Goal: Transaction & Acquisition: Purchase product/service

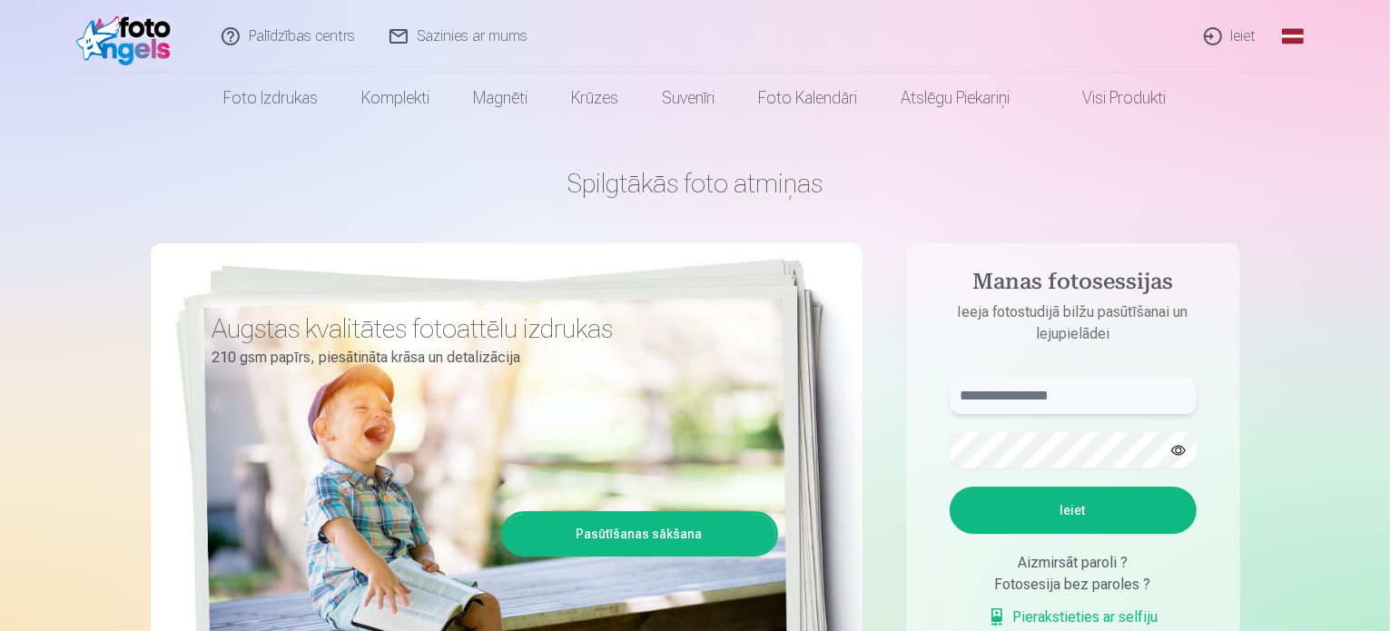
click at [1064, 391] on input "text" at bounding box center [1073, 396] width 247 height 36
type input "**********"
click at [950, 487] on button "Ieiet" at bounding box center [1073, 510] width 247 height 47
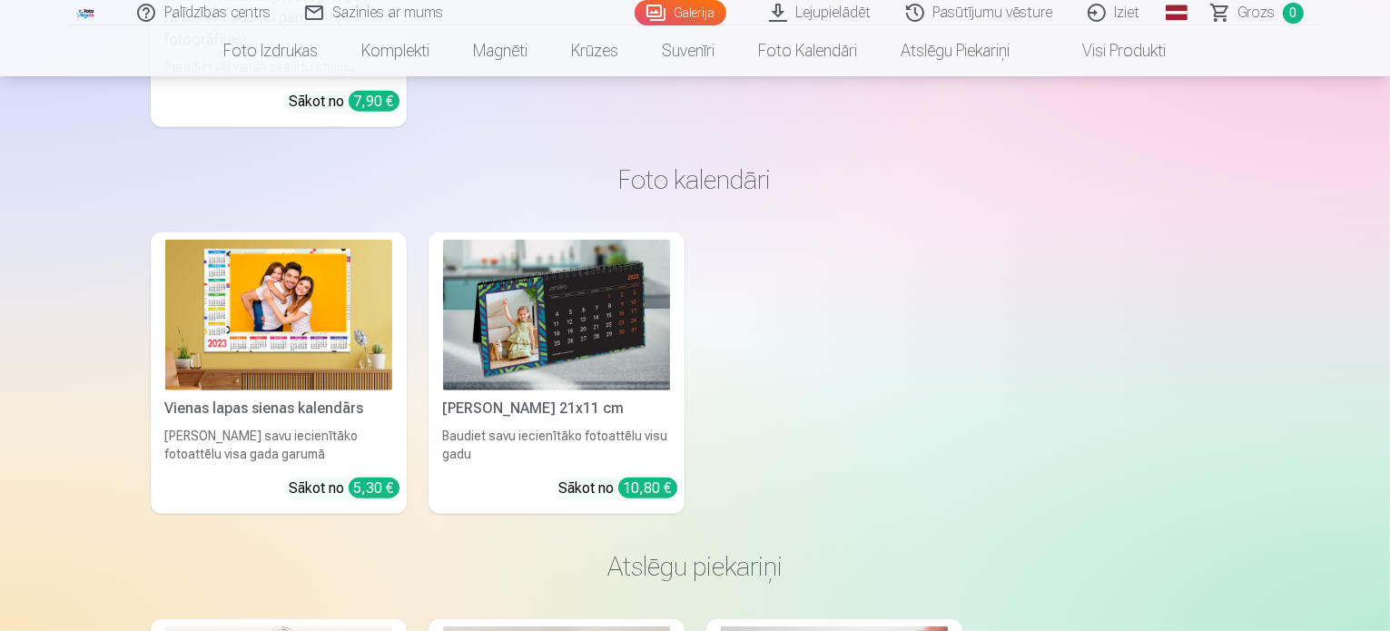
scroll to position [15704, 0]
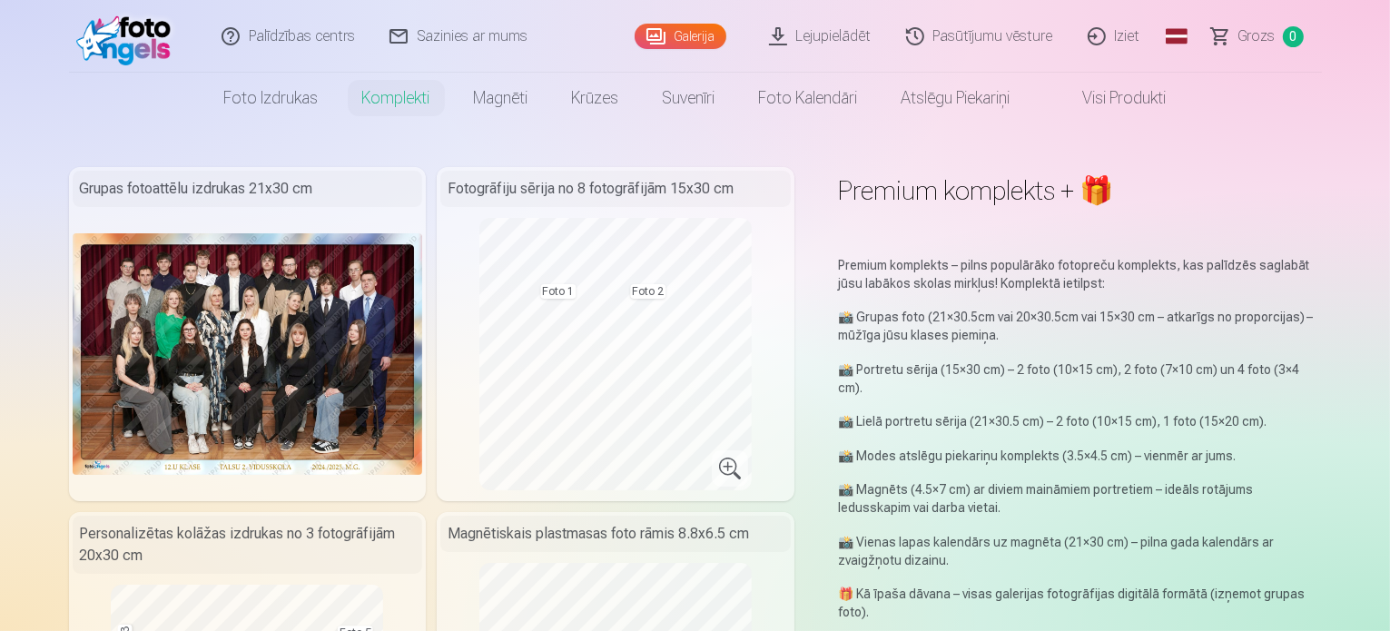
click at [698, 34] on link "Galerija" at bounding box center [681, 36] width 92 height 25
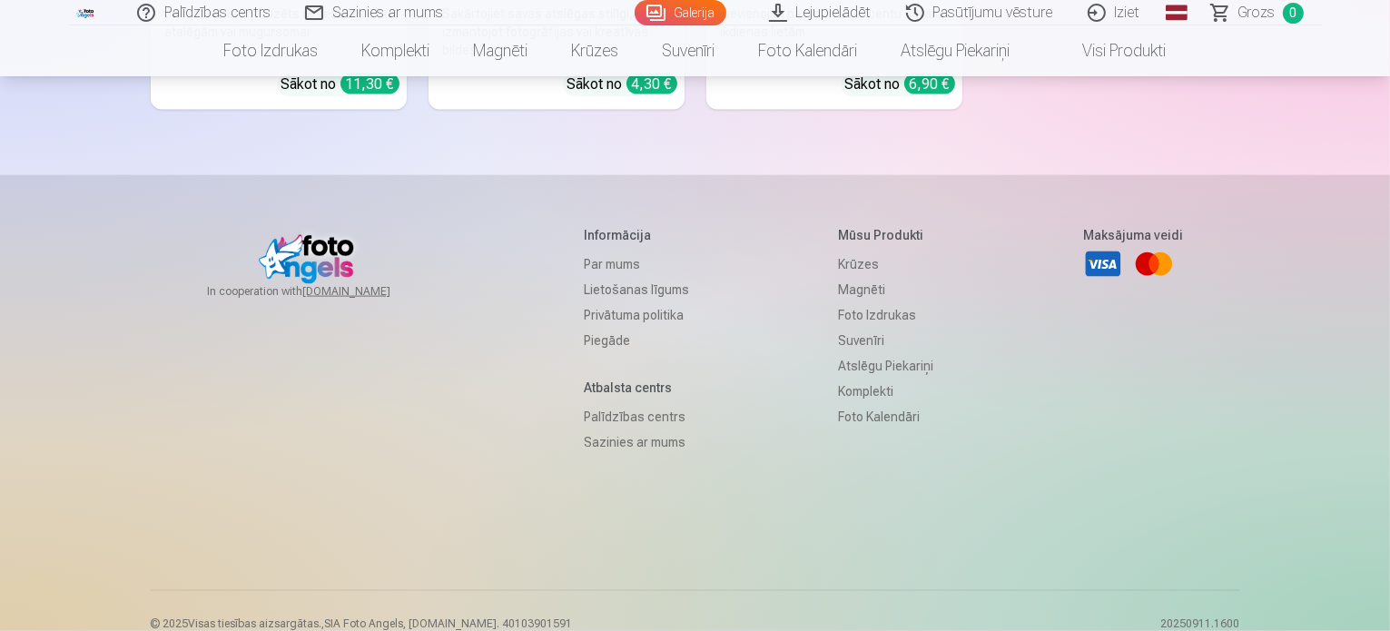
scroll to position [16249, 0]
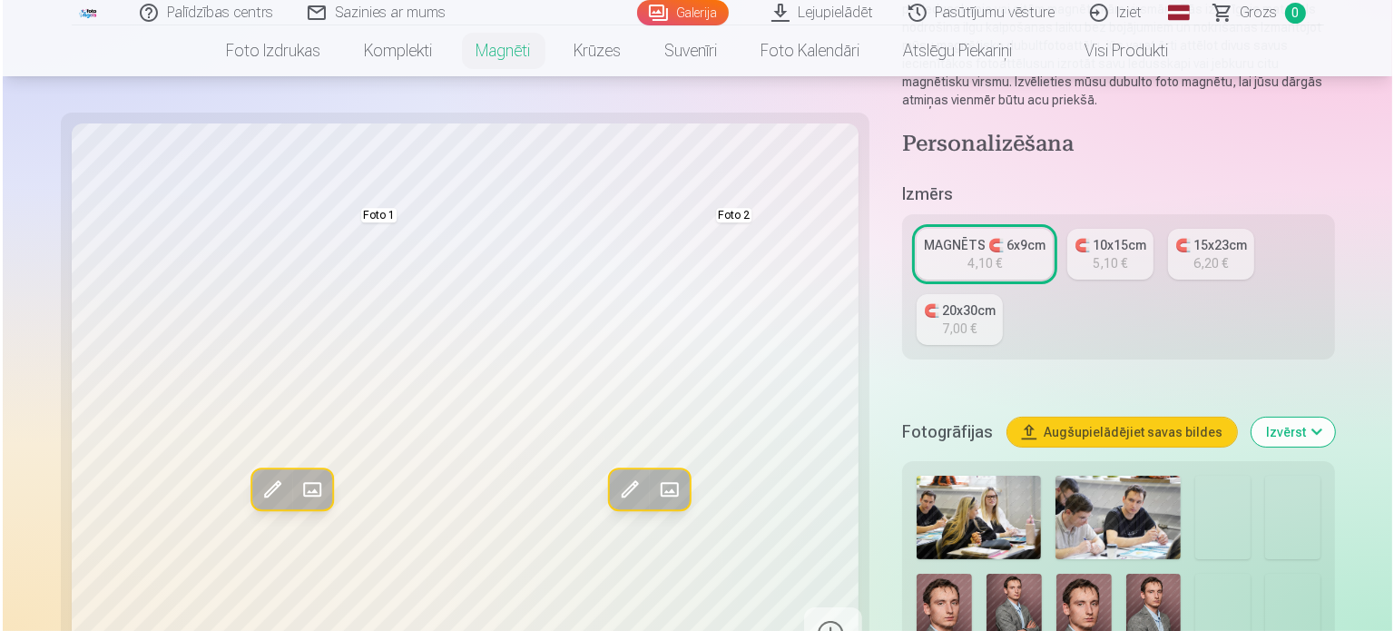
scroll to position [363, 0]
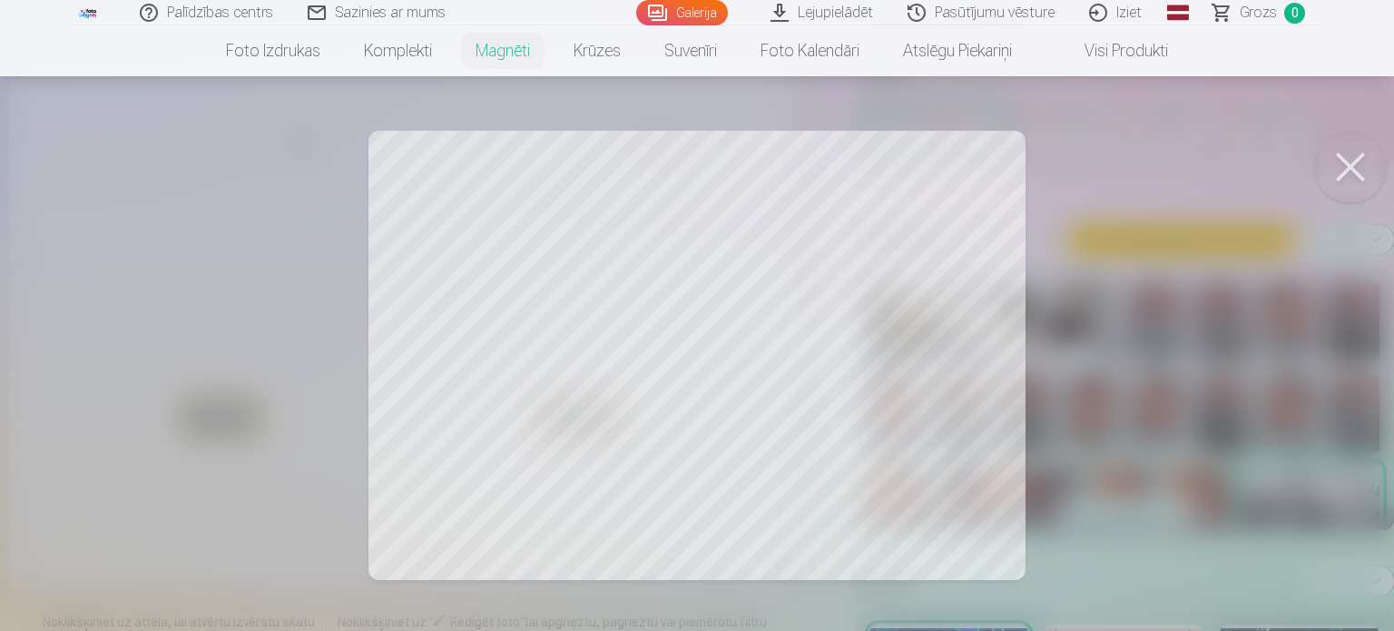
click at [940, 377] on div at bounding box center [697, 315] width 1394 height 631
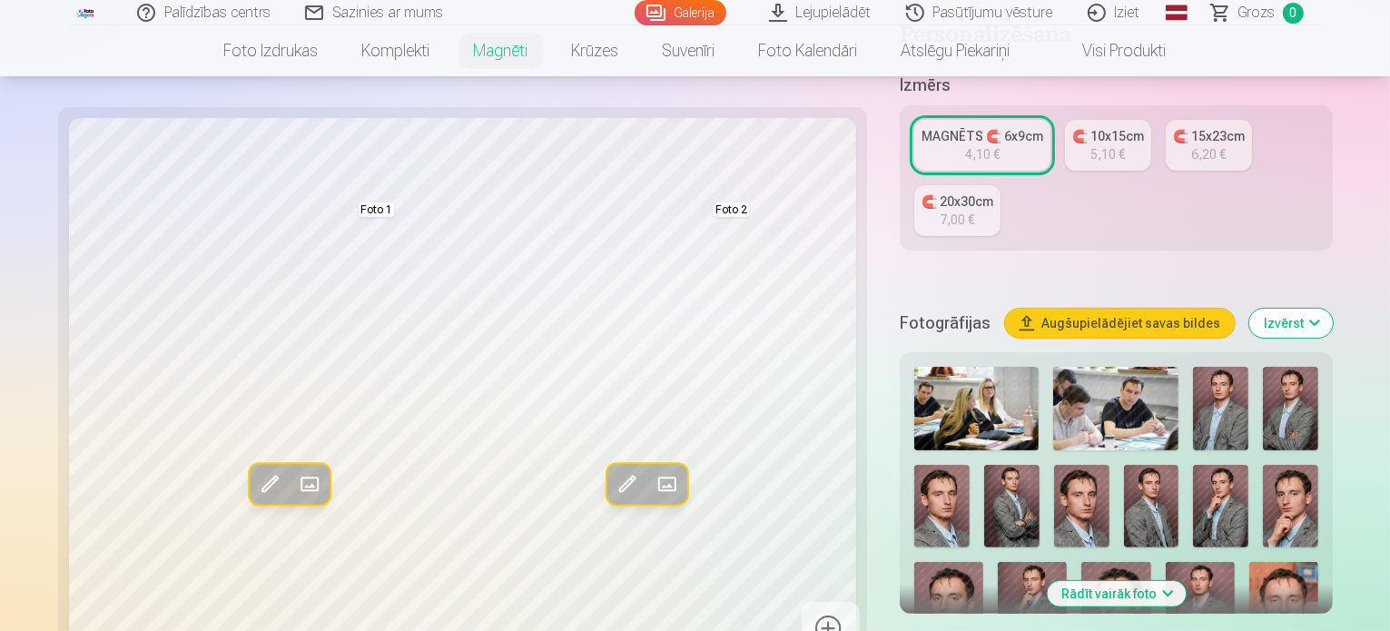
click at [256, 470] on span at bounding box center [270, 484] width 29 height 29
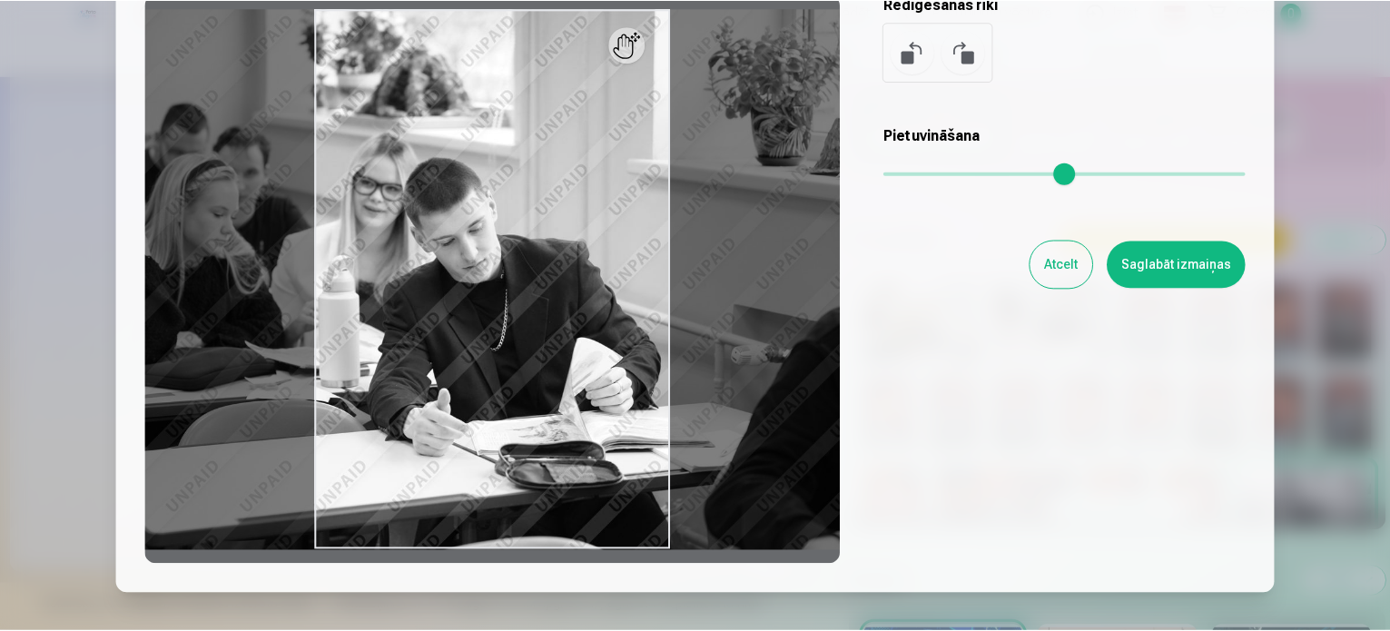
scroll to position [14, 0]
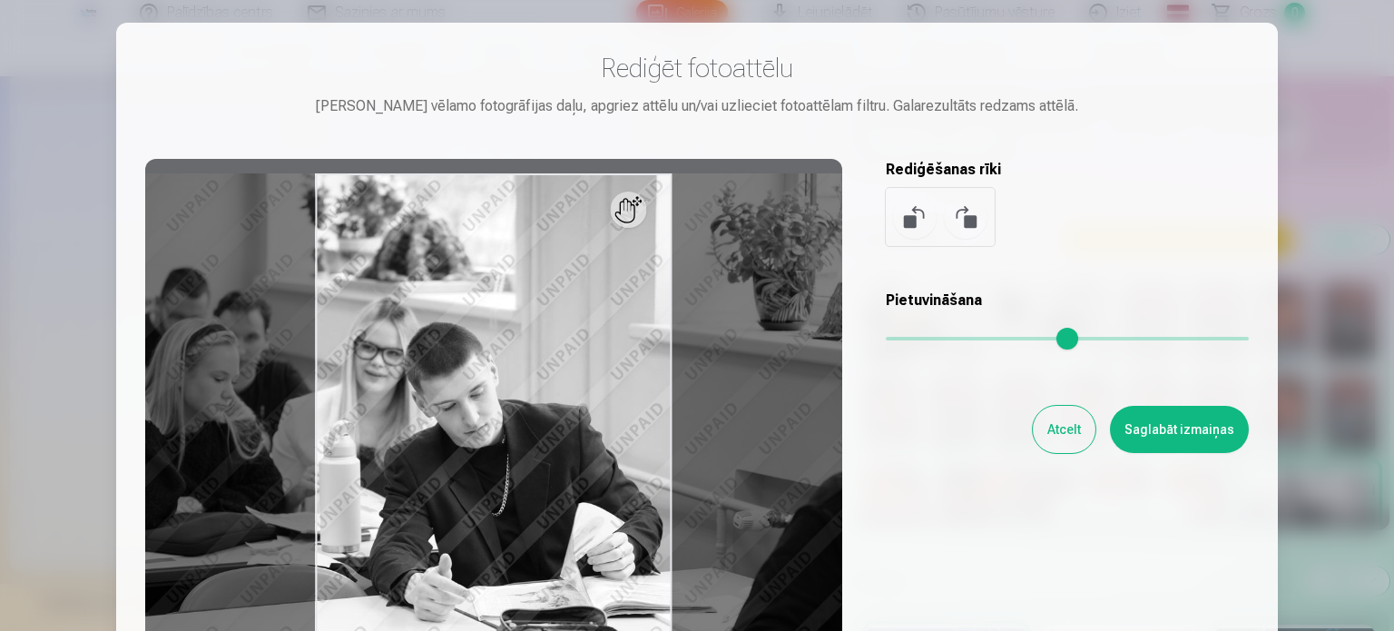
click at [1072, 442] on button "Atcelt" at bounding box center [1064, 429] width 63 height 47
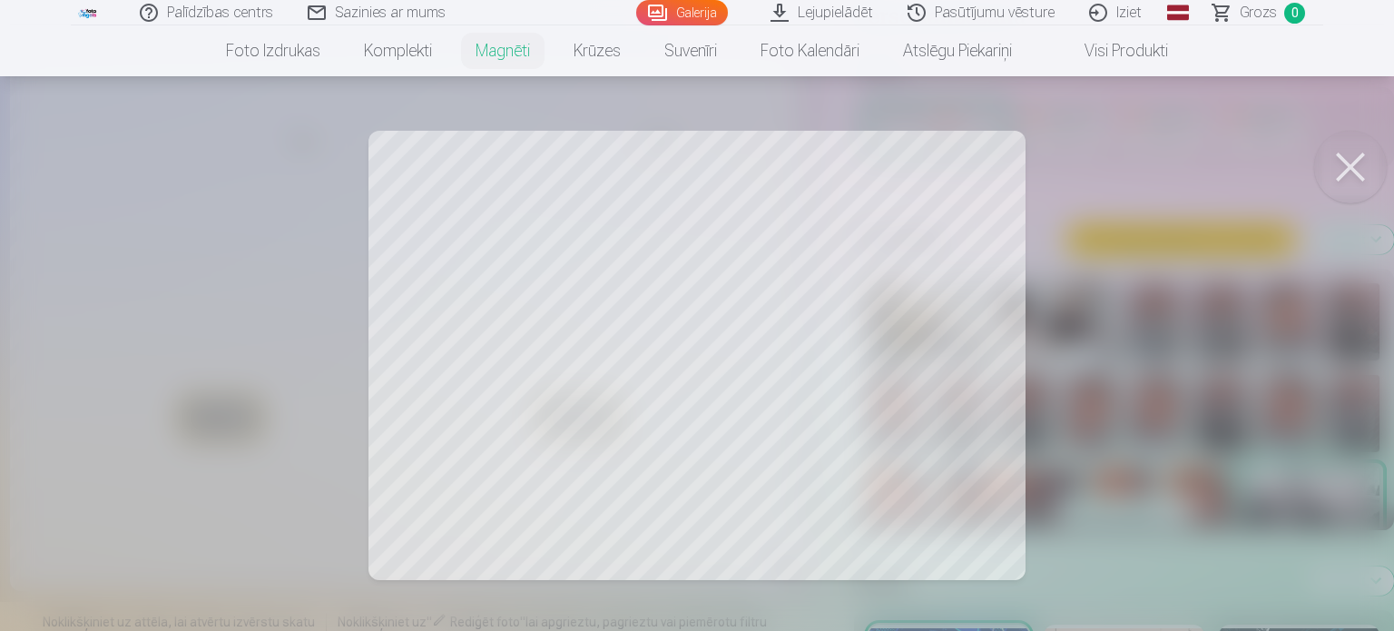
click at [850, 331] on div at bounding box center [697, 315] width 1394 height 631
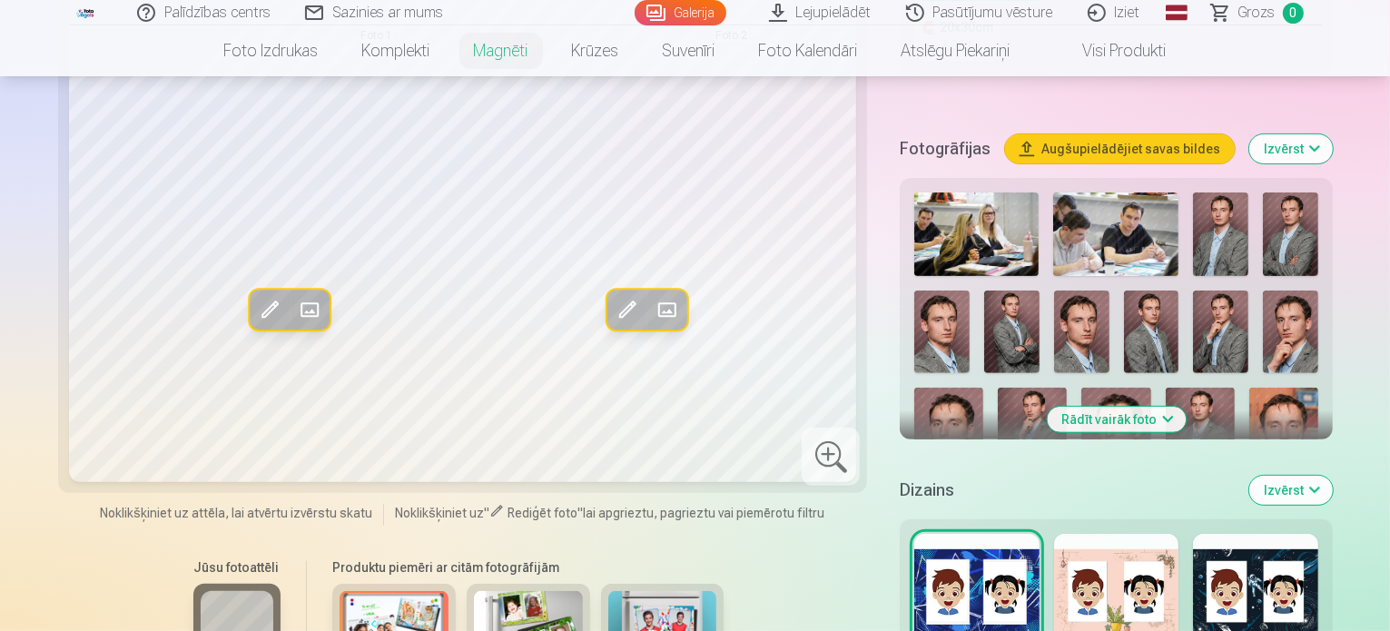
scroll to position [545, 0]
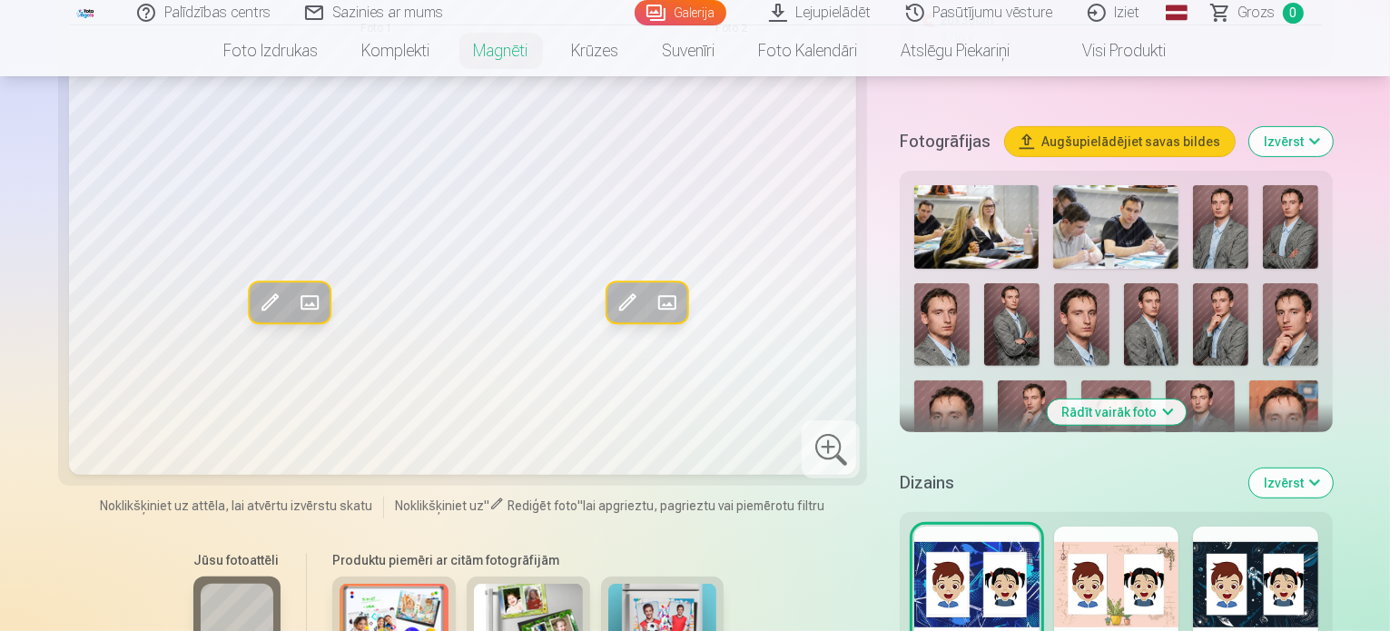
click at [1117, 399] on button "Rādīt vairāk foto" at bounding box center [1116, 411] width 139 height 25
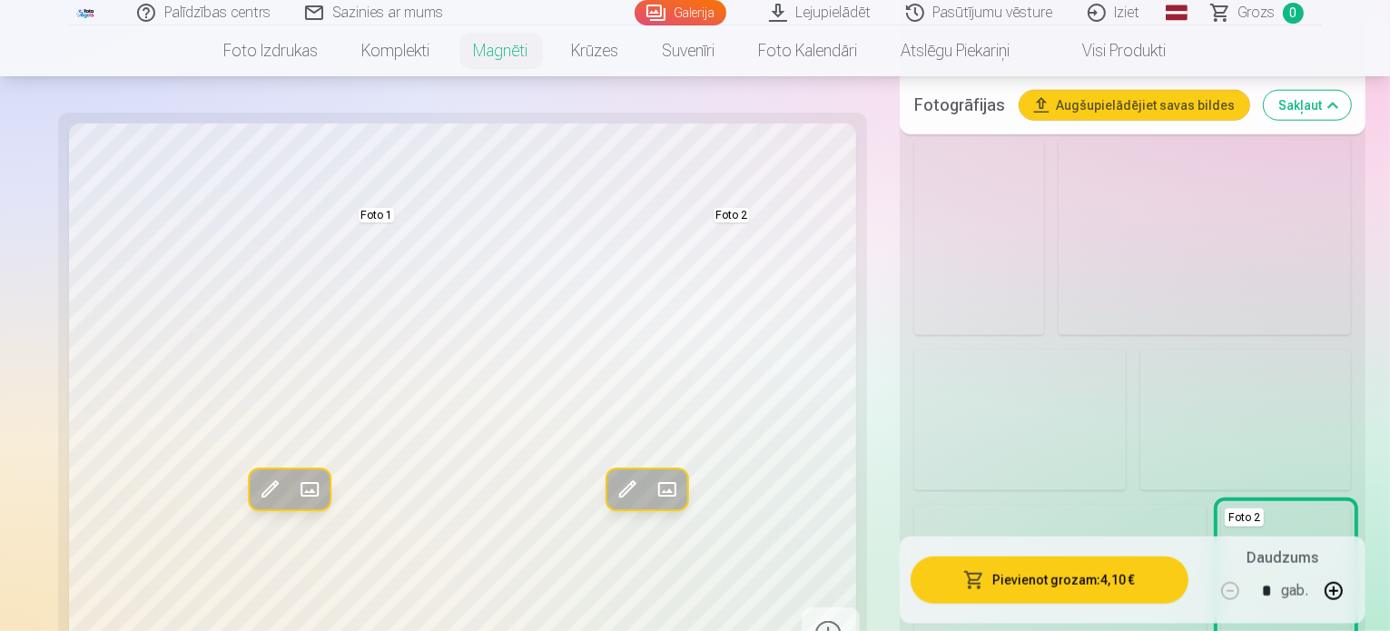
scroll to position [1816, 0]
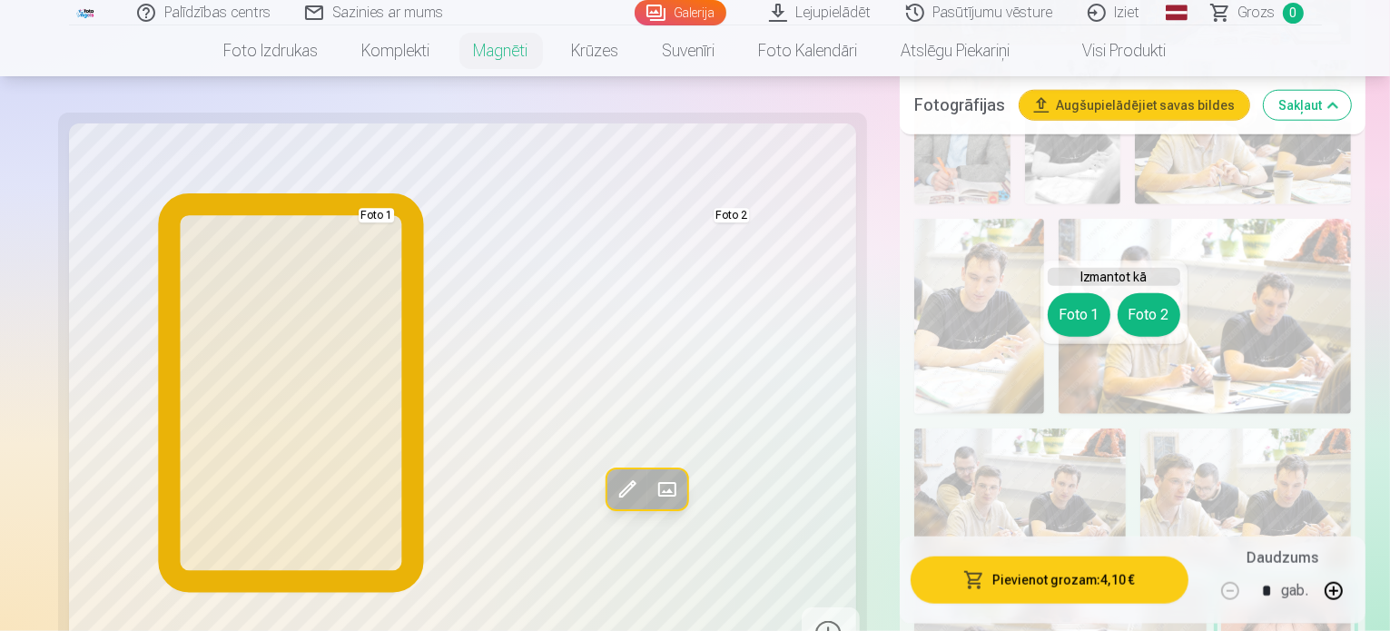
click at [1070, 318] on button "Foto 1" at bounding box center [1079, 315] width 63 height 44
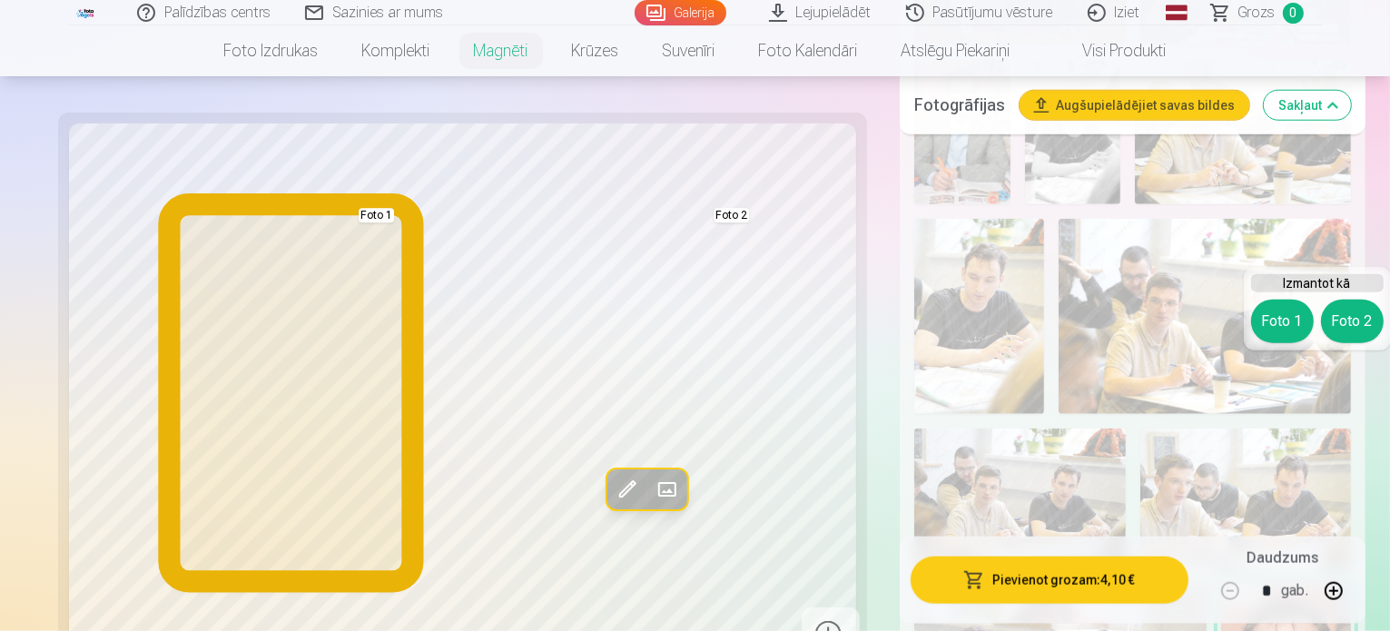
click at [1303, 322] on button "Foto 1" at bounding box center [1282, 322] width 63 height 44
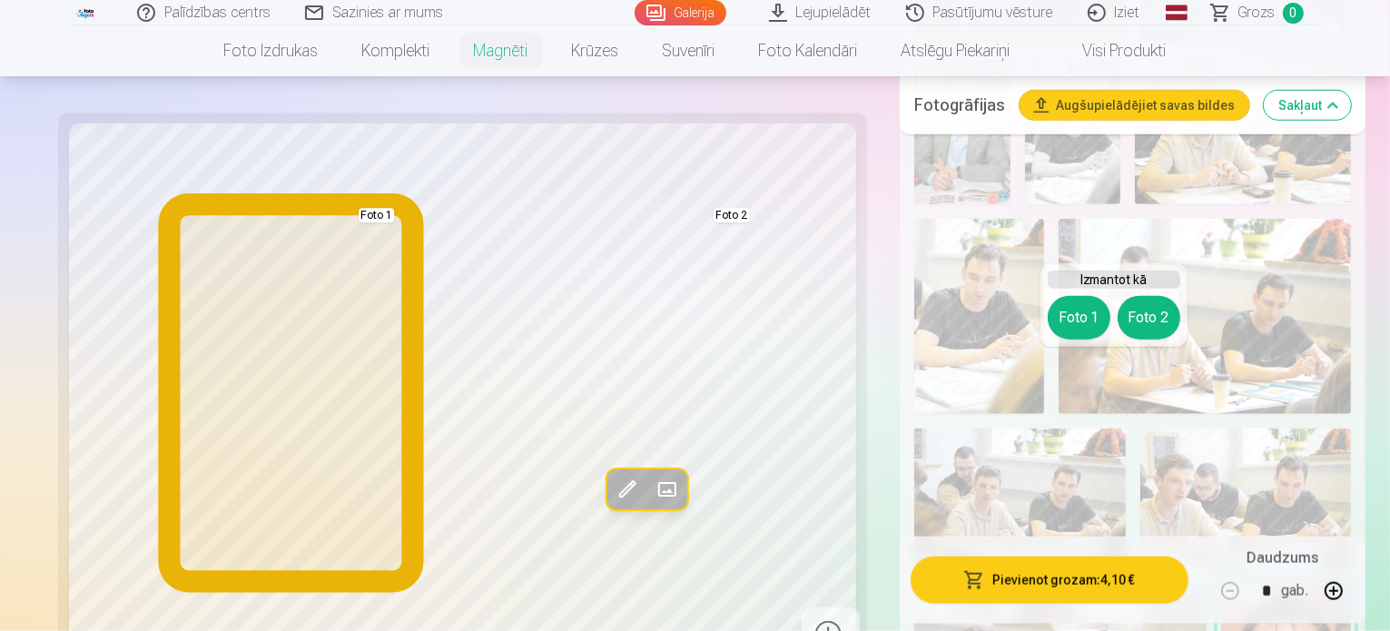
click at [1082, 307] on button "Foto 1" at bounding box center [1079, 318] width 63 height 44
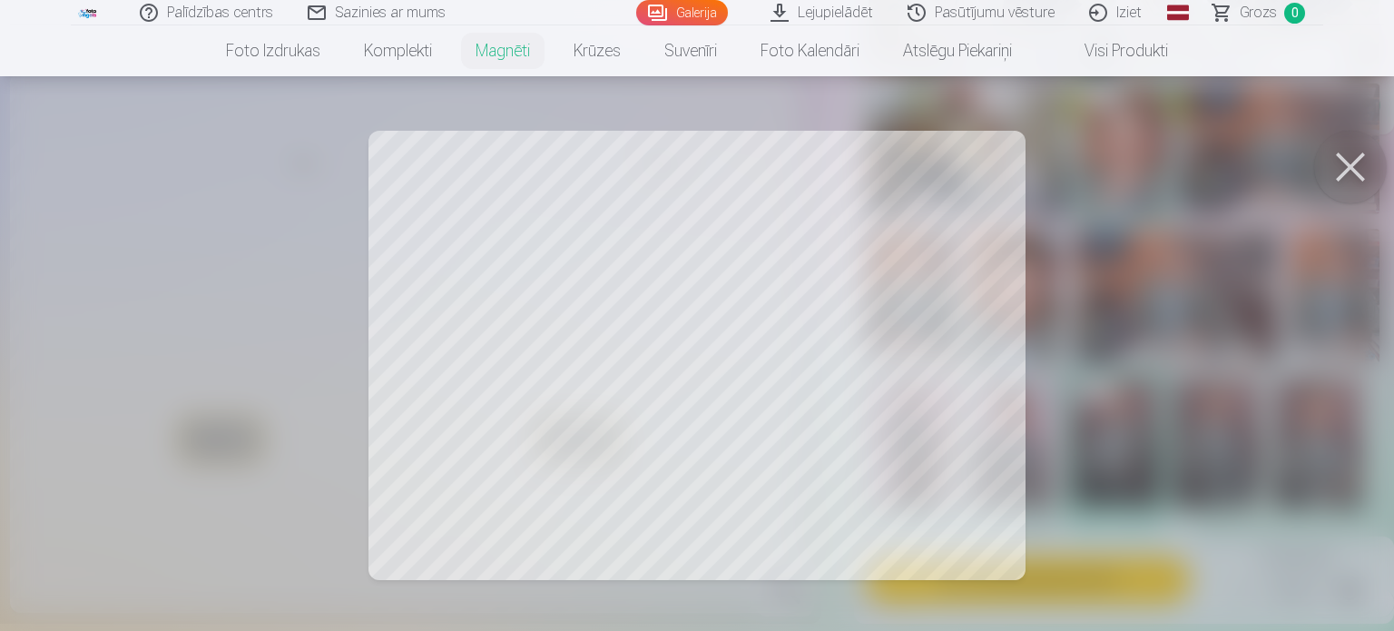
click at [1344, 167] on button at bounding box center [1350, 167] width 73 height 73
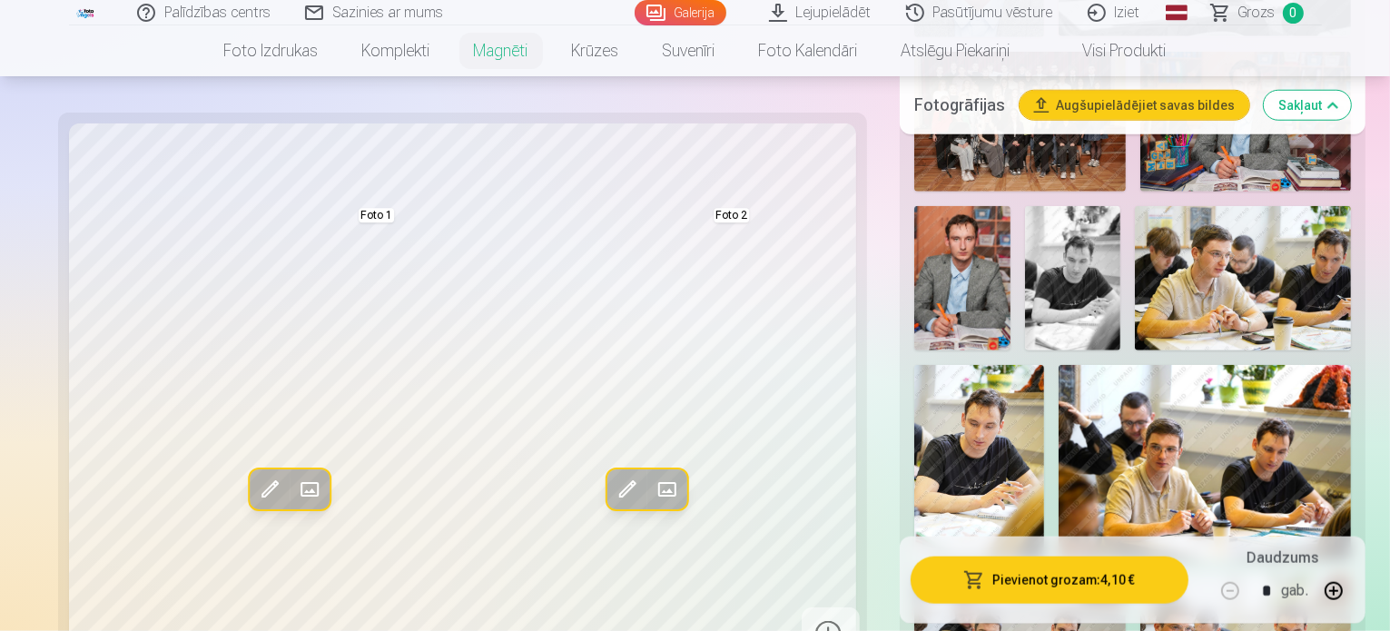
scroll to position [1634, 0]
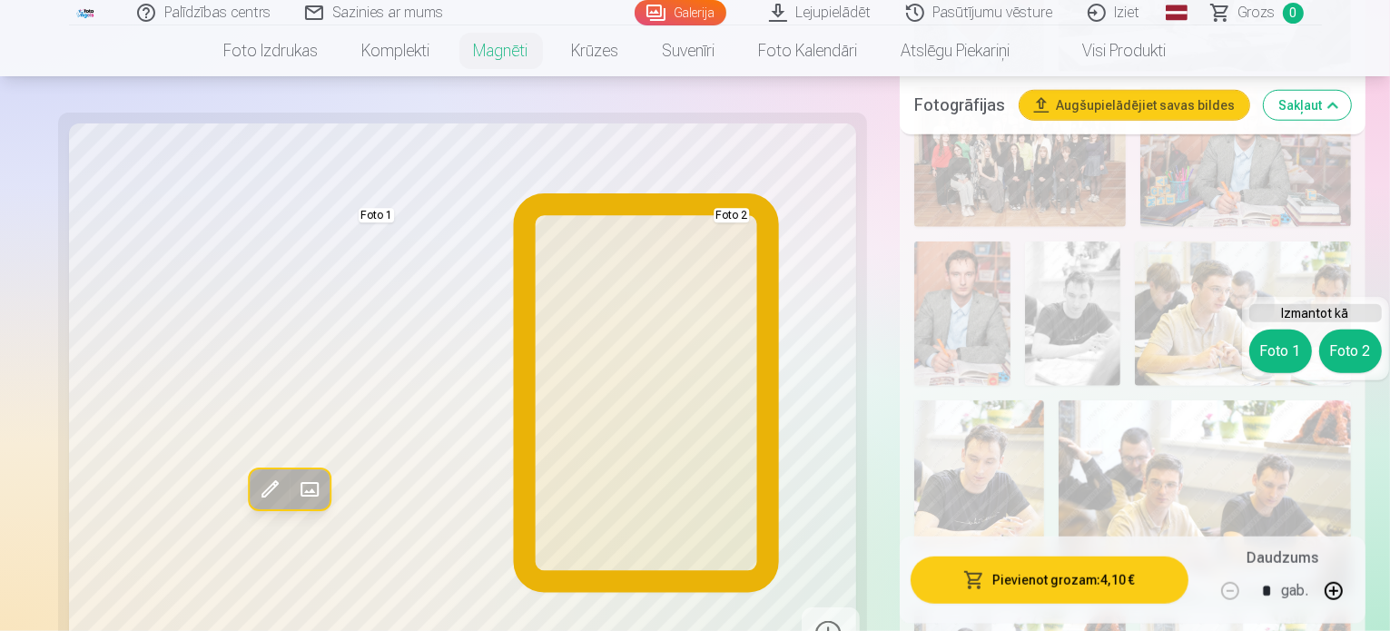
click at [1375, 355] on button "Foto 2" at bounding box center [1350, 352] width 63 height 44
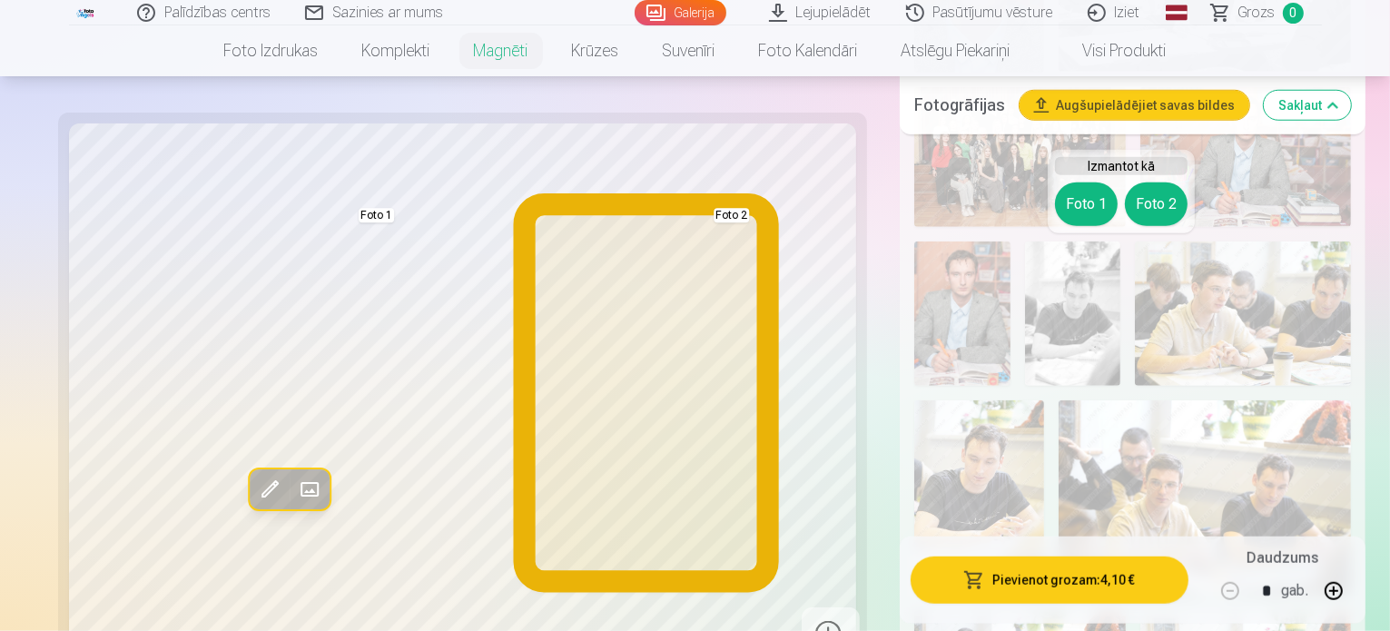
click at [1159, 217] on button "Foto 2" at bounding box center [1156, 204] width 63 height 44
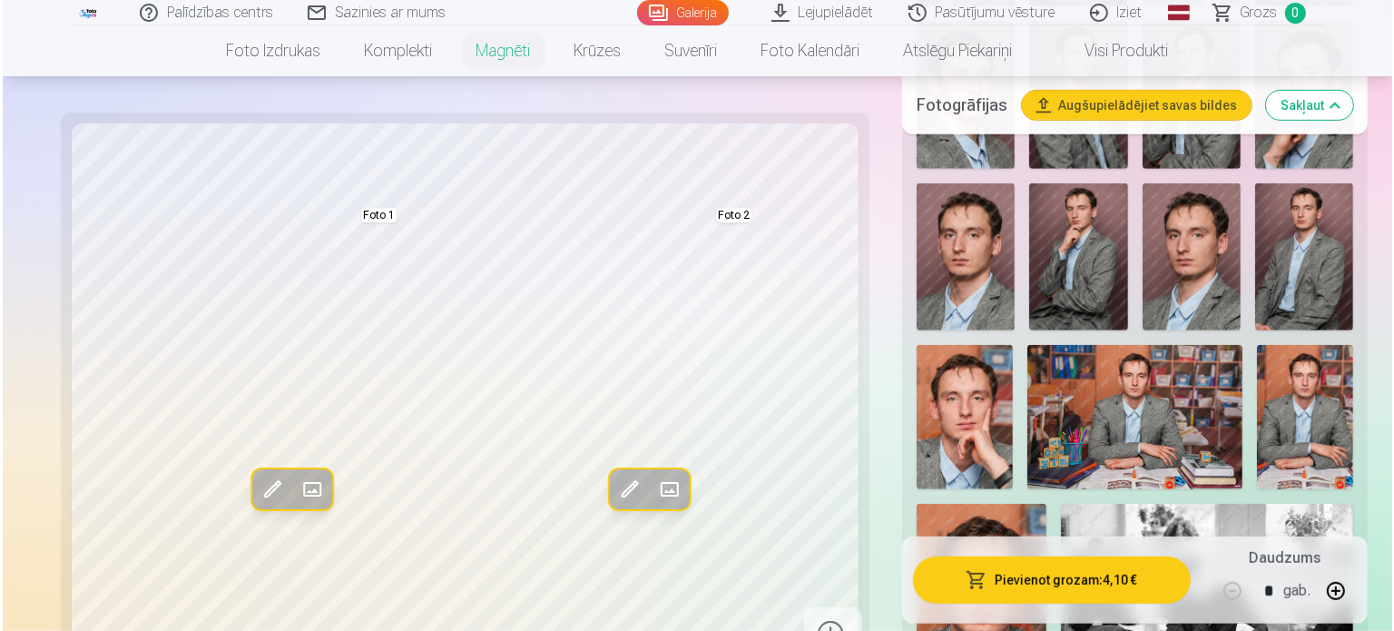
scroll to position [1271, 0]
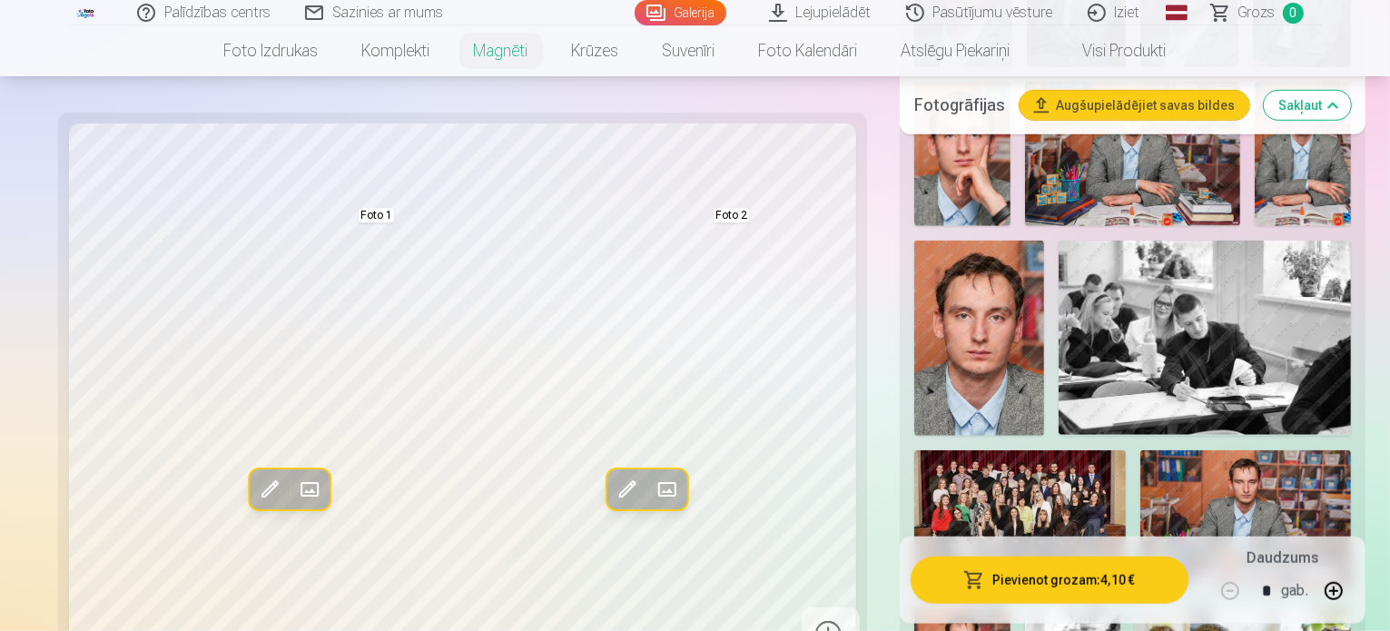
click at [1017, 578] on button "Pievienot grozam : 4,10 €" at bounding box center [1049, 579] width 278 height 47
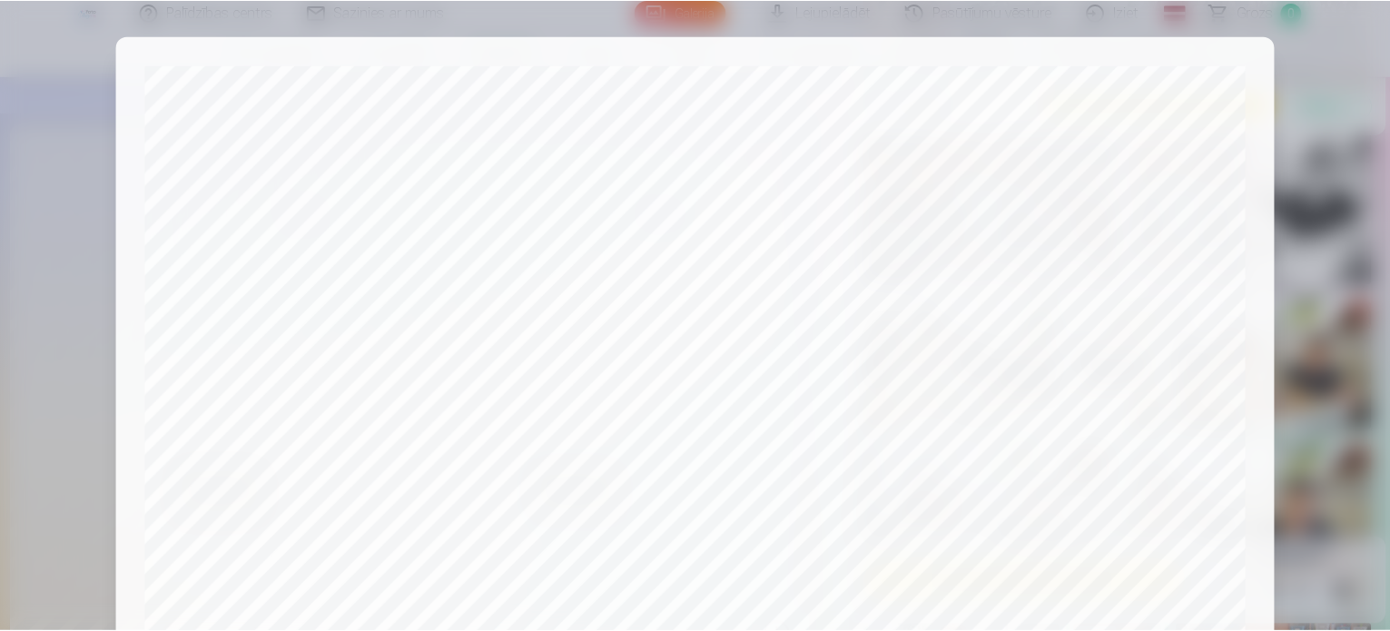
scroll to position [545, 0]
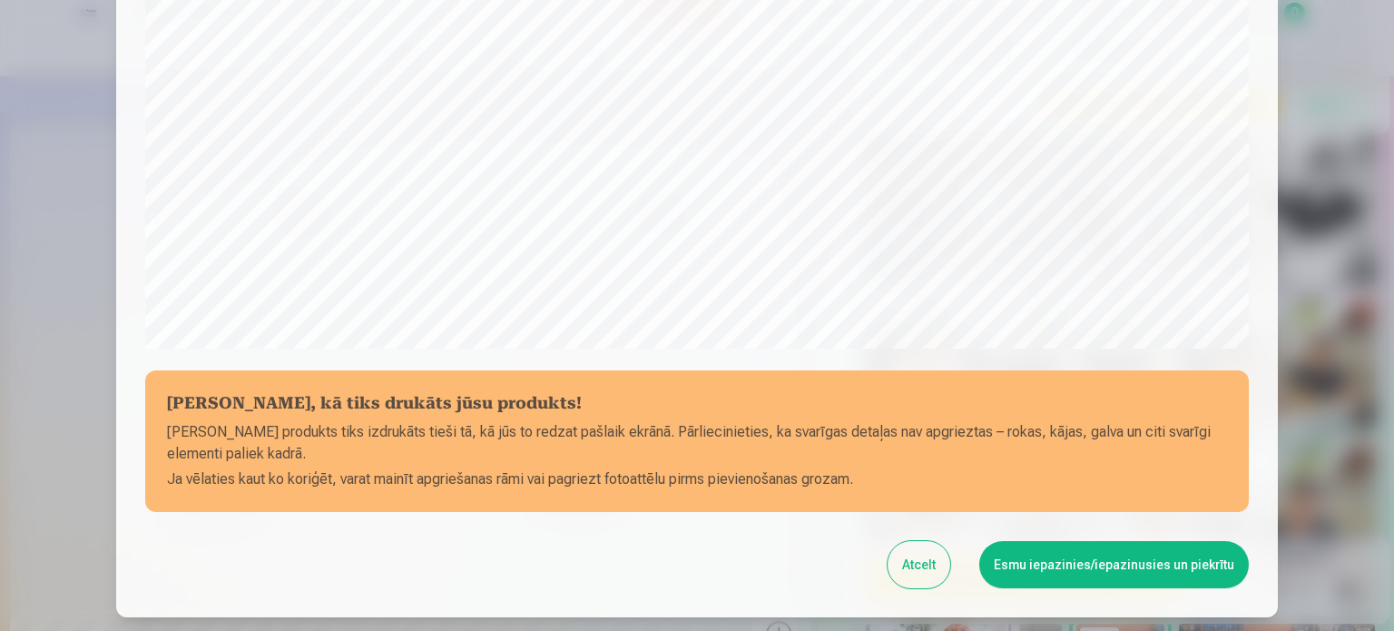
click at [924, 566] on button "Atcelt" at bounding box center [919, 564] width 63 height 47
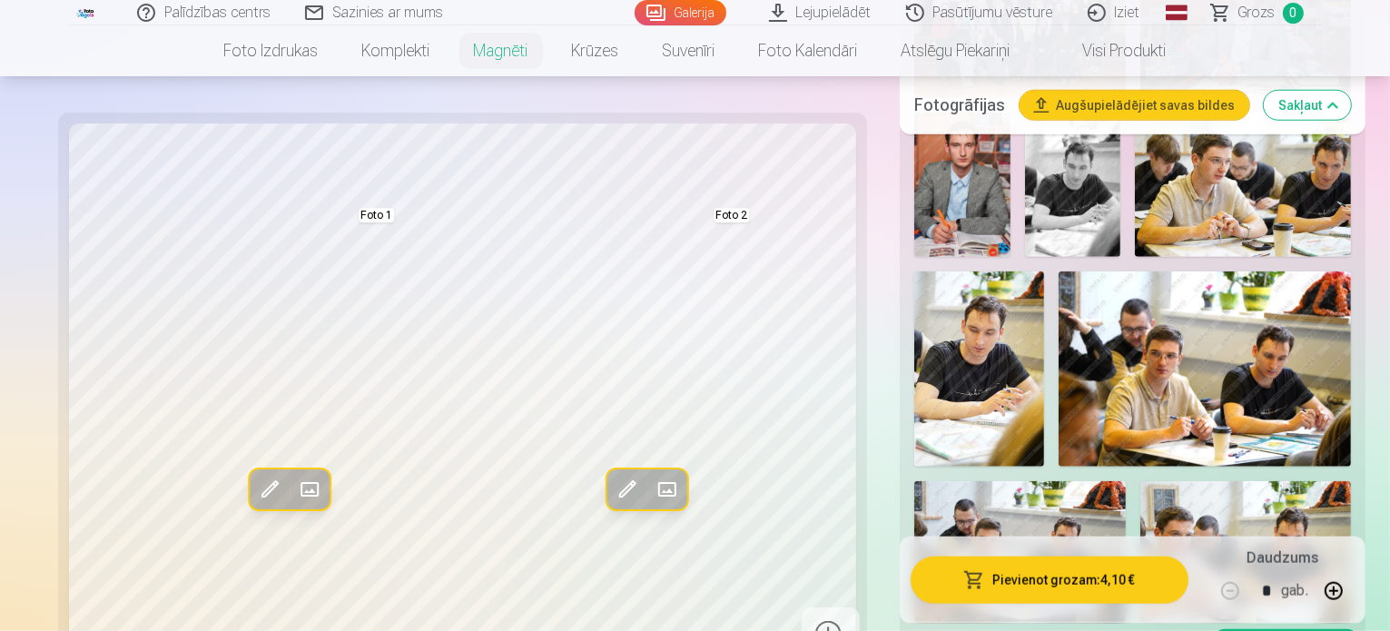
scroll to position [2088, 0]
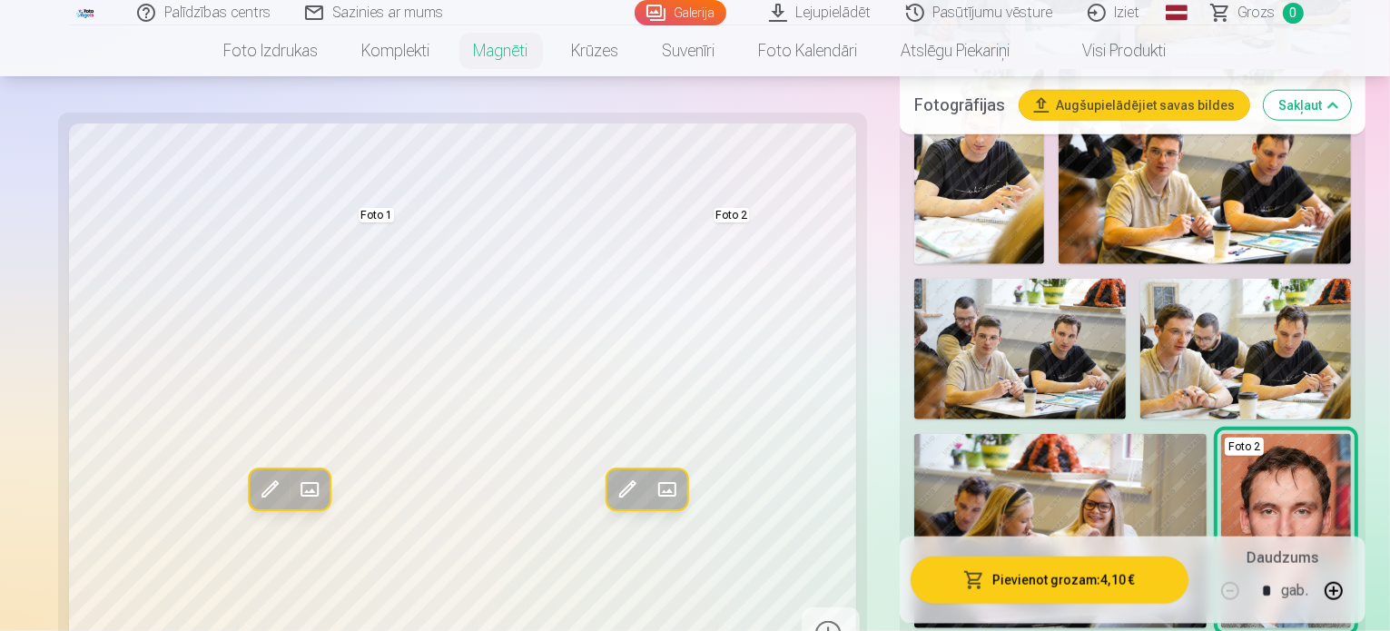
scroll to position [1997, 0]
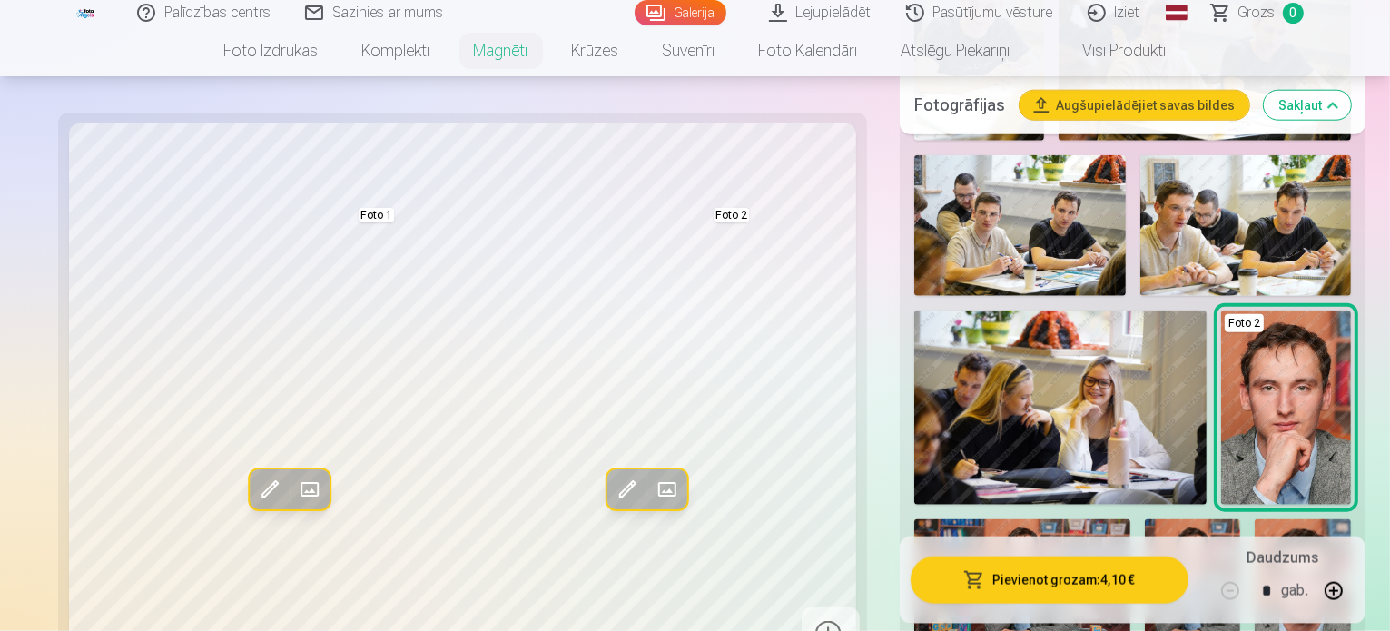
scroll to position [2179, 0]
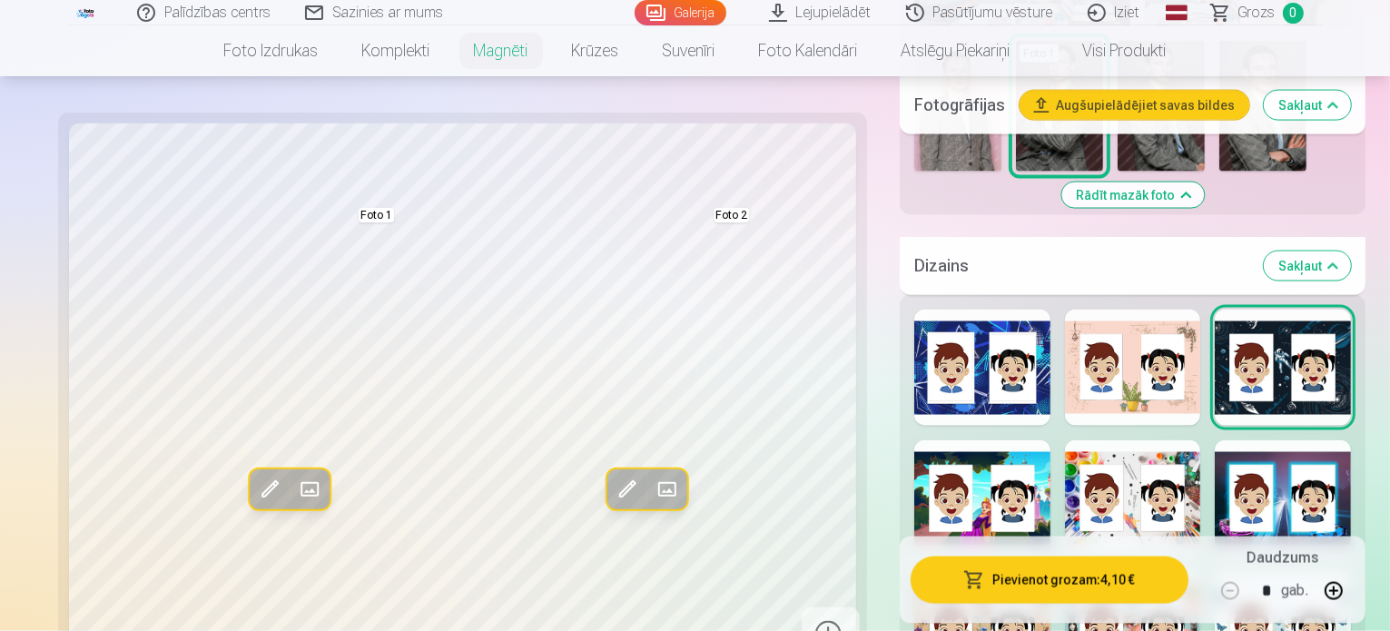
scroll to position [2905, 0]
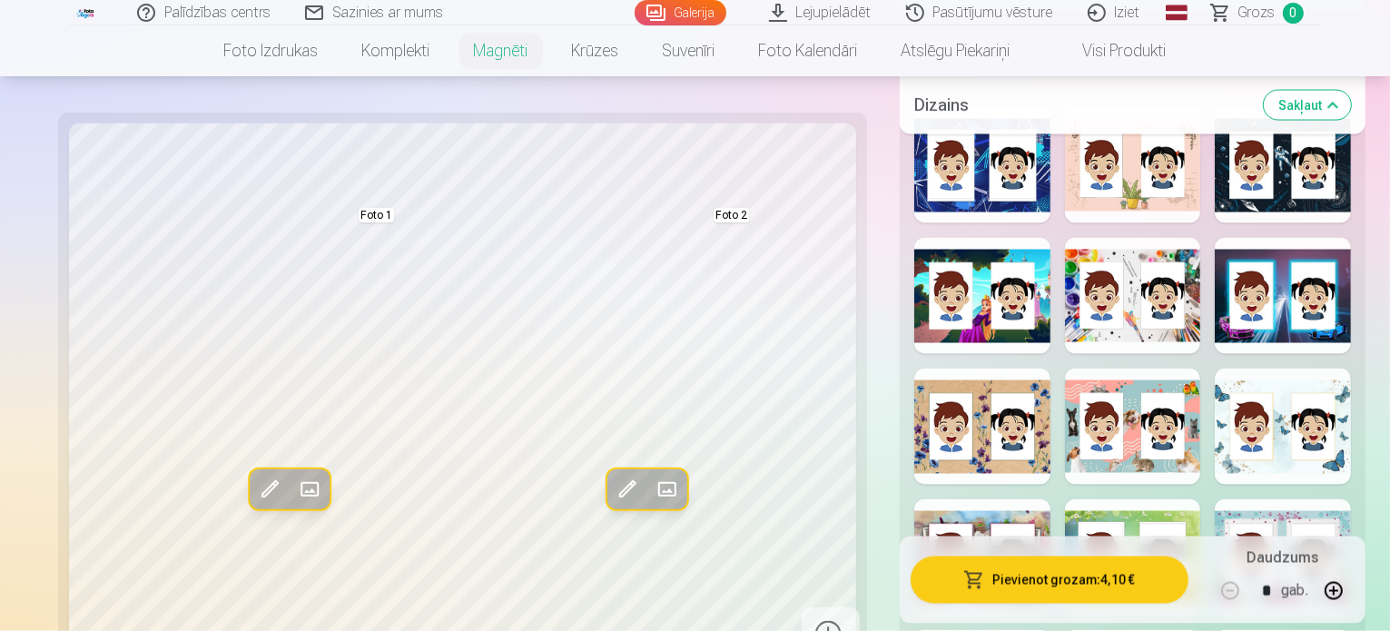
scroll to position [2996, 0]
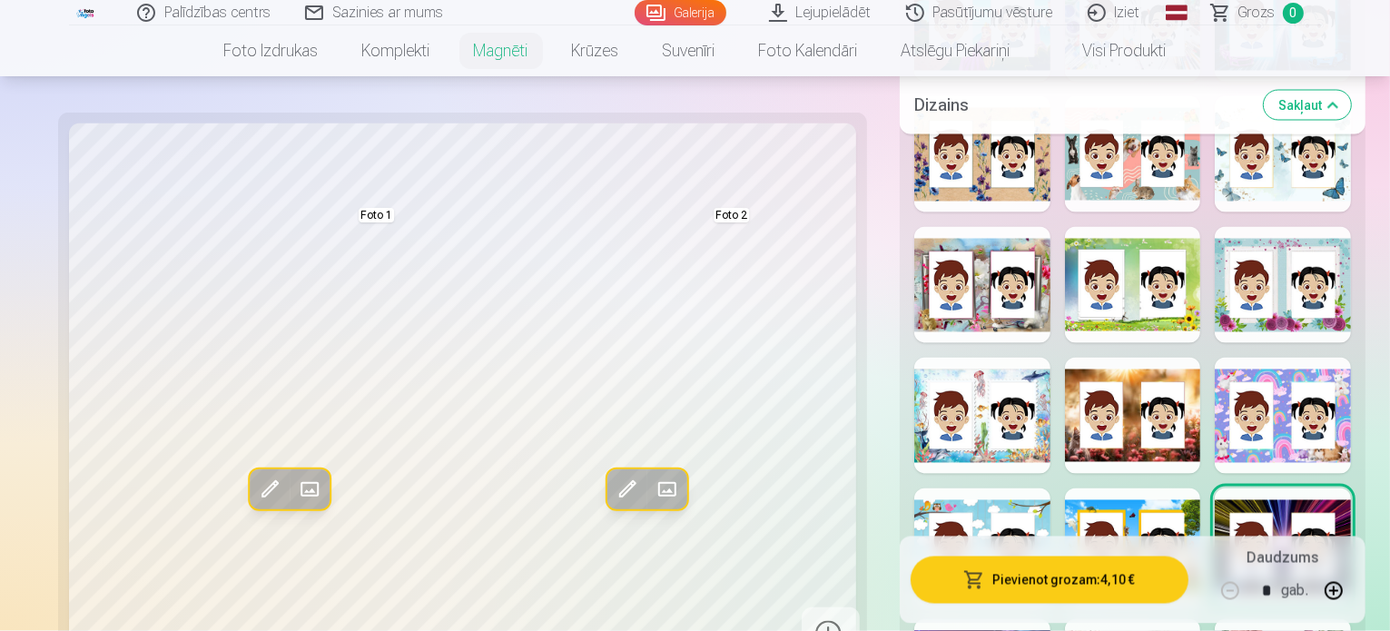
scroll to position [3086, 0]
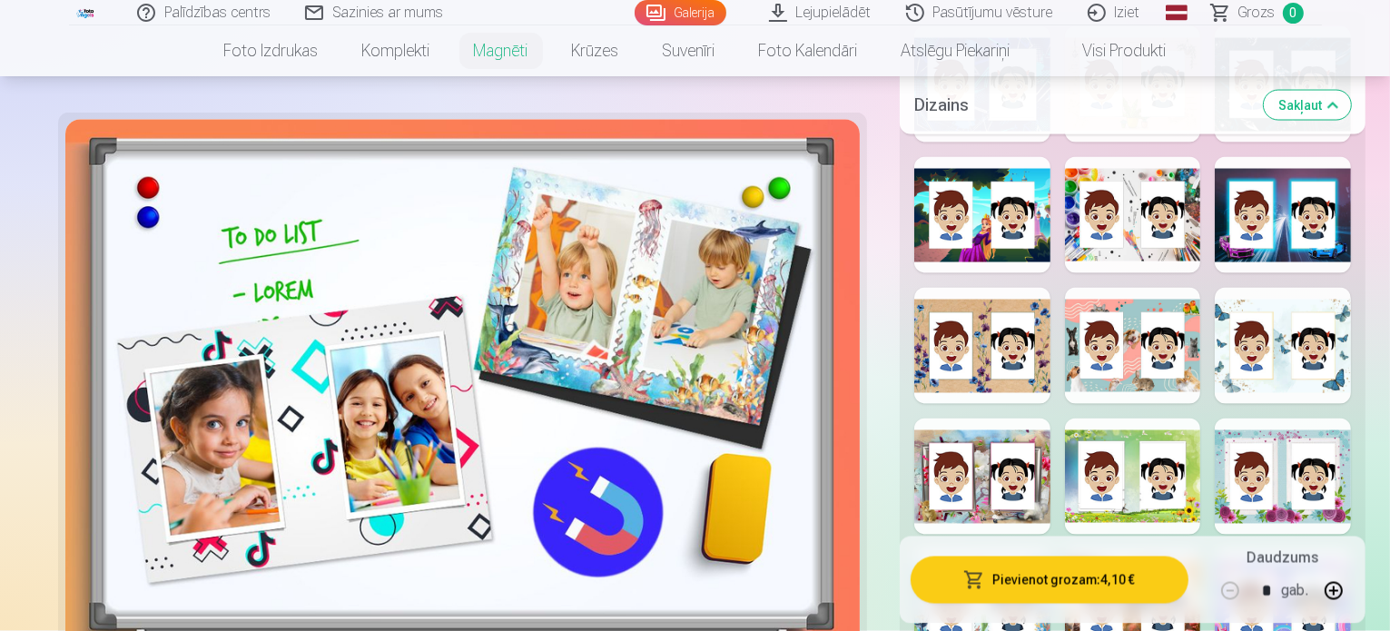
scroll to position [3177, 0]
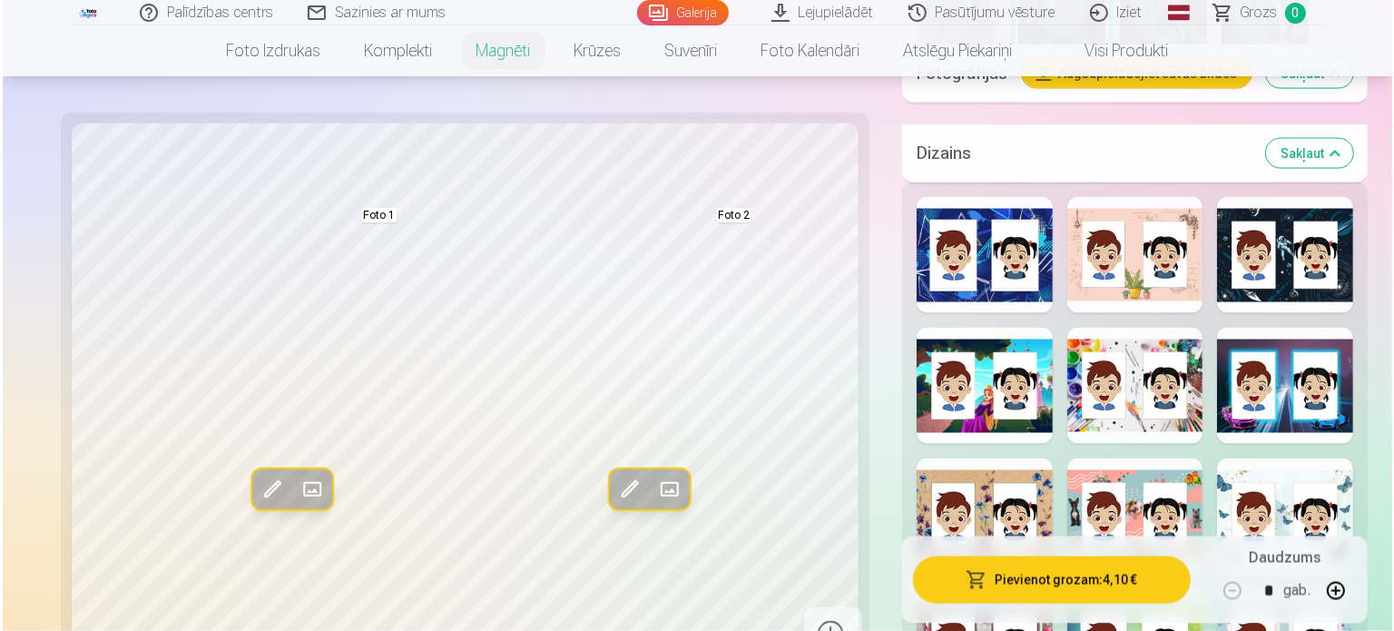
scroll to position [2996, 0]
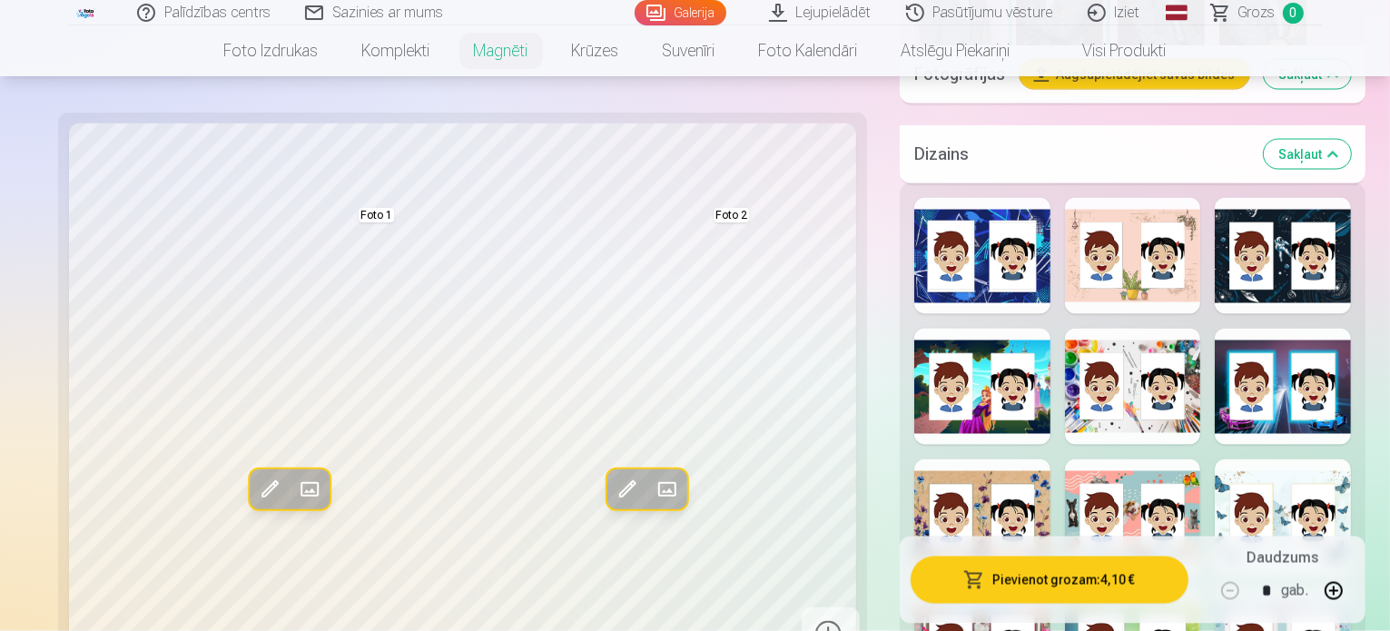
click at [612, 476] on span at bounding box center [626, 490] width 29 height 29
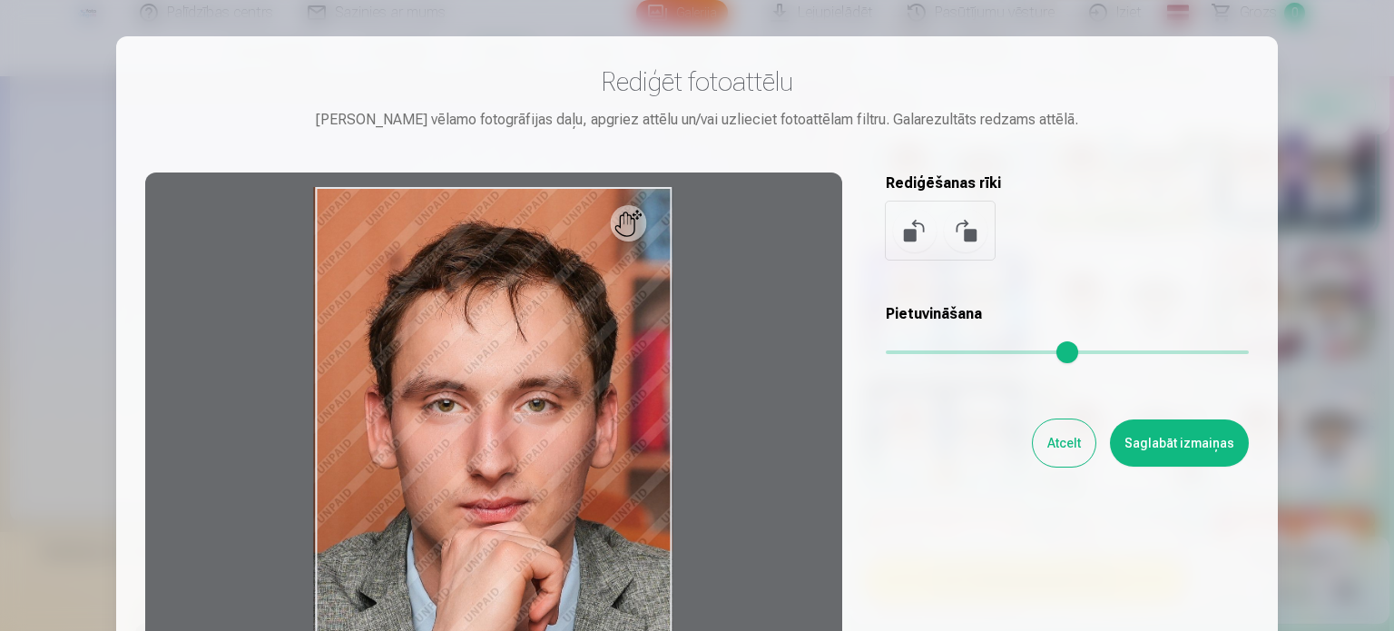
click at [969, 226] on button at bounding box center [966, 231] width 44 height 44
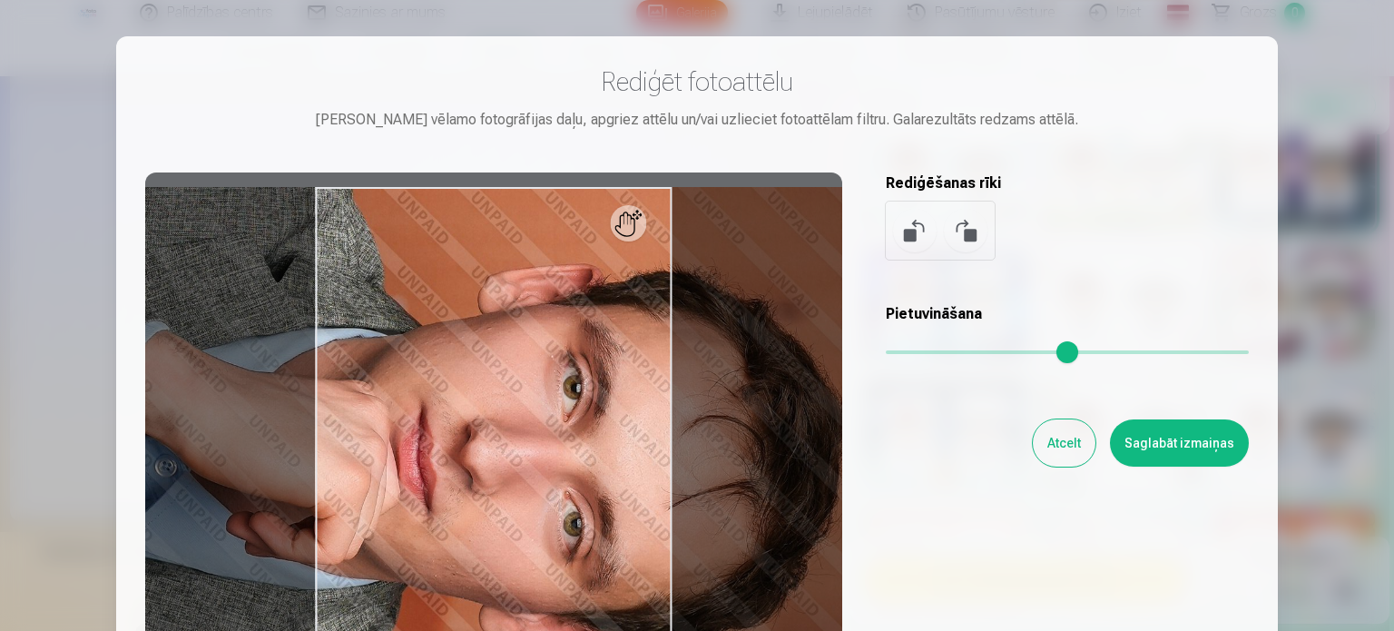
click at [969, 226] on button at bounding box center [966, 231] width 44 height 44
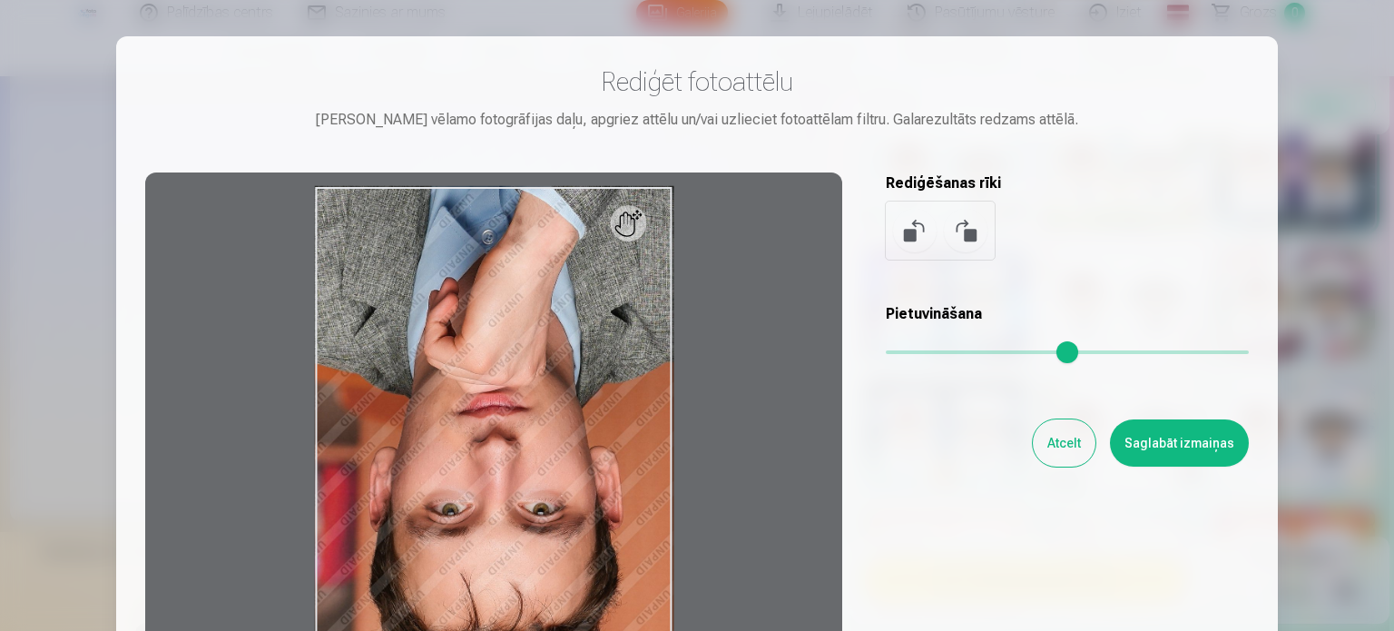
click at [969, 226] on button at bounding box center [966, 231] width 44 height 44
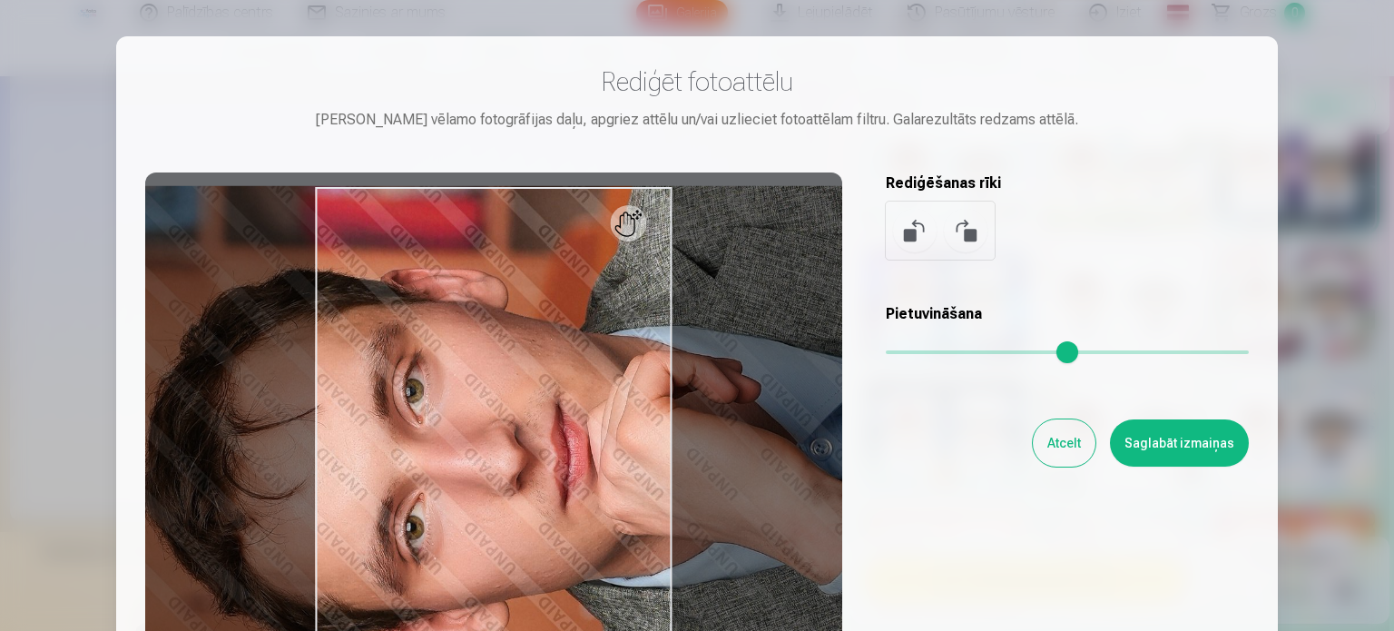
click at [969, 226] on button at bounding box center [966, 231] width 44 height 44
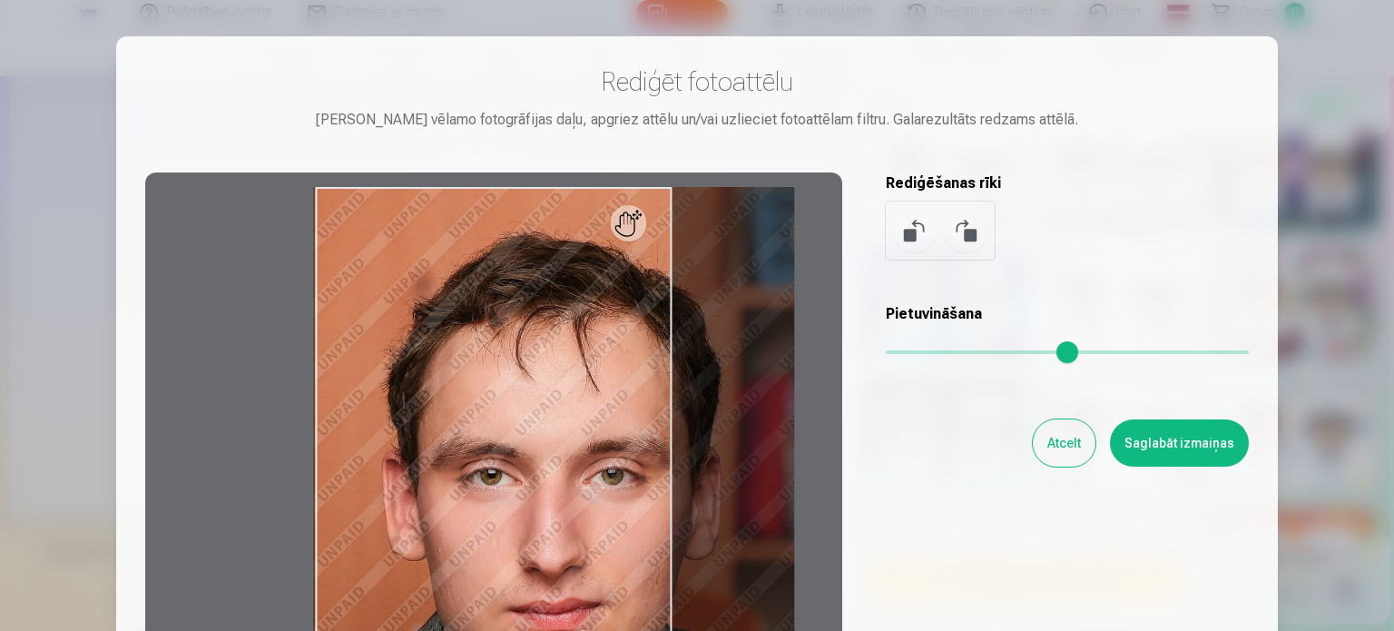
type input "*"
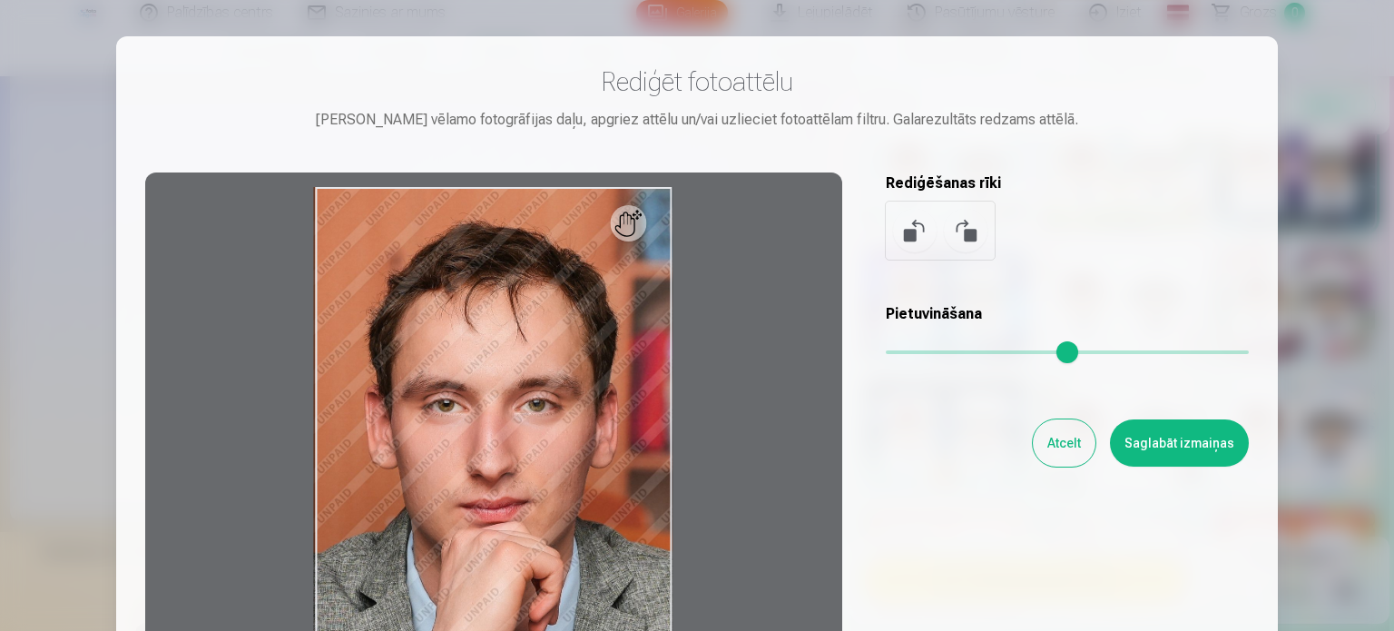
drag, startPoint x: 913, startPoint y: 348, endPoint x: 840, endPoint y: 346, distance: 73.6
click at [886, 350] on input "range" at bounding box center [1067, 352] width 363 height 4
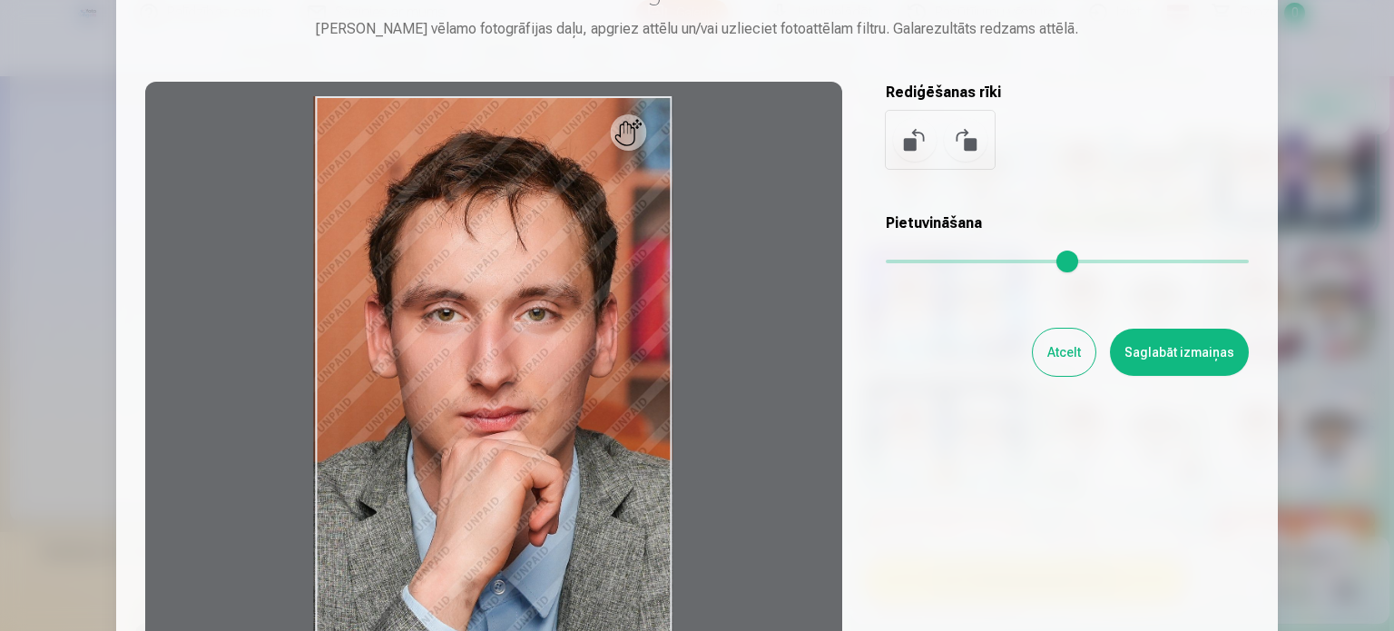
click at [638, 133] on div at bounding box center [493, 367] width 697 height 570
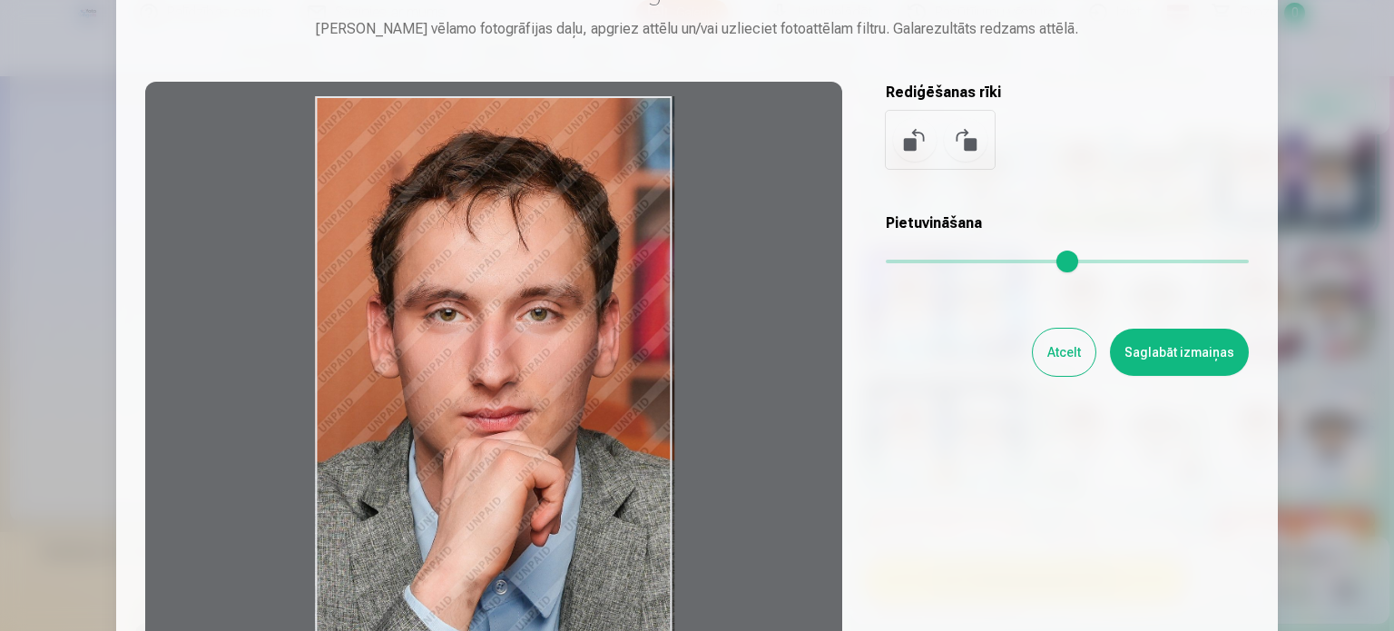
drag, startPoint x: 638, startPoint y: 133, endPoint x: 657, endPoint y: 126, distance: 20.1
click at [657, 126] on div at bounding box center [493, 367] width 697 height 570
drag, startPoint x: 473, startPoint y: 300, endPoint x: 578, endPoint y: 260, distance: 112.6
click at [578, 260] on div at bounding box center [493, 367] width 697 height 570
drag, startPoint x: 484, startPoint y: 499, endPoint x: 575, endPoint y: 463, distance: 97.8
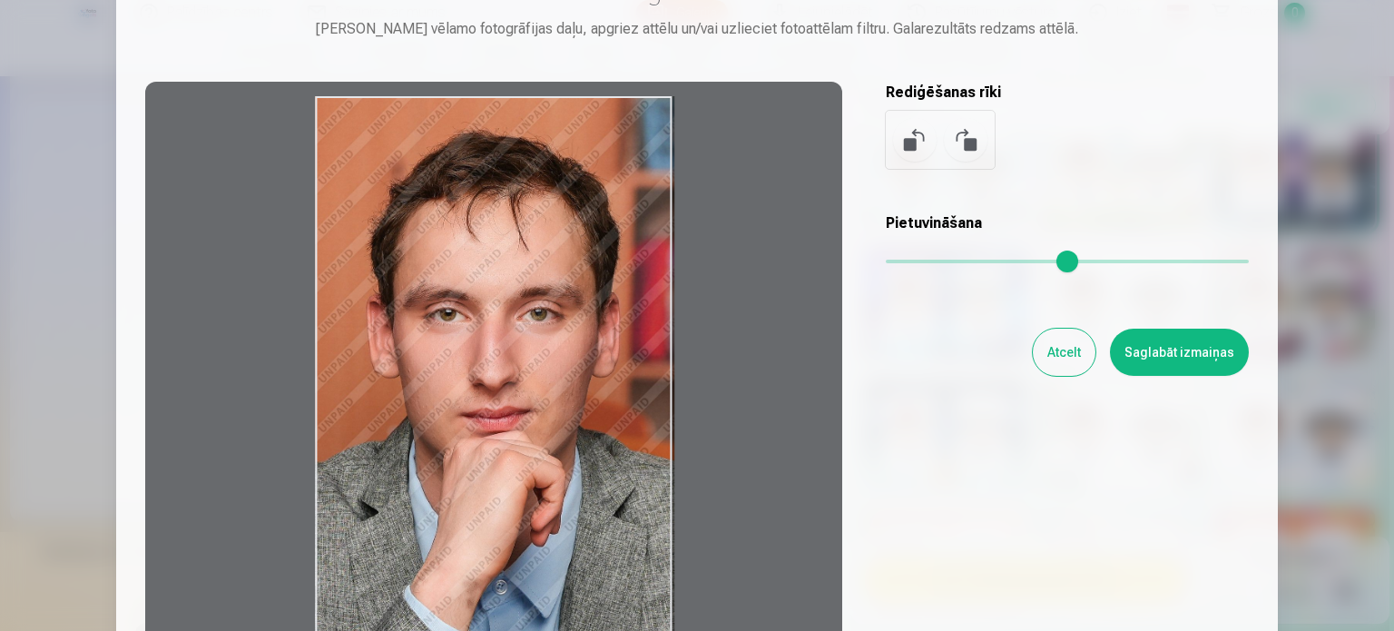
click at [575, 463] on div at bounding box center [493, 367] width 697 height 570
click at [1193, 363] on button "Saglabāt izmaiņas" at bounding box center [1179, 352] width 139 height 47
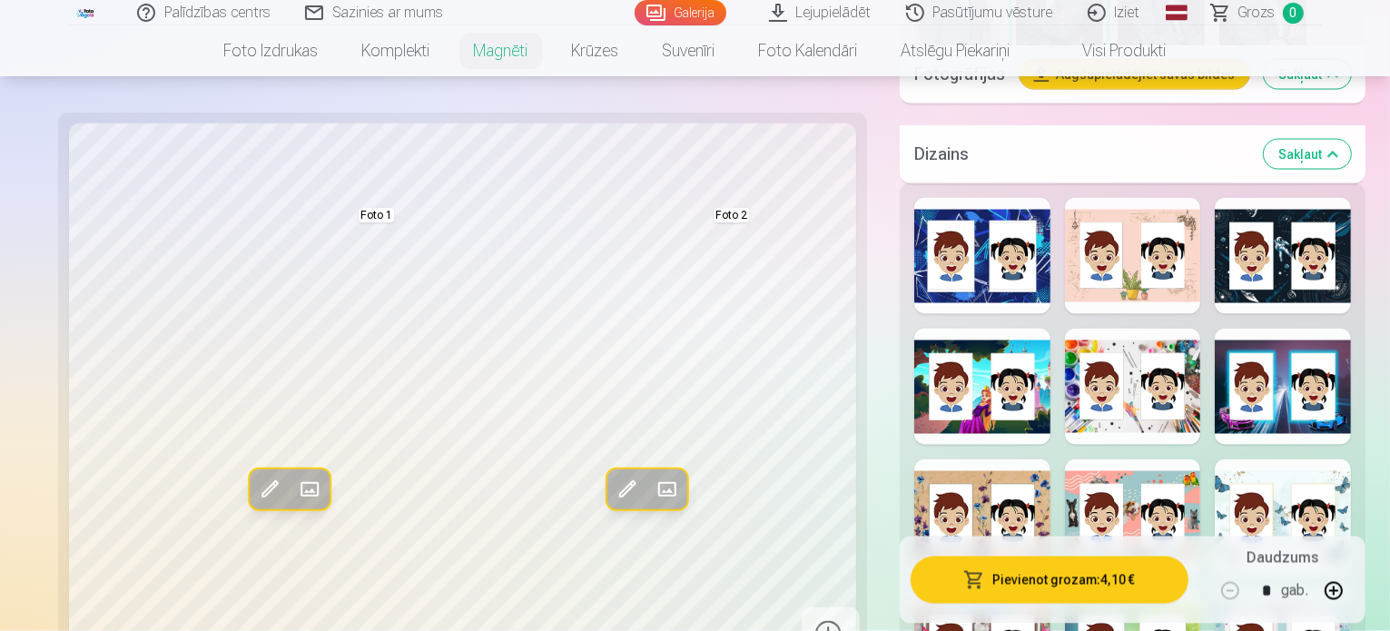
click at [256, 476] on span at bounding box center [270, 490] width 29 height 29
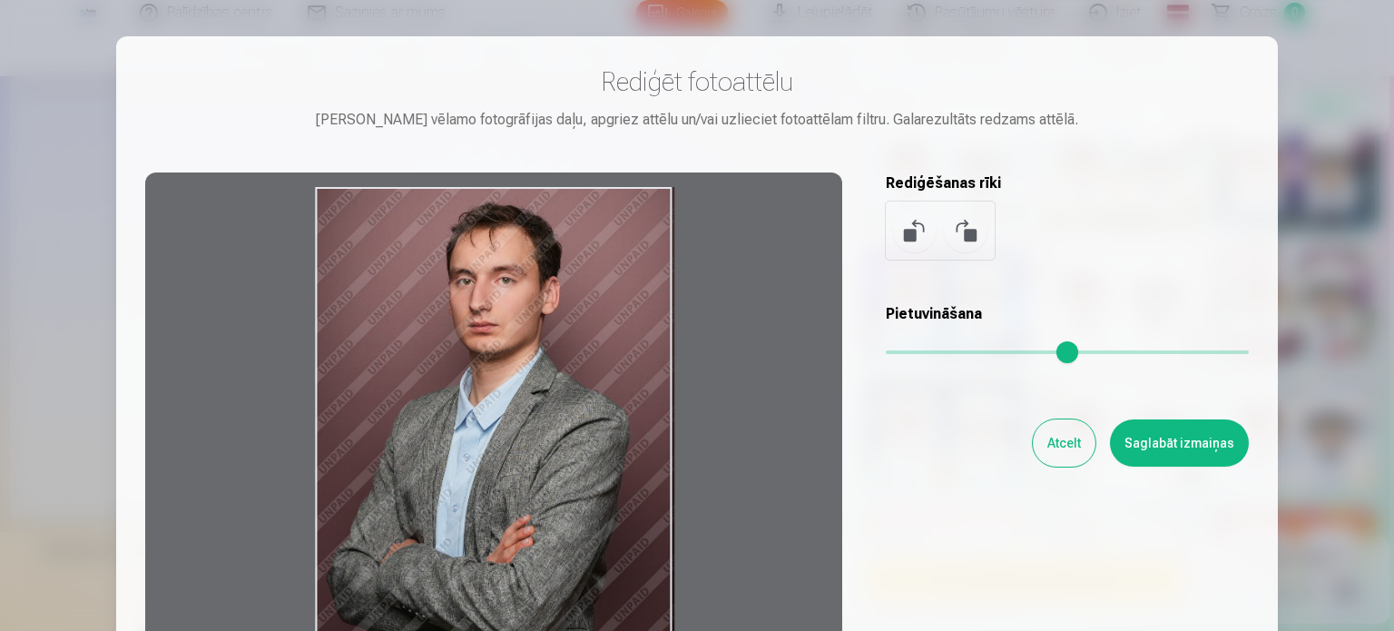
drag, startPoint x: 454, startPoint y: 387, endPoint x: 605, endPoint y: 351, distance: 154.8
click at [603, 352] on div at bounding box center [493, 457] width 697 height 570
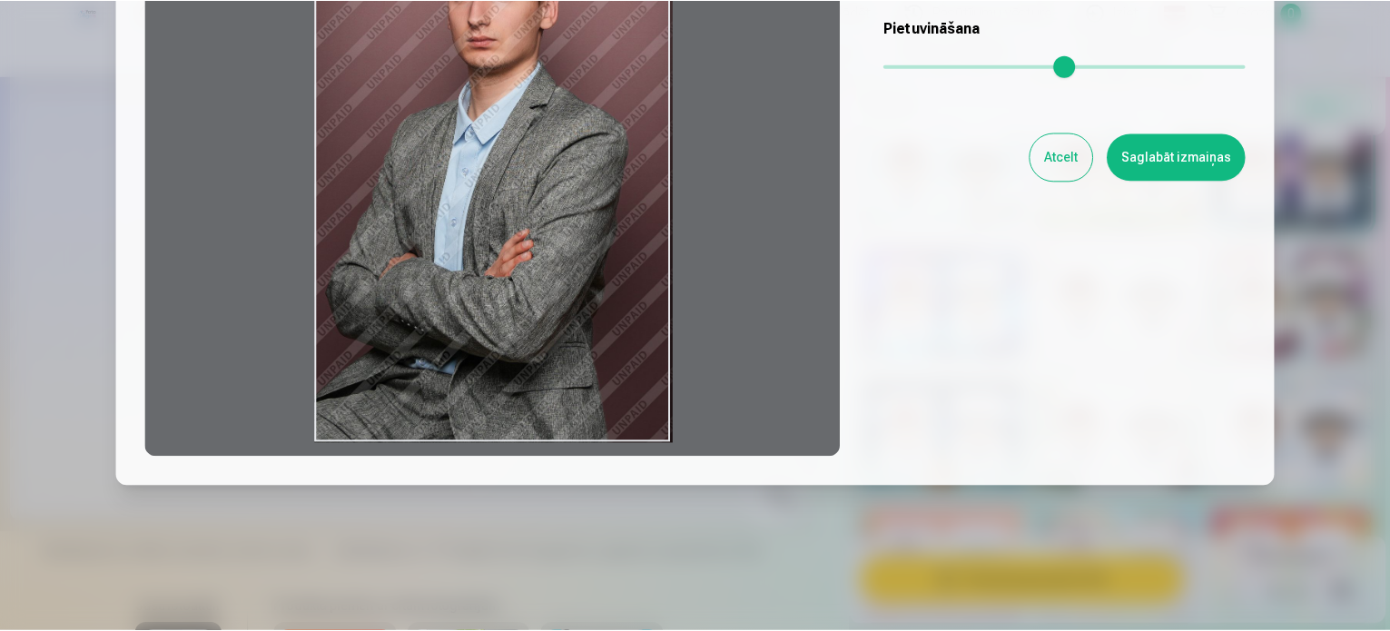
scroll to position [104, 0]
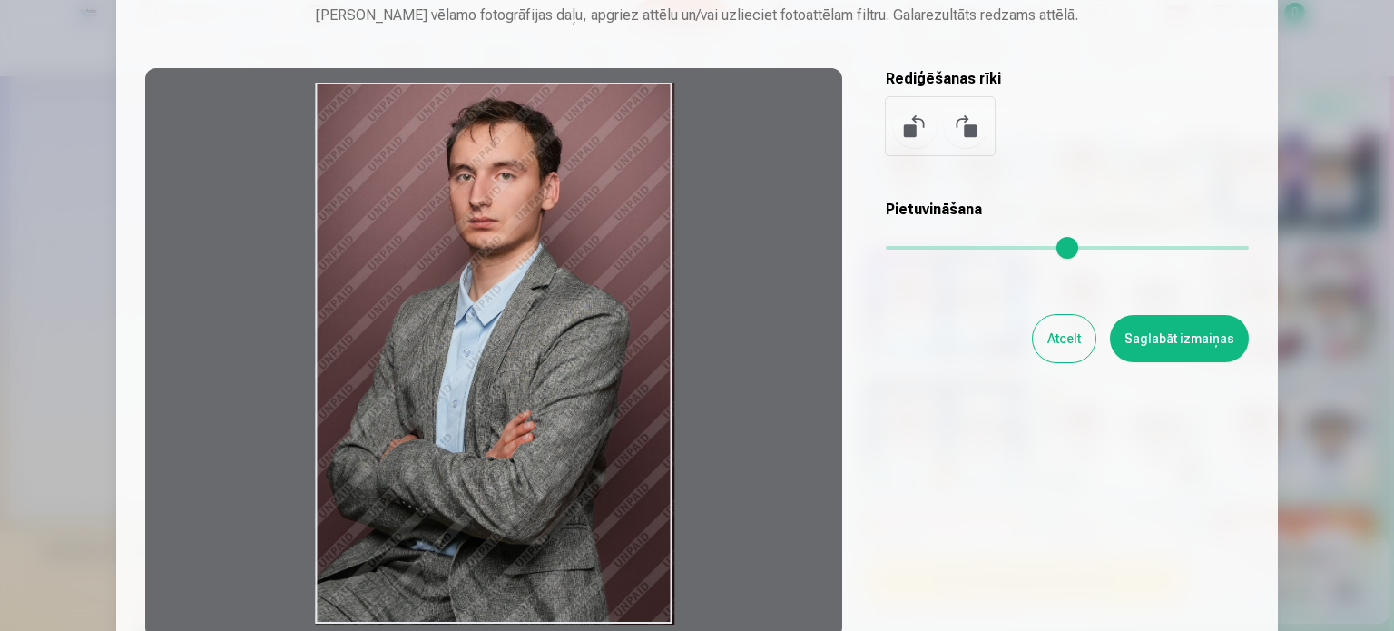
drag, startPoint x: 590, startPoint y: 436, endPoint x: 813, endPoint y: 436, distance: 223.3
click at [813, 436] on div at bounding box center [493, 353] width 697 height 570
drag, startPoint x: 441, startPoint y: 444, endPoint x: 625, endPoint y: 444, distance: 183.4
click at [613, 442] on div at bounding box center [493, 353] width 697 height 570
click at [1155, 342] on button "Saglabāt izmaiņas" at bounding box center [1179, 338] width 139 height 47
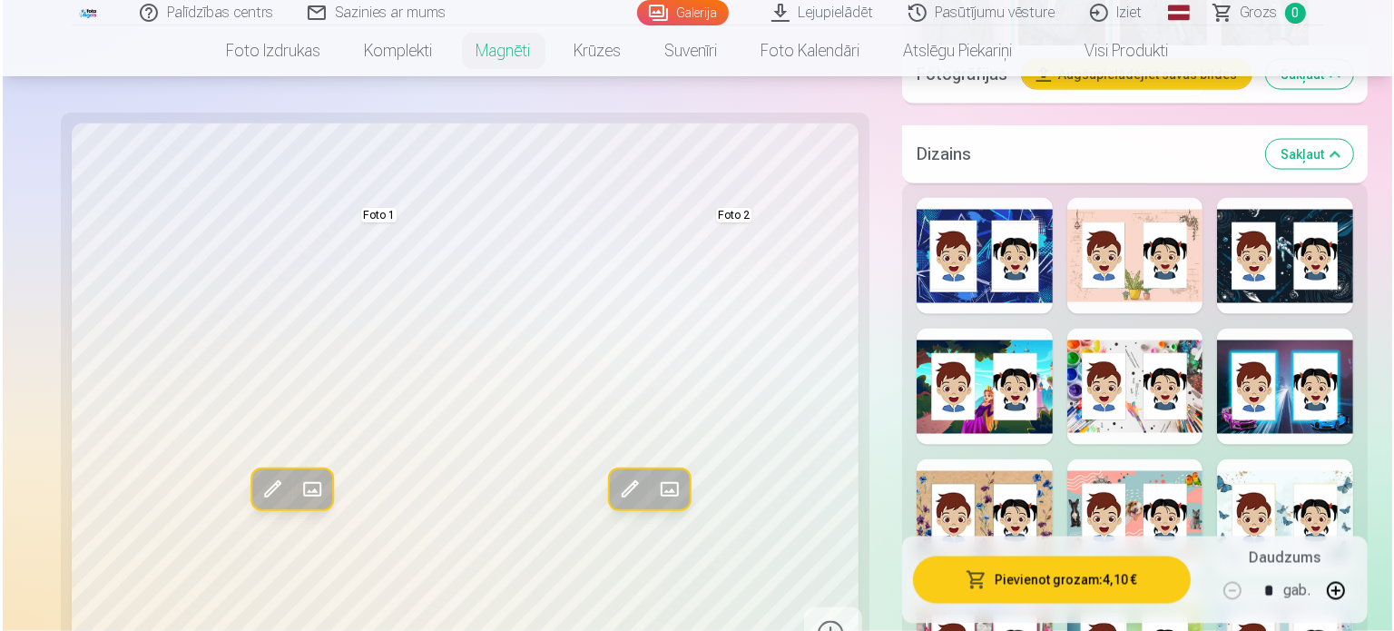
scroll to position [3450, 0]
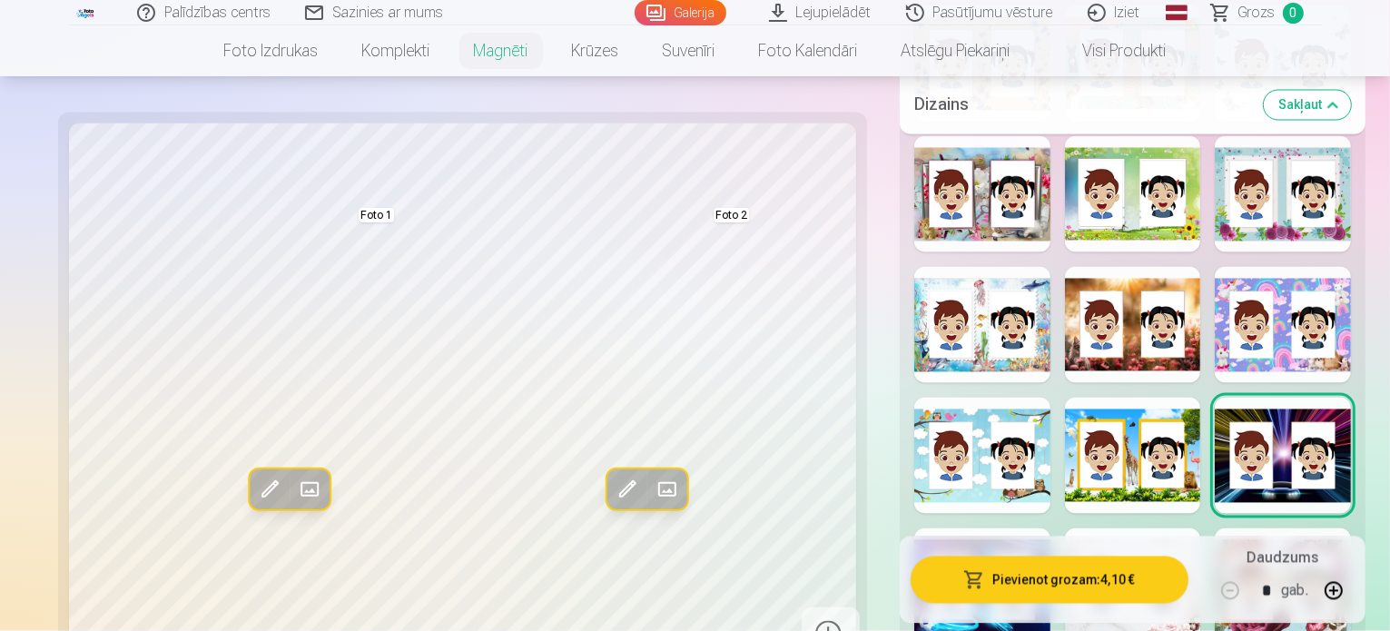
click at [1024, 556] on button "Pievienot grozam : 4,10 €" at bounding box center [1049, 579] width 278 height 47
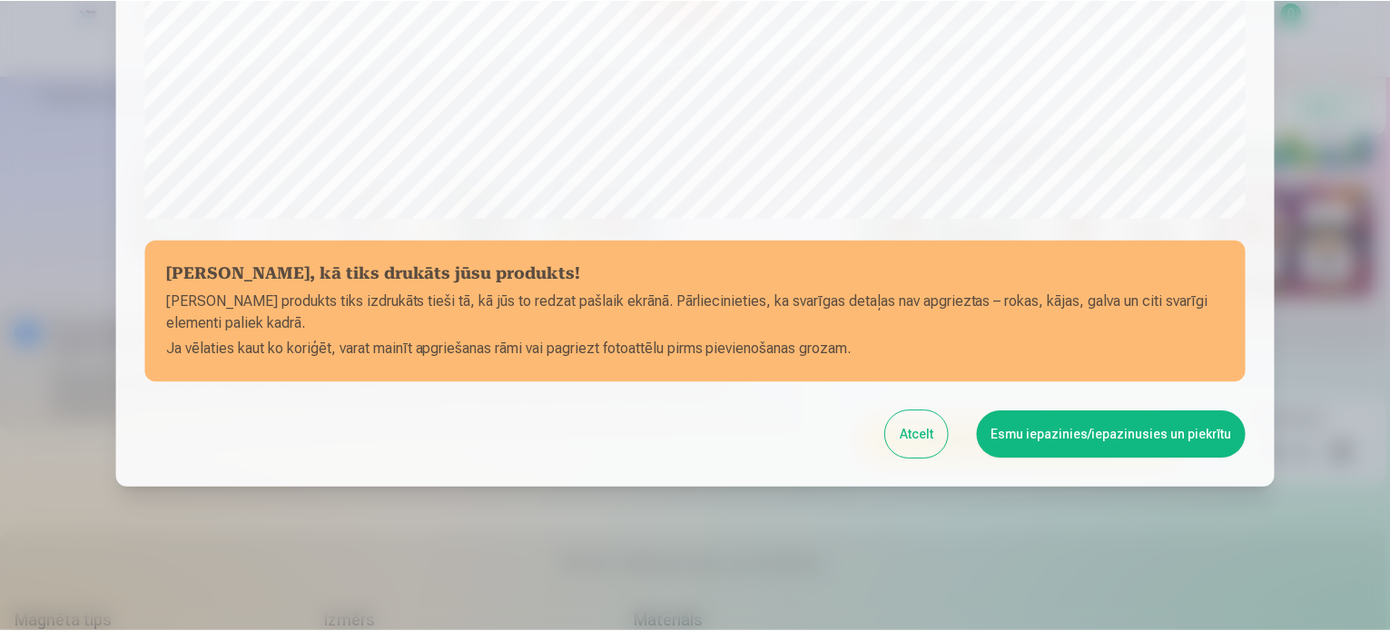
scroll to position [675, 0]
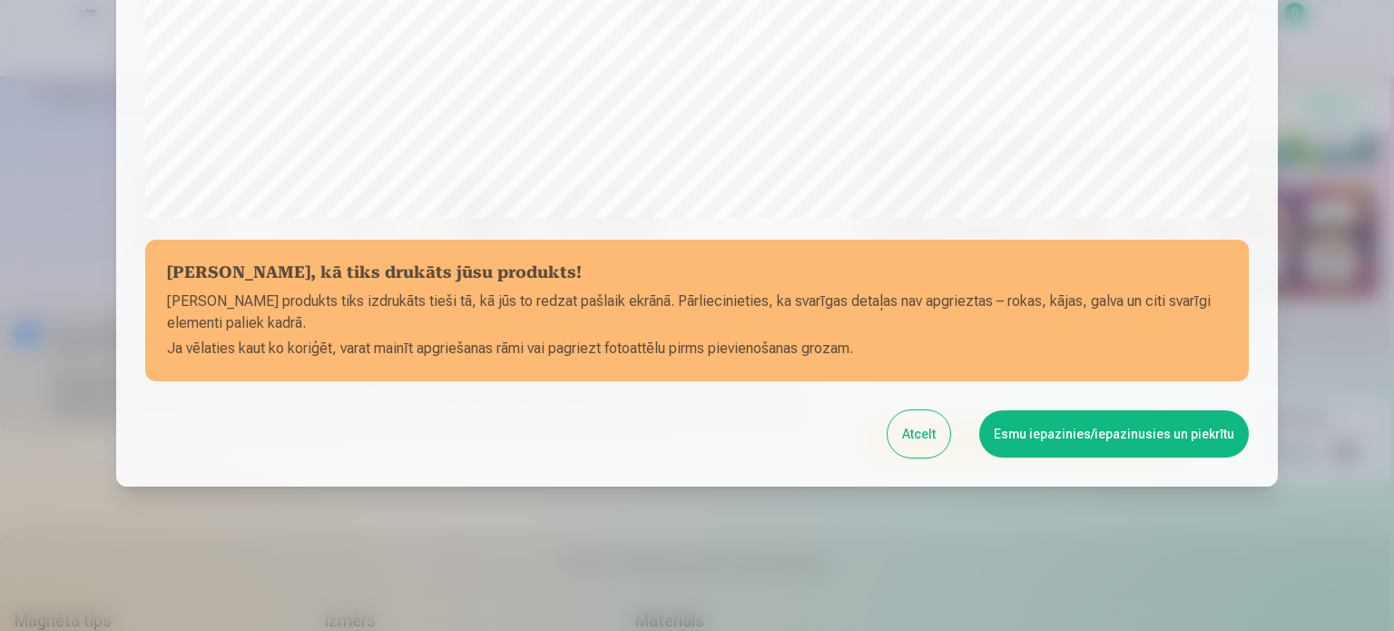
click at [1109, 430] on button "Esmu iepazinies/iepazinusies un piekrītu" at bounding box center [1114, 433] width 270 height 47
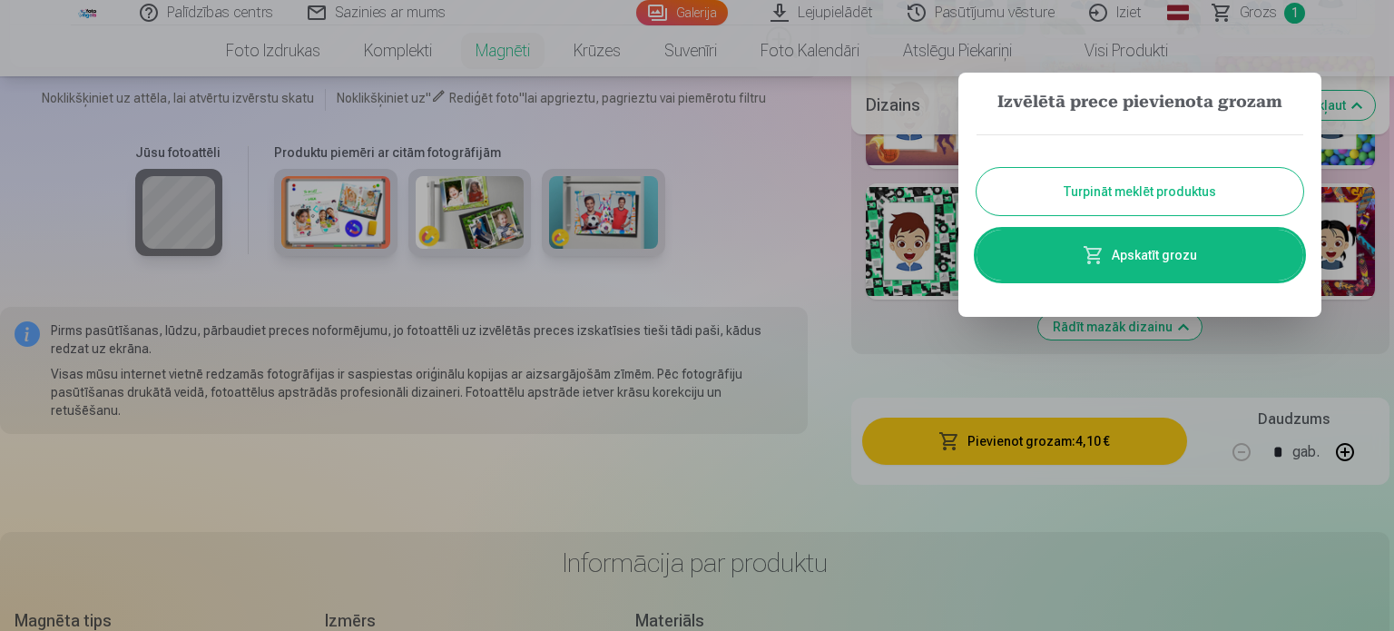
click at [1211, 190] on button "Turpināt meklēt produktus" at bounding box center [1140, 191] width 327 height 47
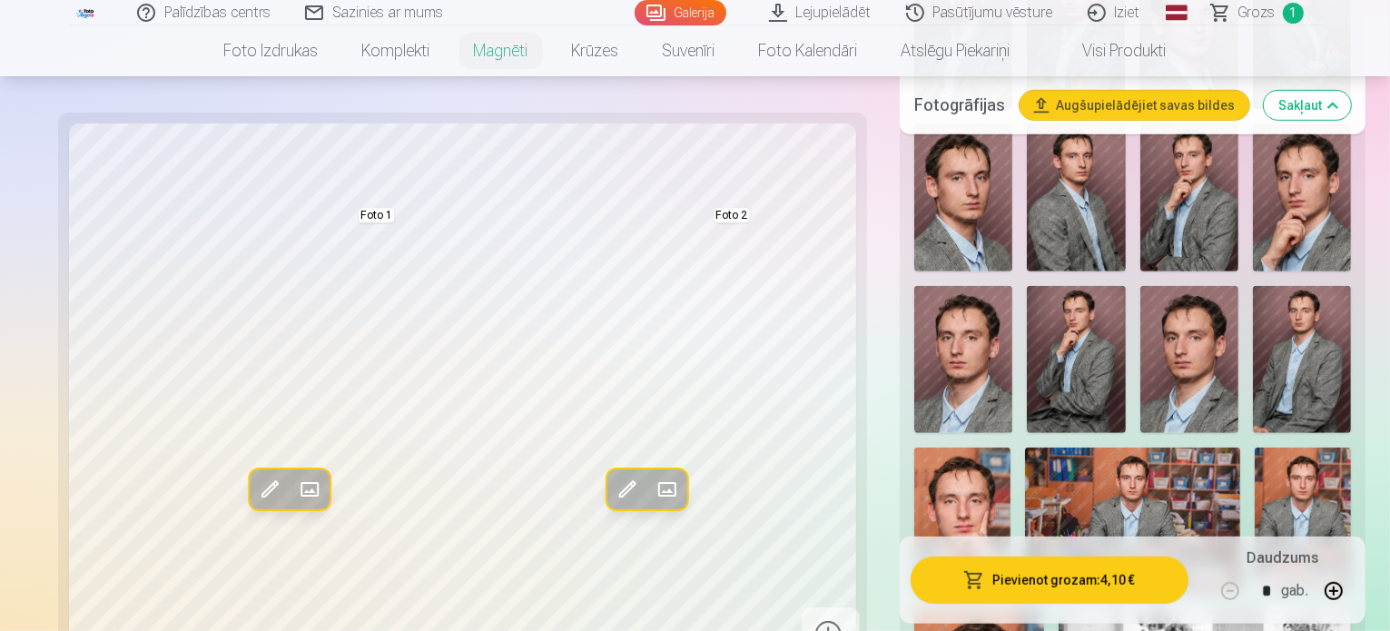
scroll to position [908, 0]
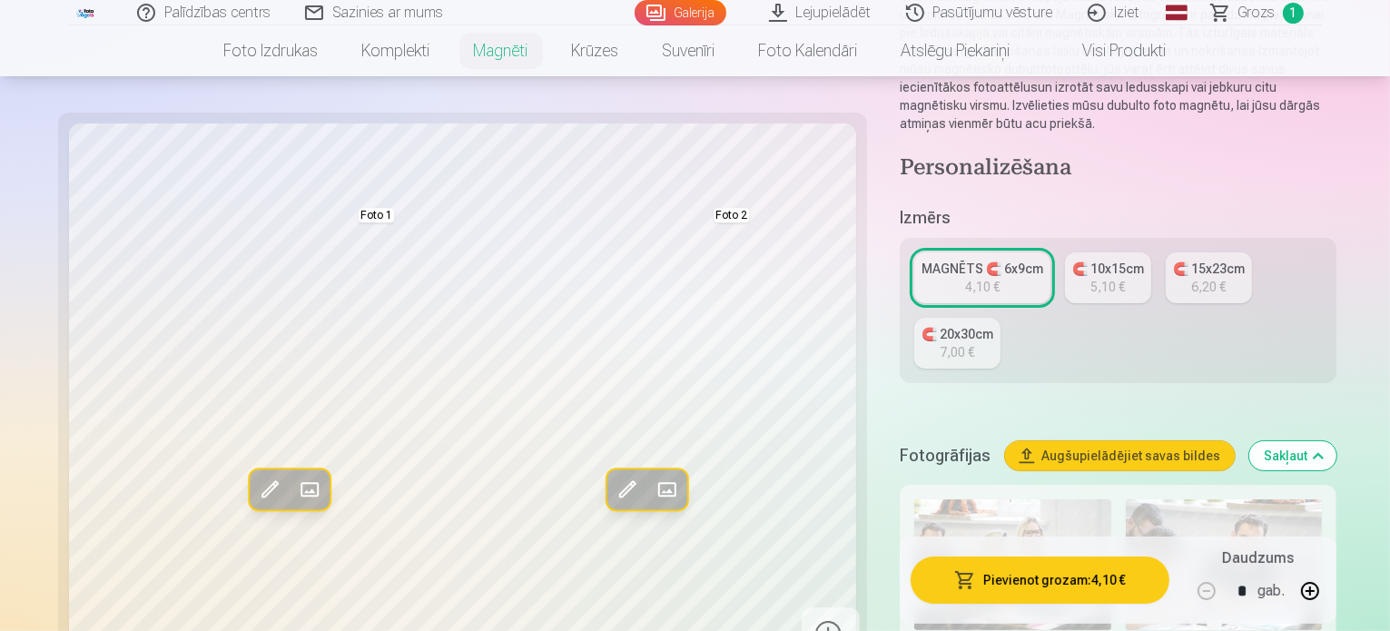
scroll to position [0, 0]
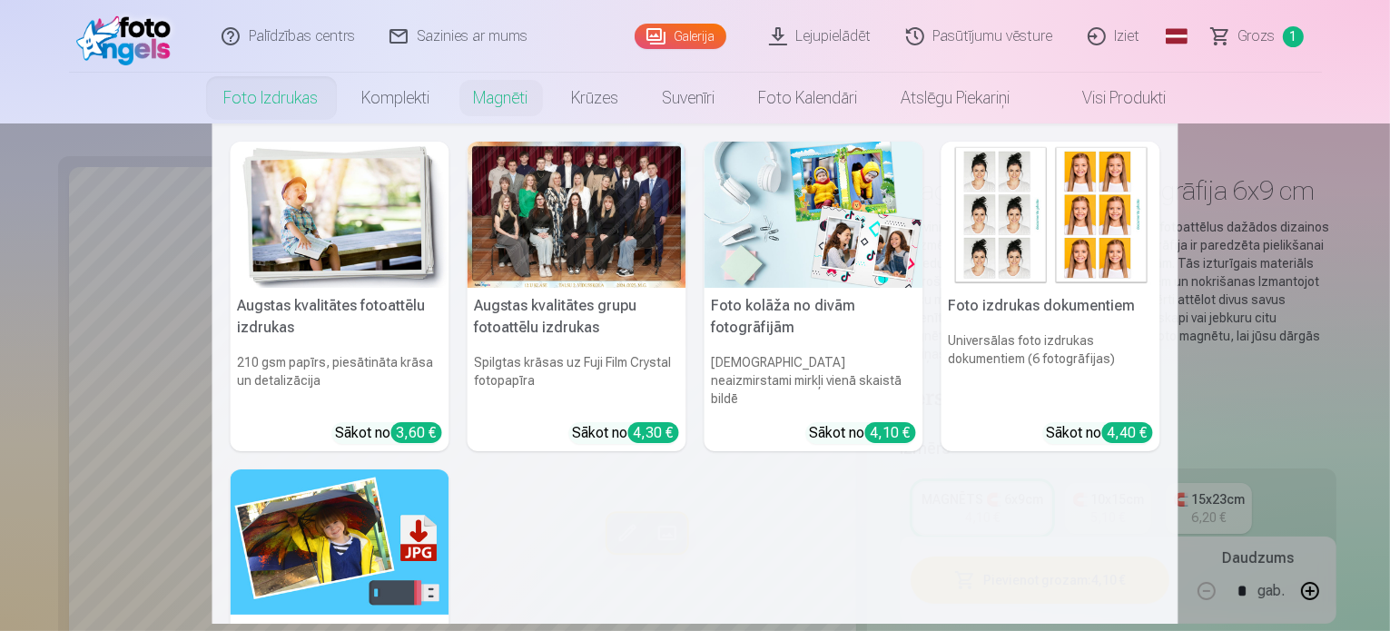
click at [281, 92] on link "Foto izdrukas" at bounding box center [271, 98] width 138 height 51
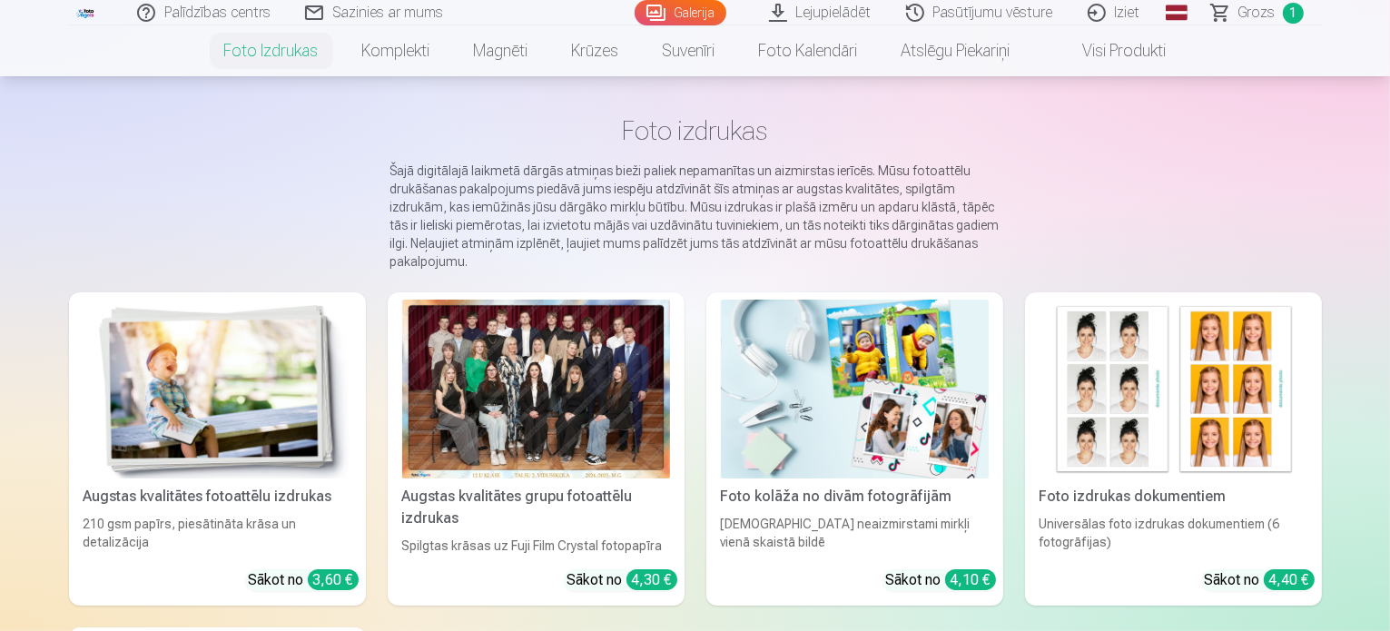
scroll to position [182, 0]
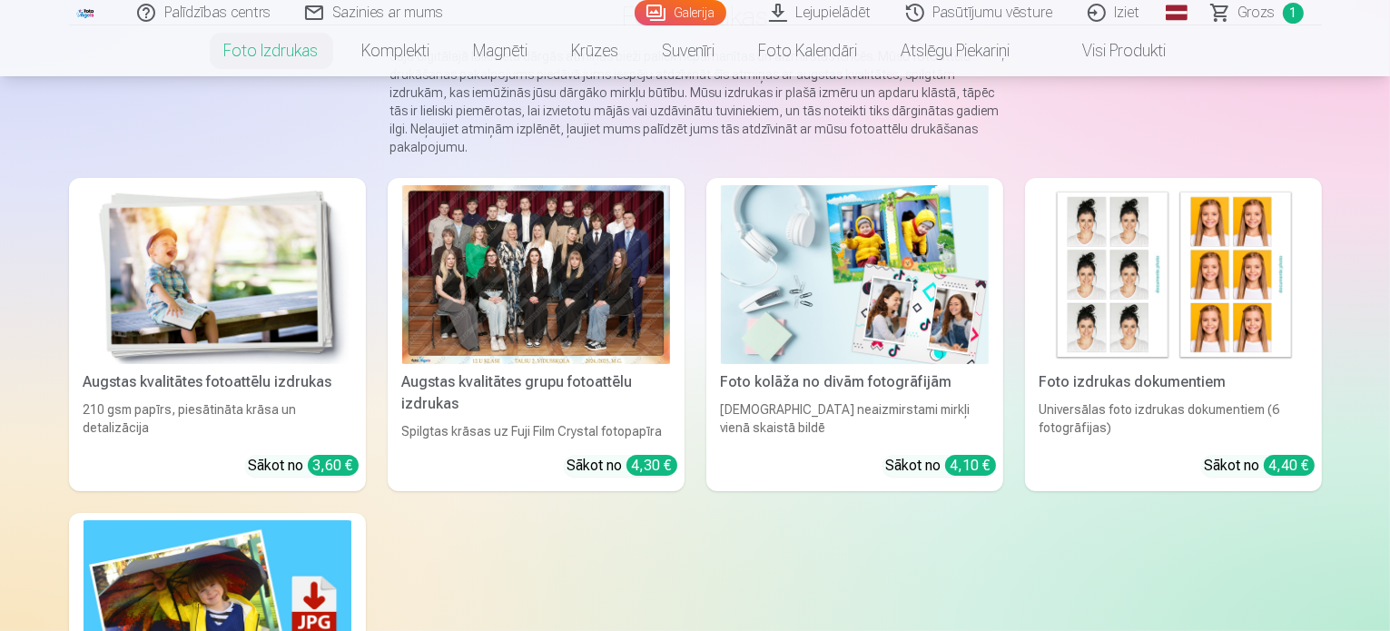
click at [581, 335] on div at bounding box center [536, 274] width 268 height 179
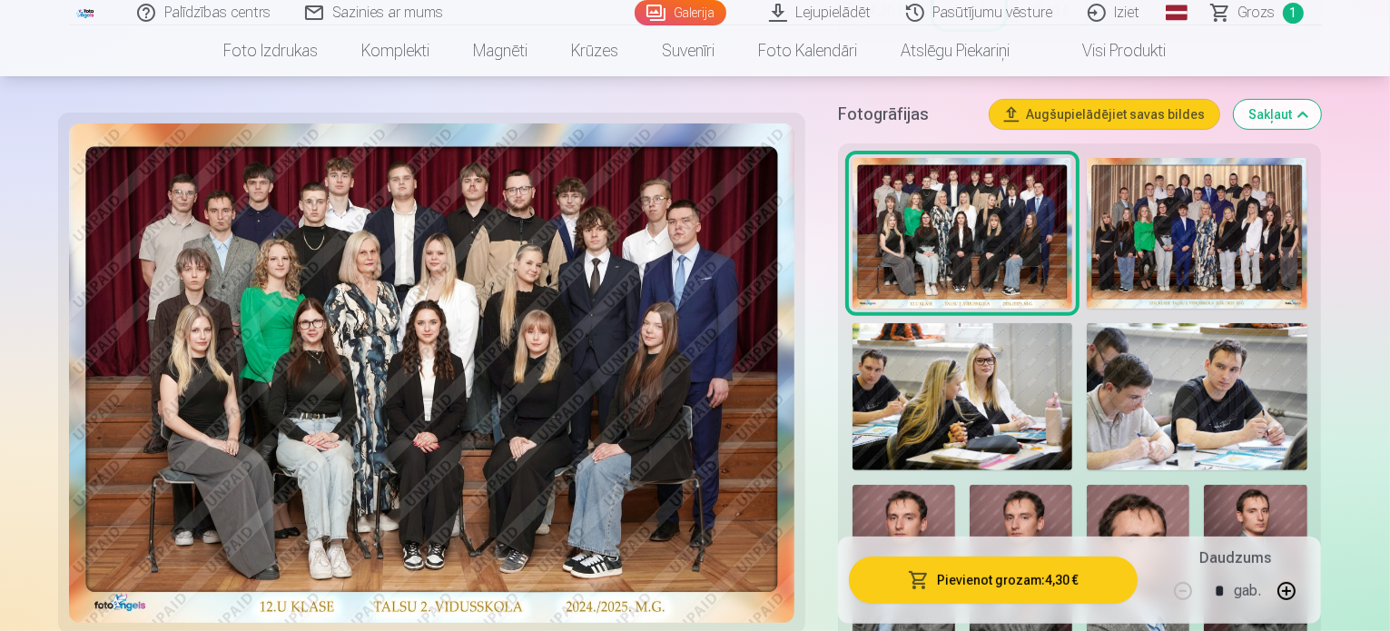
scroll to position [363, 0]
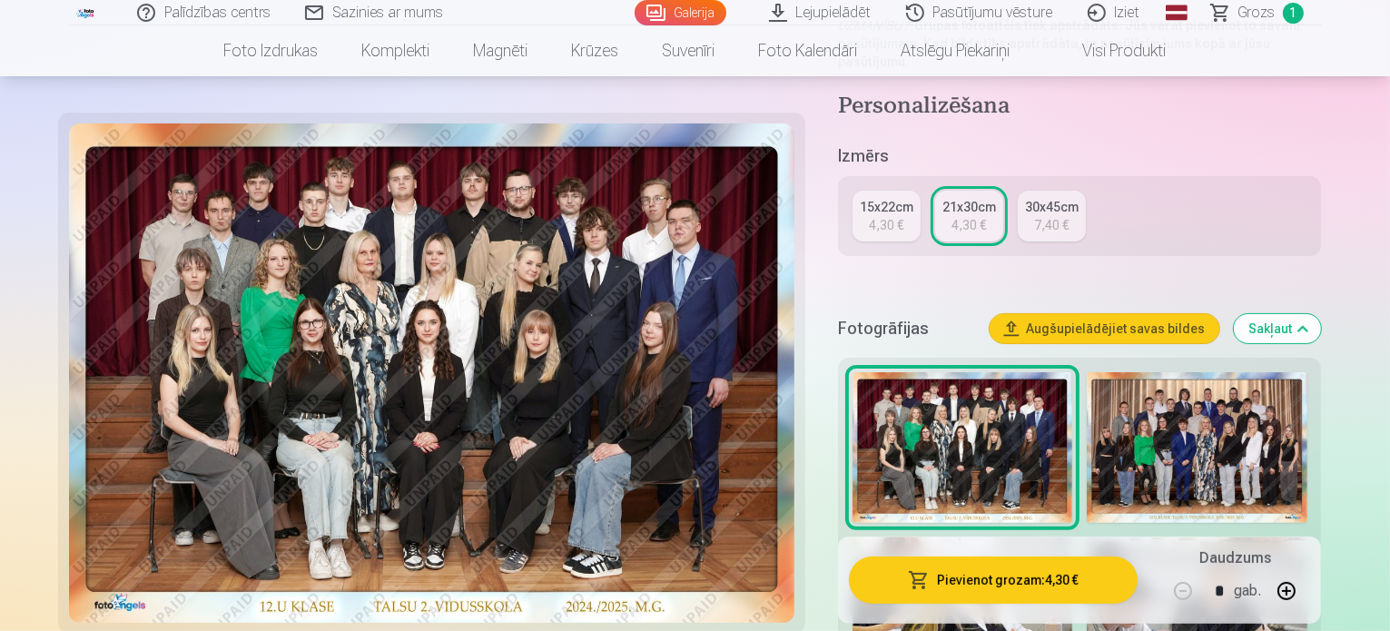
click at [1271, 406] on img at bounding box center [1197, 448] width 220 height 152
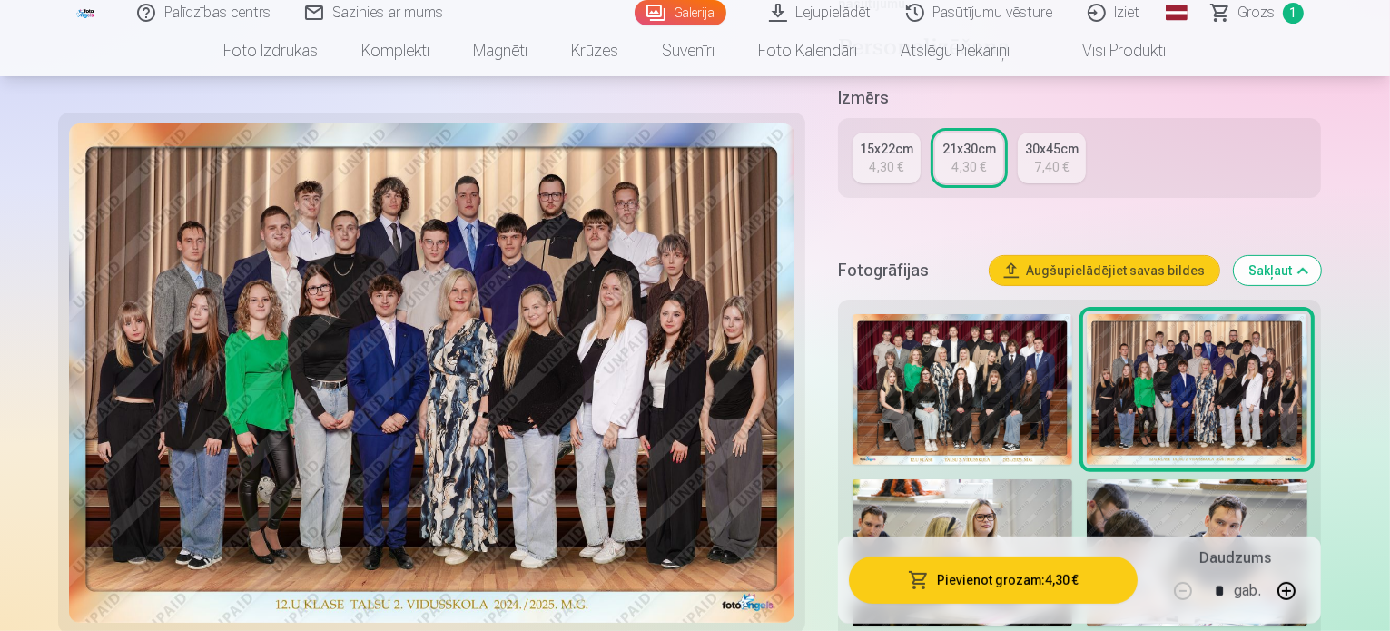
scroll to position [454, 0]
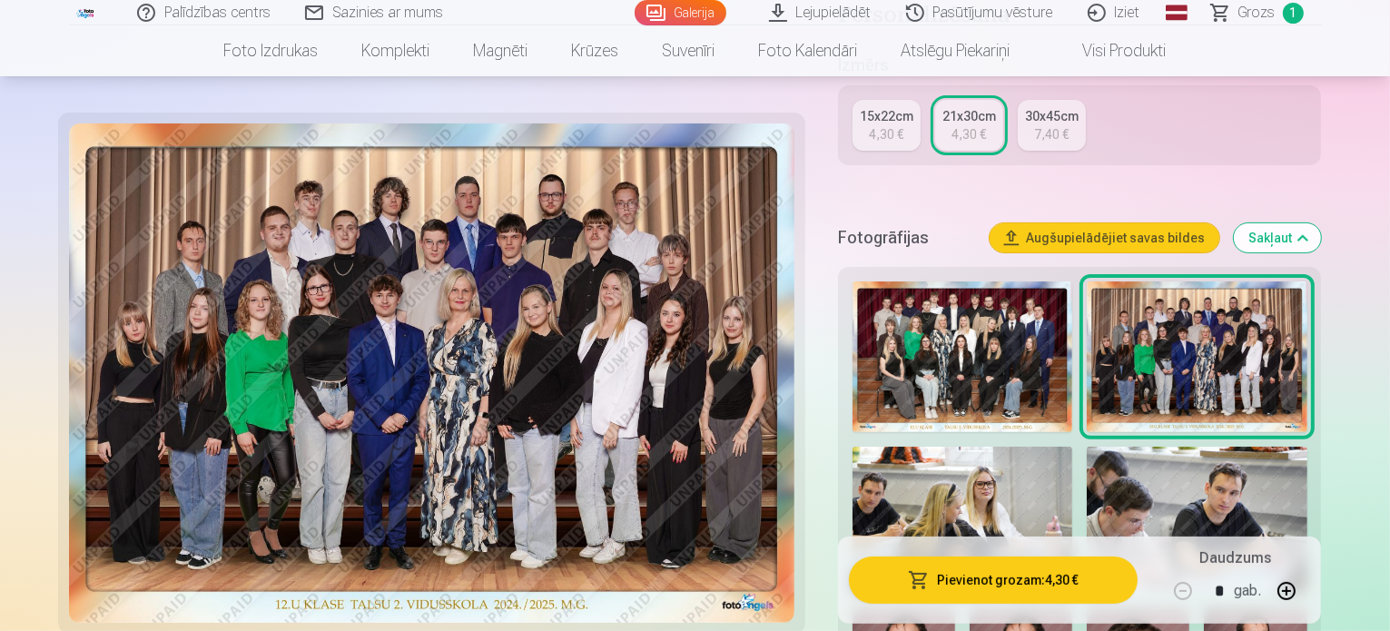
click at [1025, 340] on img at bounding box center [962, 357] width 220 height 152
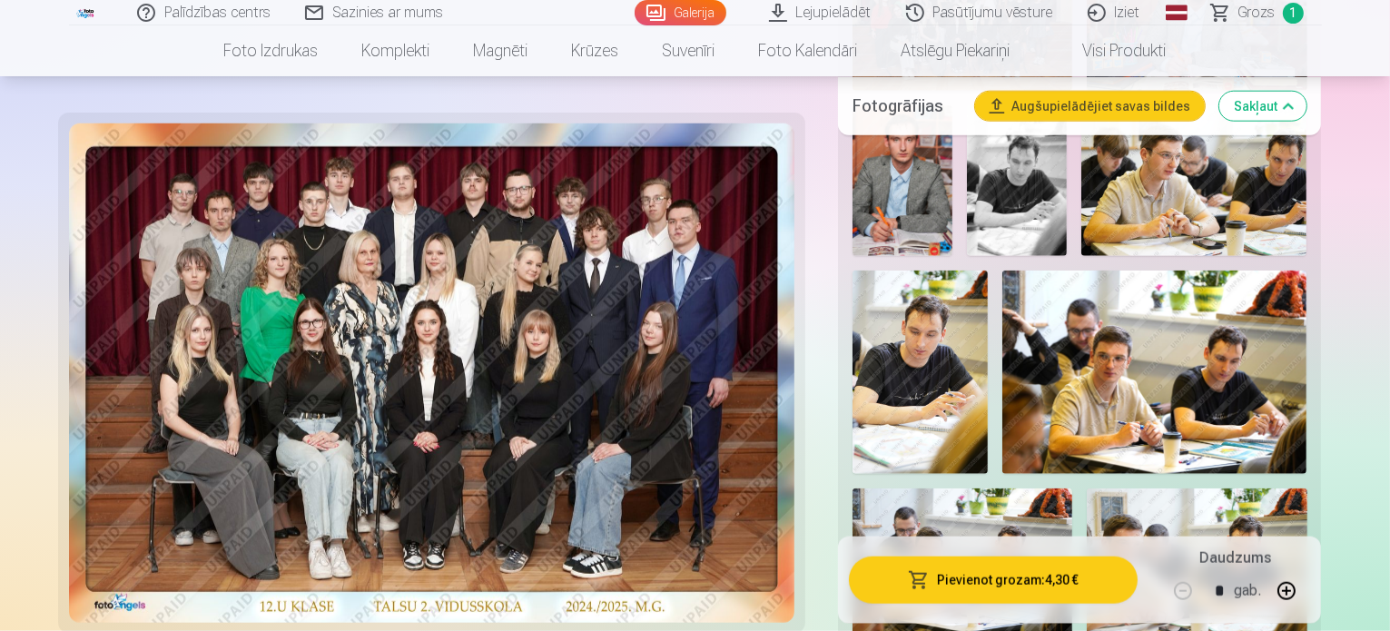
scroll to position [1997, 0]
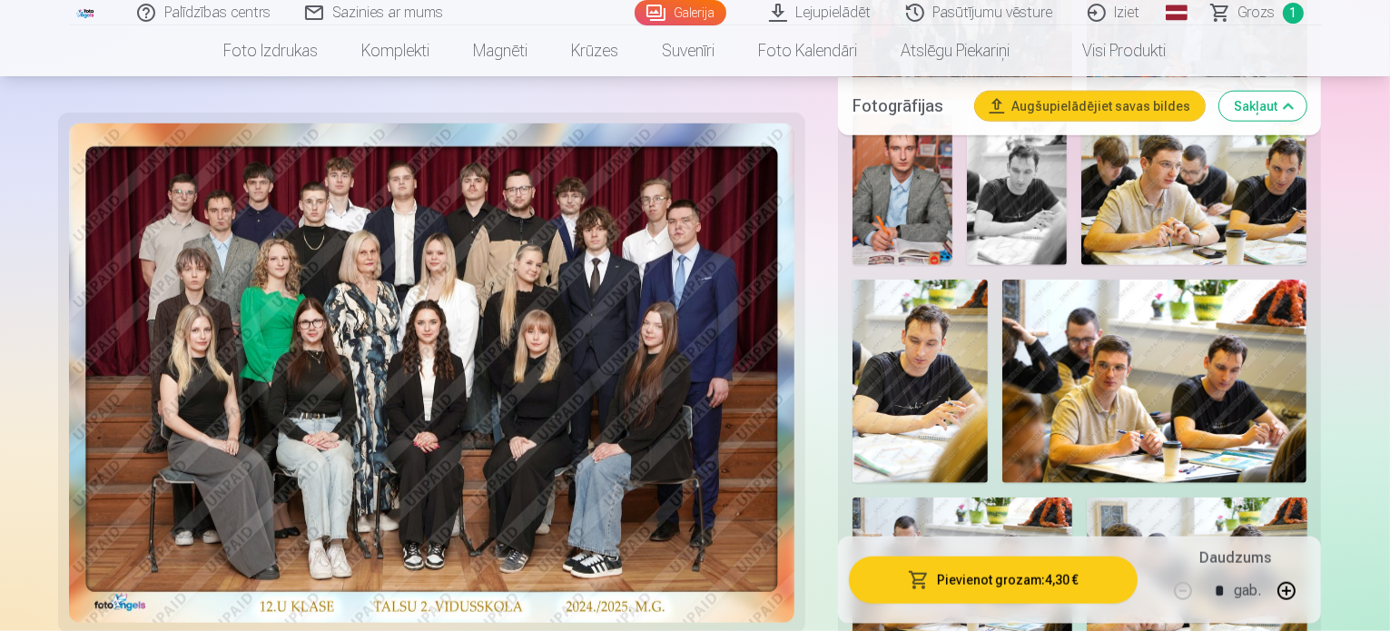
click at [1037, 577] on button "Pievienot grozam : 4,30 €" at bounding box center [994, 579] width 290 height 47
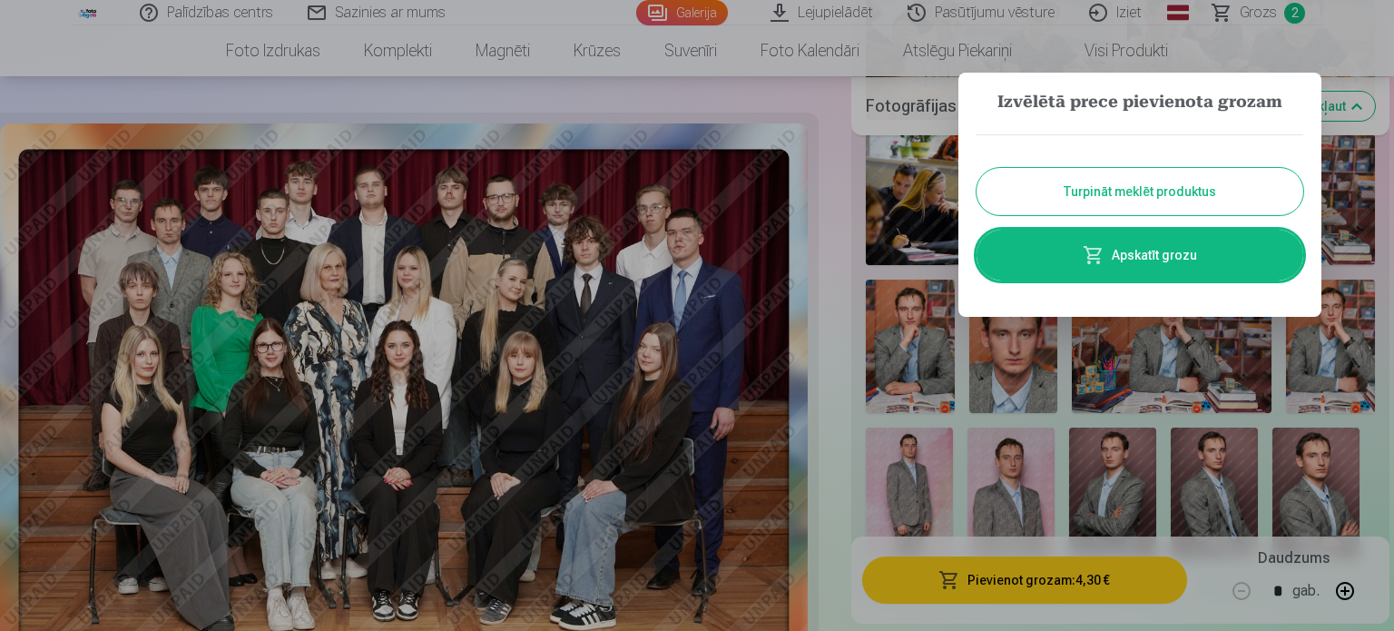
click at [1166, 181] on button "Turpināt meklēt produktus" at bounding box center [1140, 191] width 327 height 47
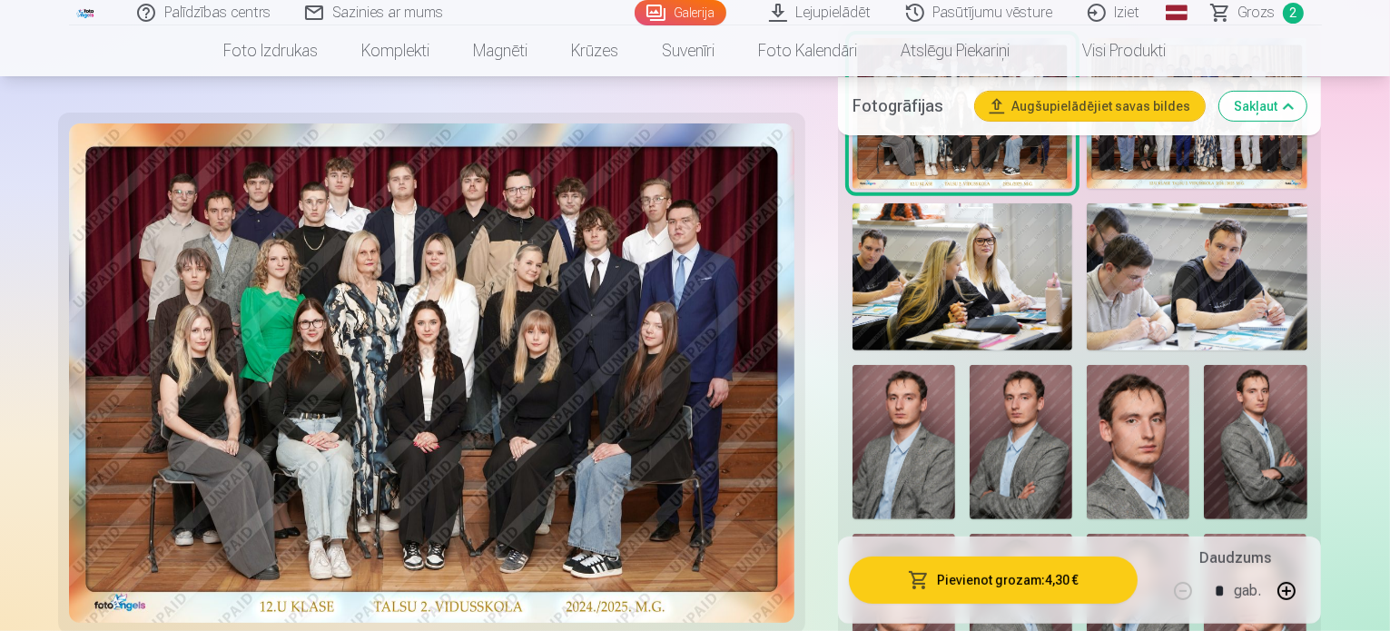
scroll to position [454, 0]
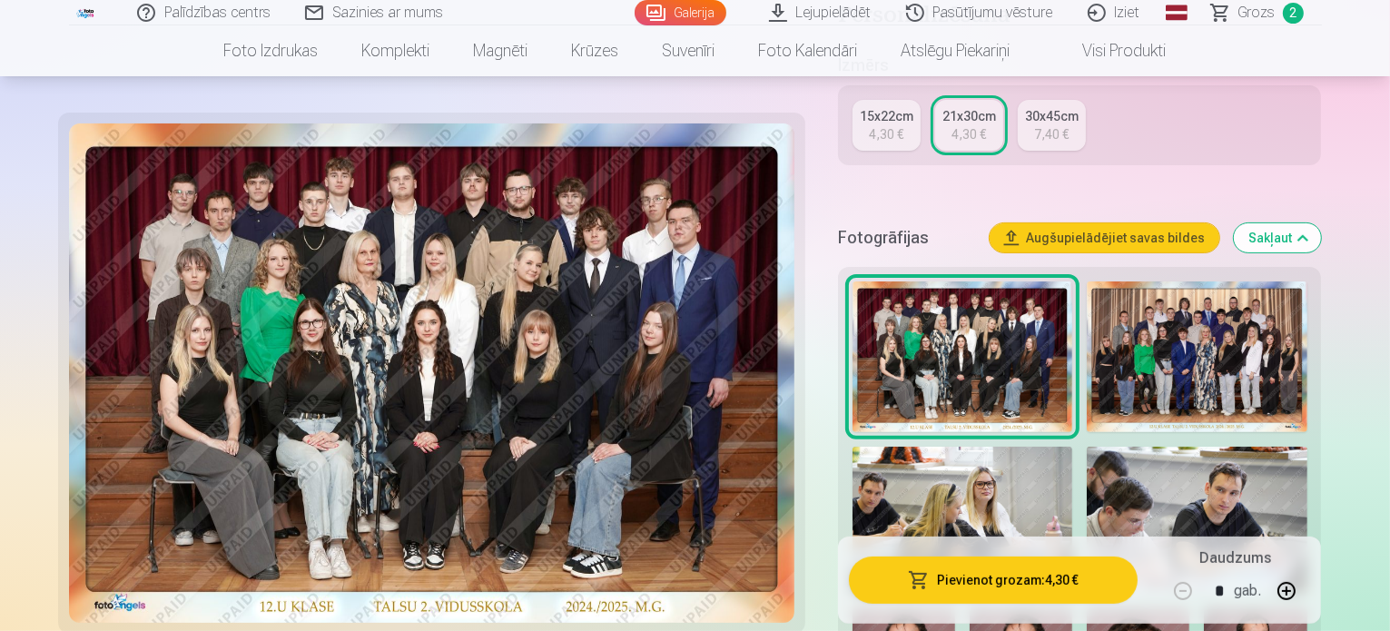
click at [1228, 288] on img at bounding box center [1197, 357] width 220 height 152
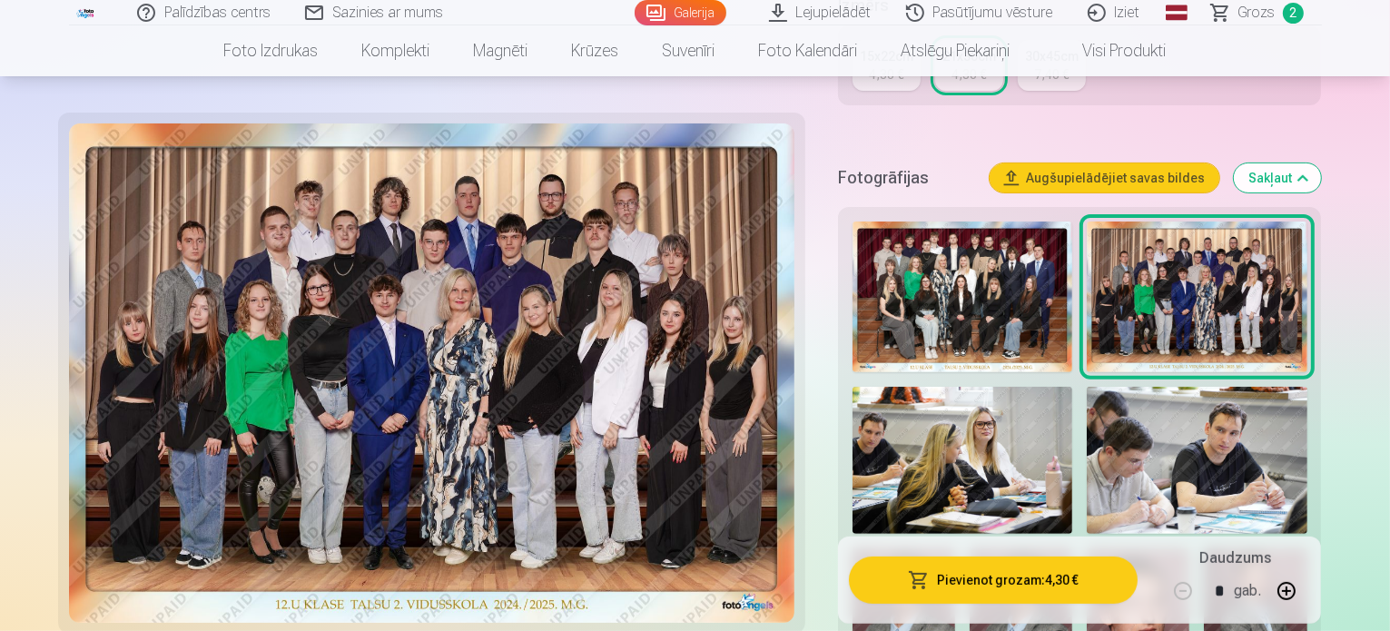
scroll to position [545, 0]
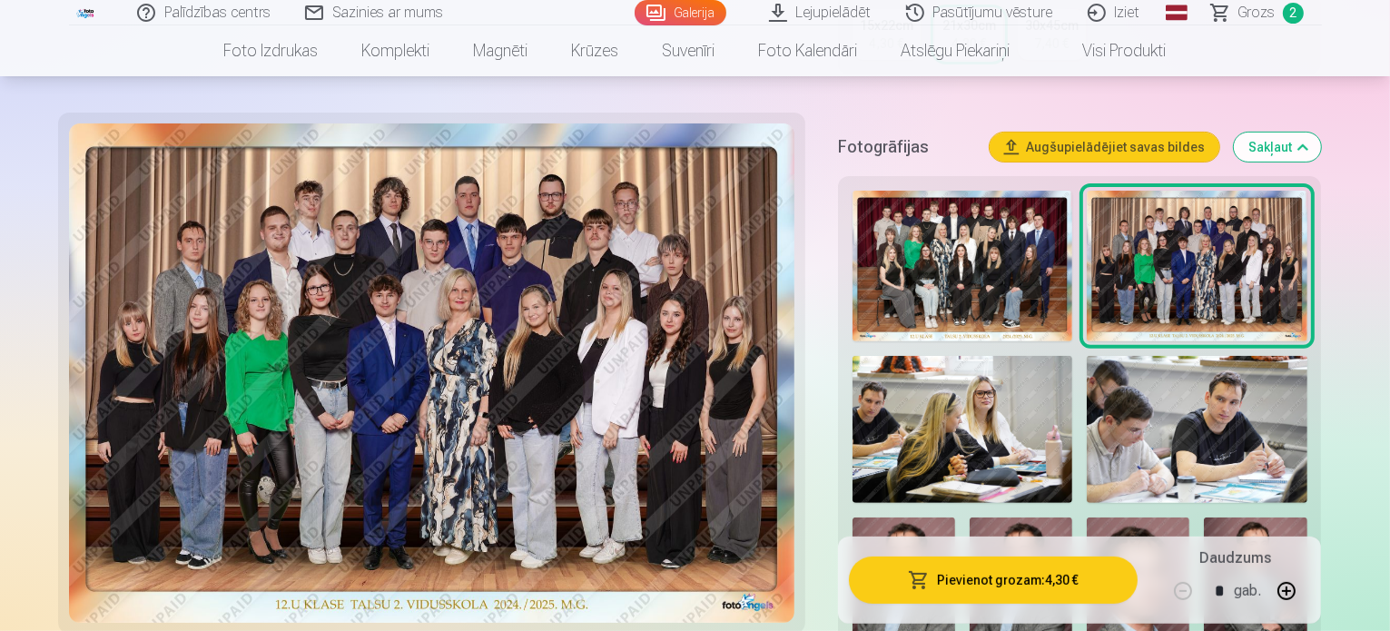
click at [1065, 580] on button "Pievienot grozam : 4,30 €" at bounding box center [994, 579] width 290 height 47
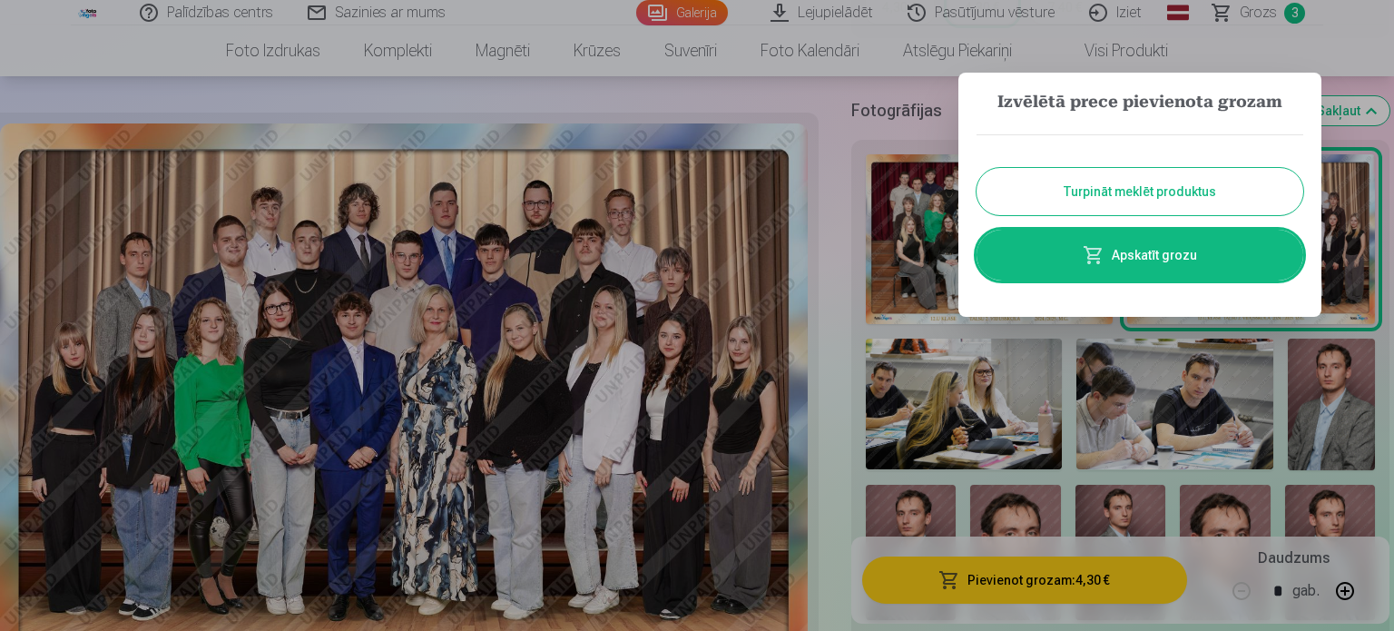
click at [1172, 184] on button "Turpināt meklēt produktus" at bounding box center [1140, 191] width 327 height 47
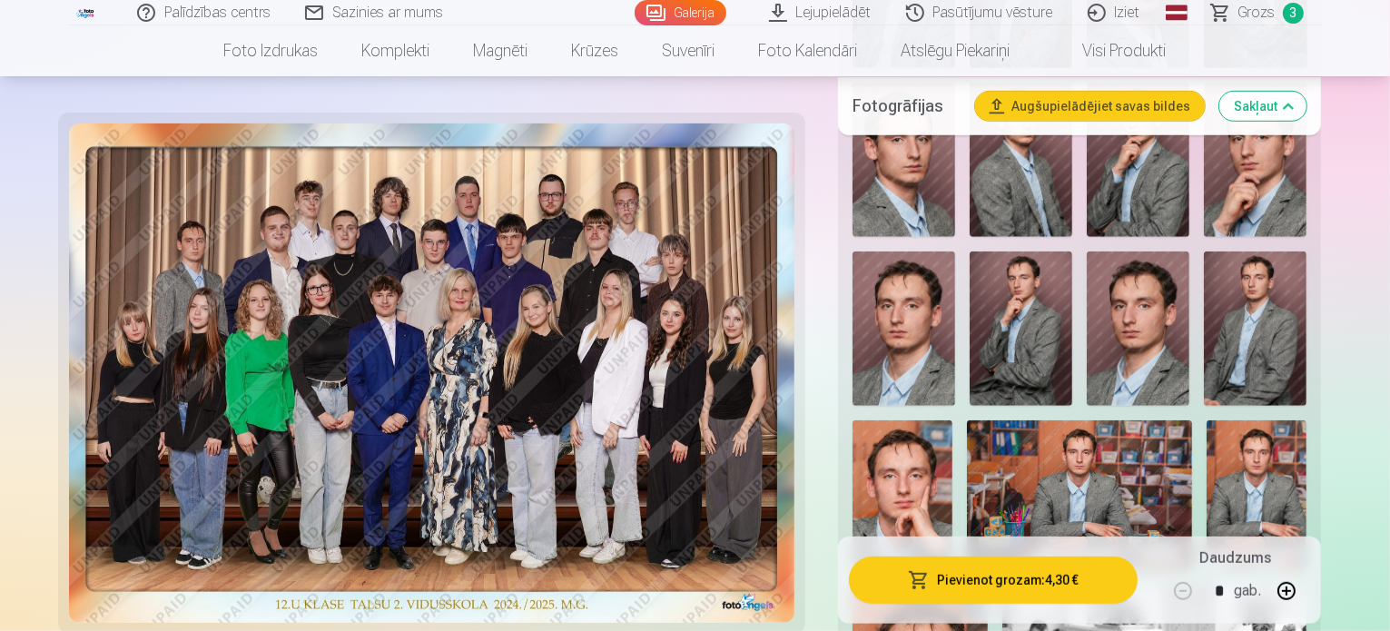
scroll to position [1180, 0]
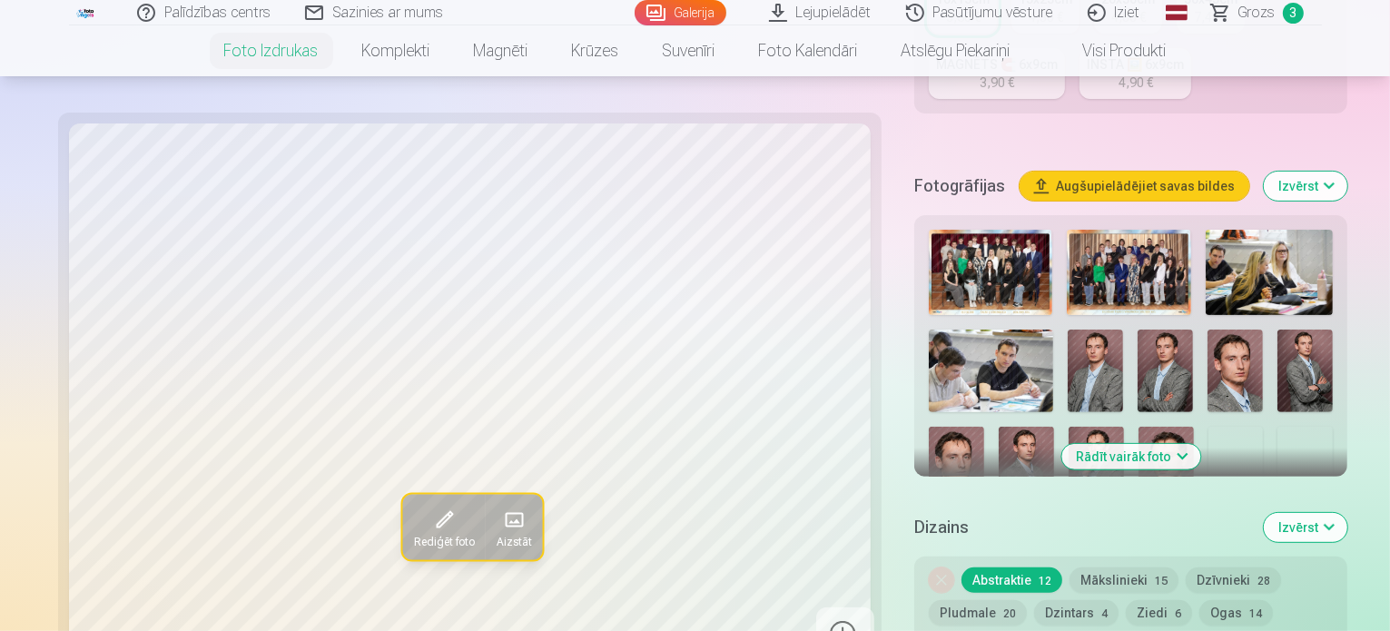
scroll to position [545, 0]
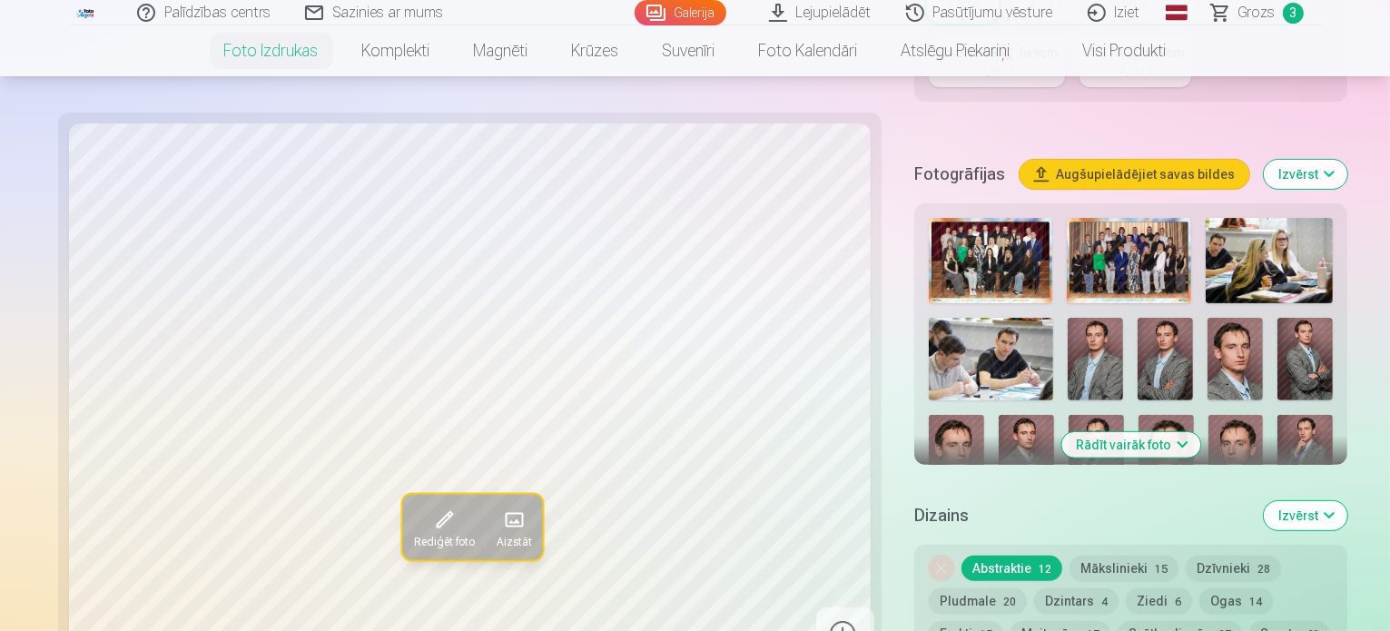
click at [1137, 432] on button "Rādīt vairāk foto" at bounding box center [1130, 444] width 139 height 25
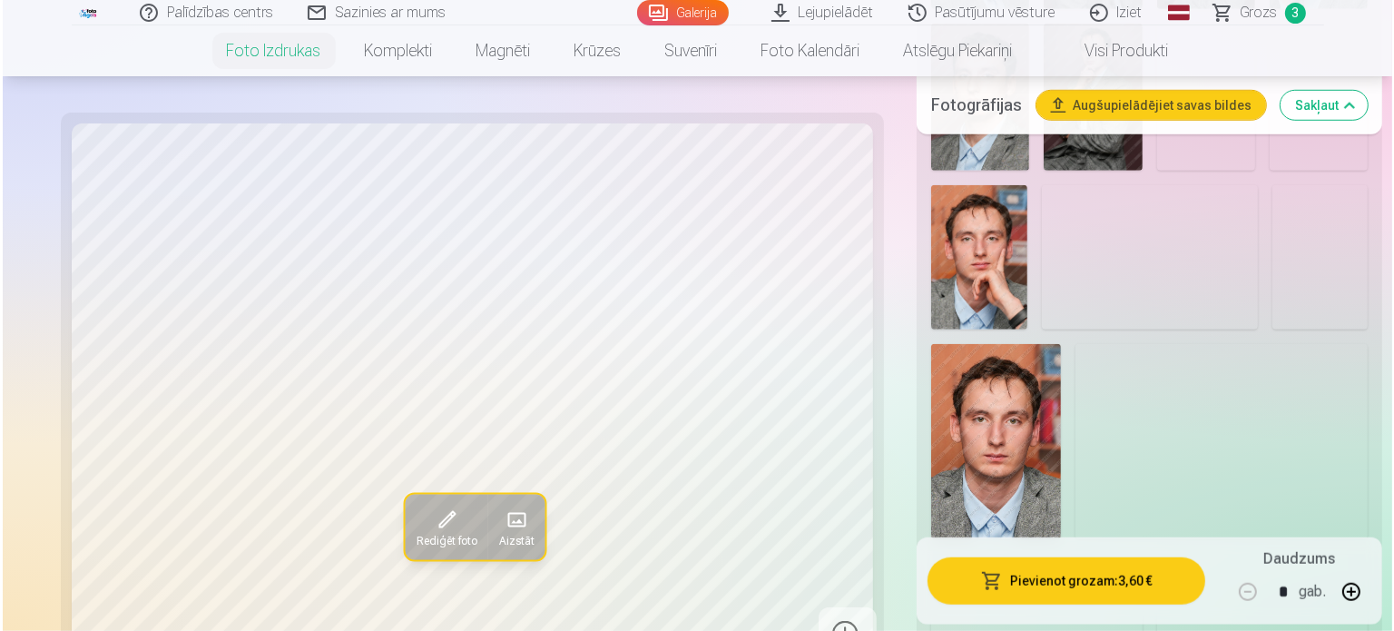
scroll to position [1180, 0]
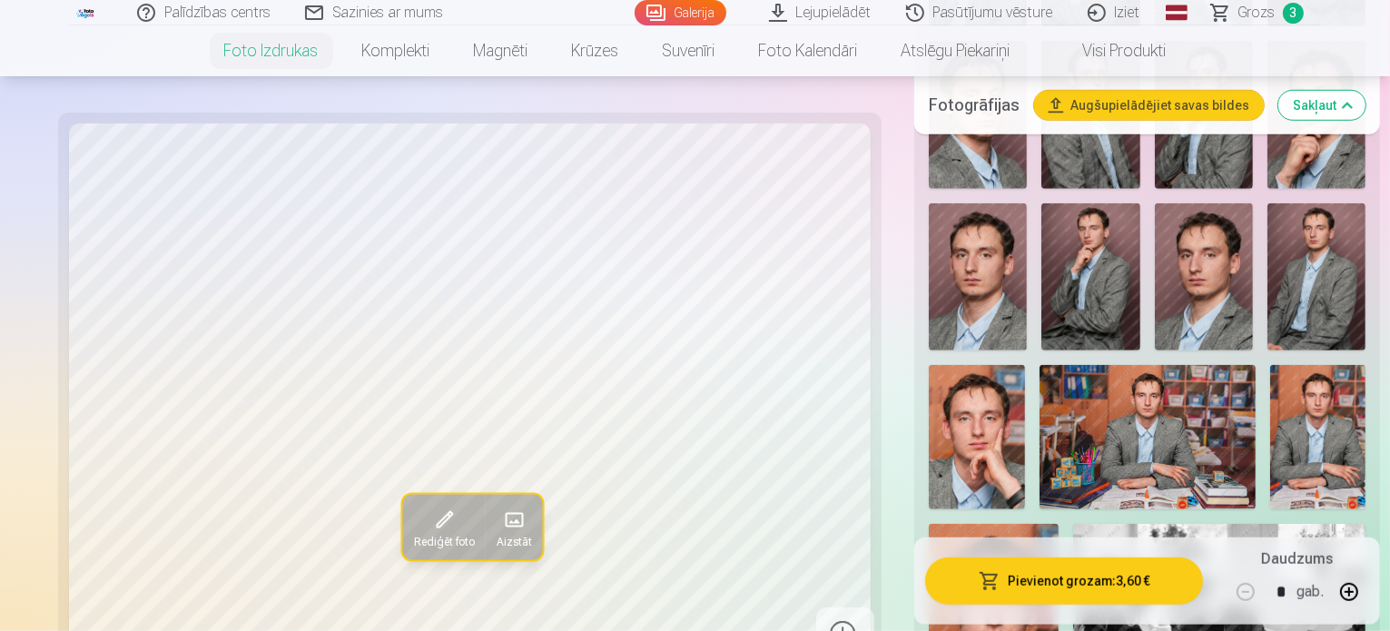
click at [429, 522] on span at bounding box center [443, 520] width 29 height 29
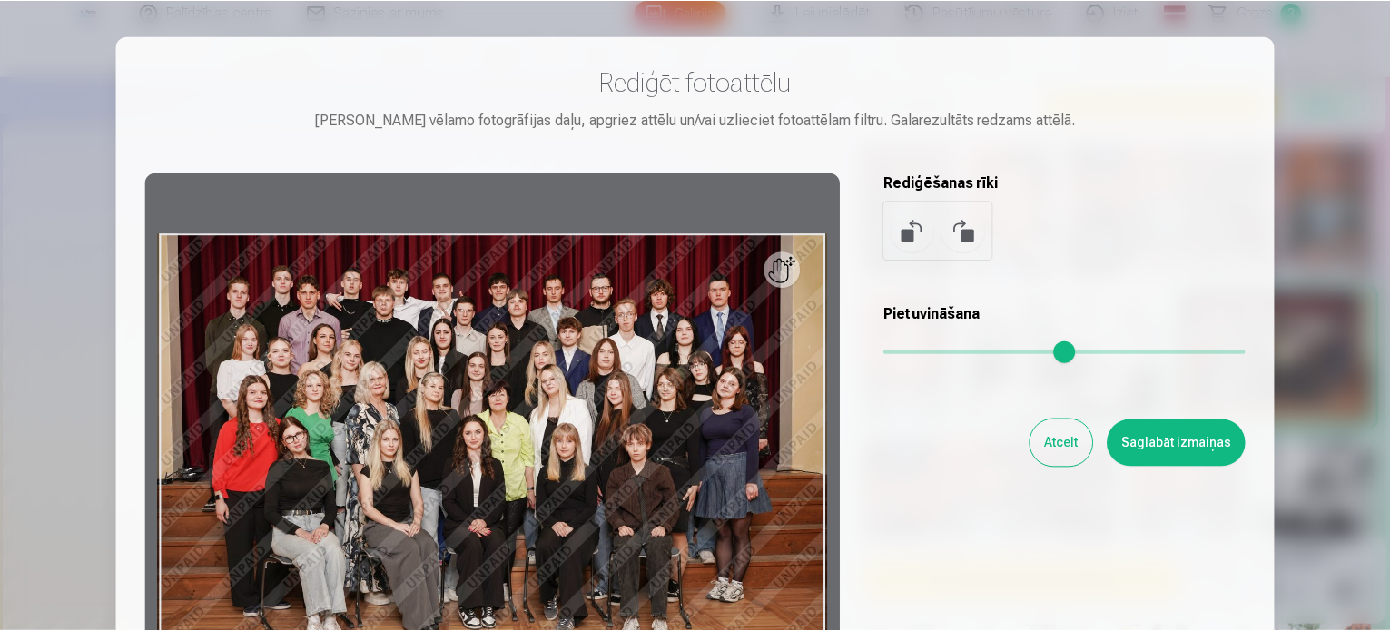
scroll to position [91, 0]
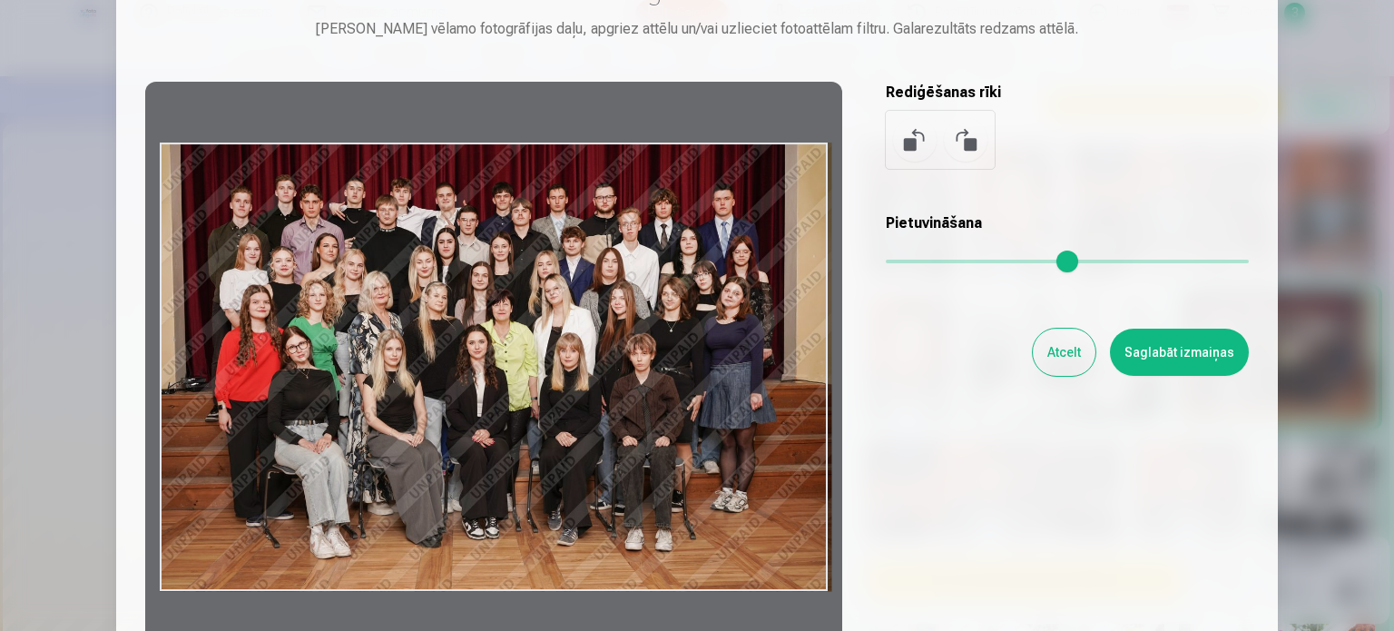
drag, startPoint x: 740, startPoint y: 232, endPoint x: 792, endPoint y: 223, distance: 53.4
click at [792, 223] on div at bounding box center [493, 367] width 697 height 570
drag, startPoint x: 605, startPoint y: 290, endPoint x: 651, endPoint y: 284, distance: 45.8
click at [651, 284] on div at bounding box center [493, 367] width 697 height 570
click at [1212, 364] on button "Saglabāt izmaiņas" at bounding box center [1179, 352] width 139 height 47
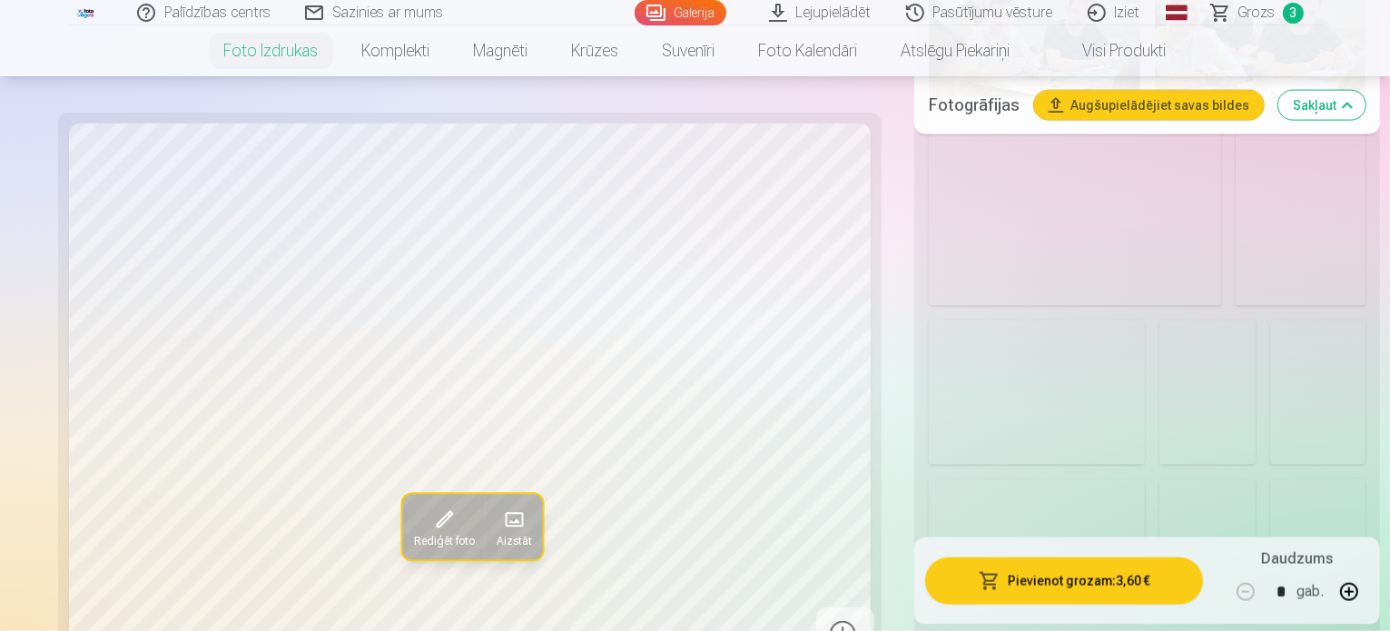
scroll to position [2451, 0]
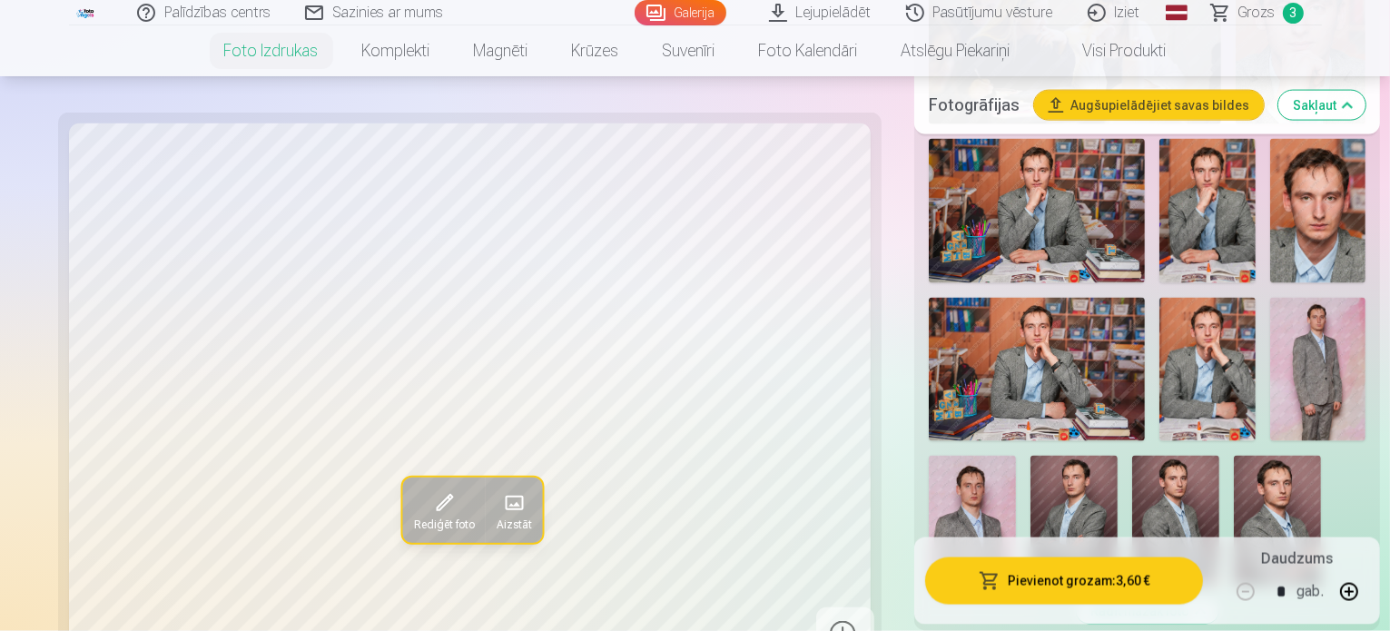
scroll to position [2814, 0]
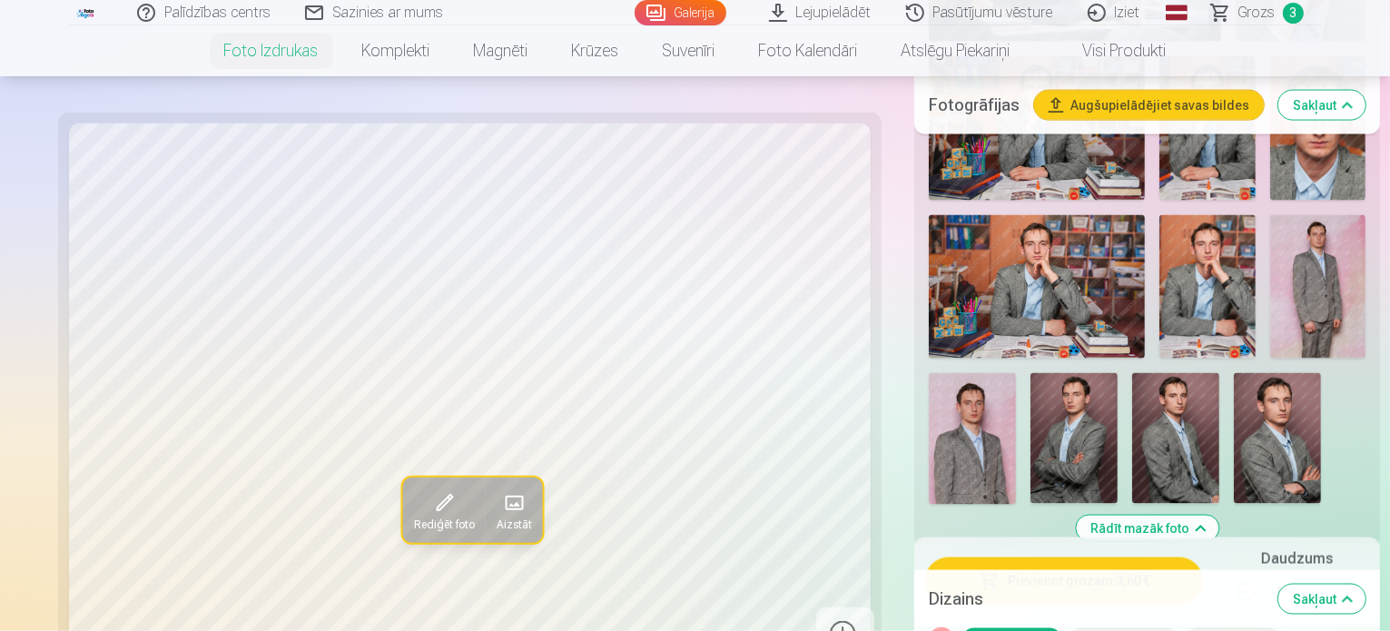
scroll to position [2633, 0]
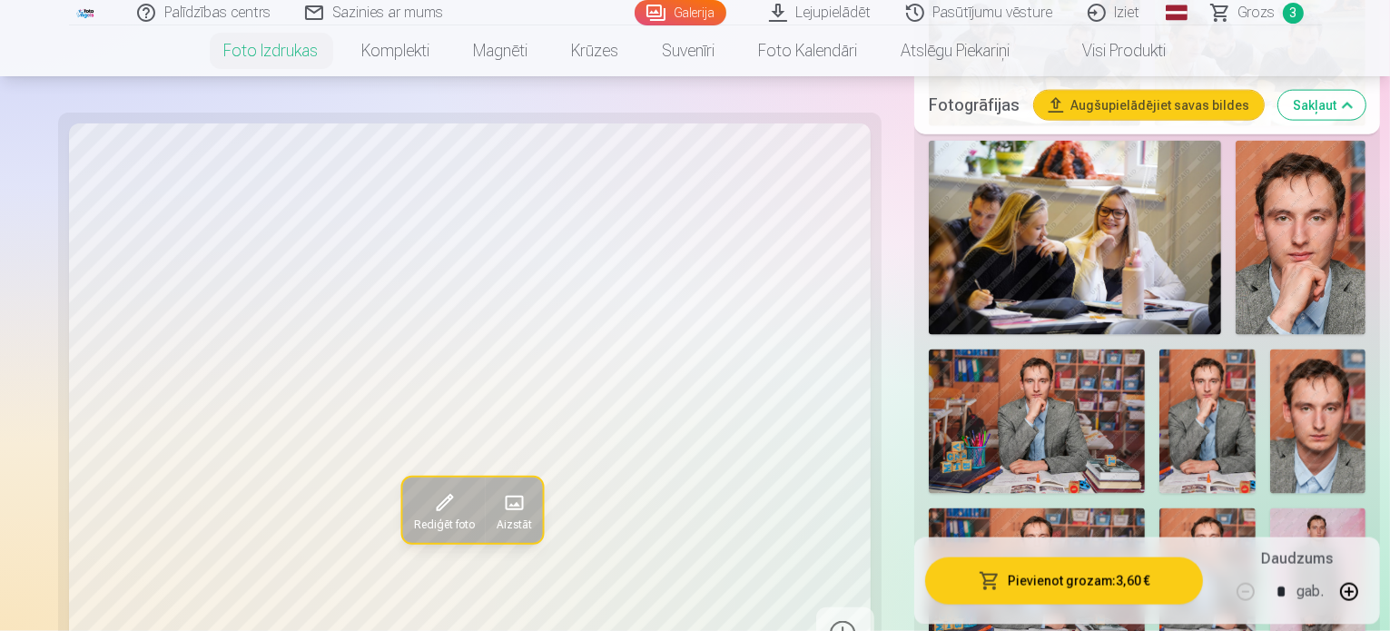
scroll to position [2542, 0]
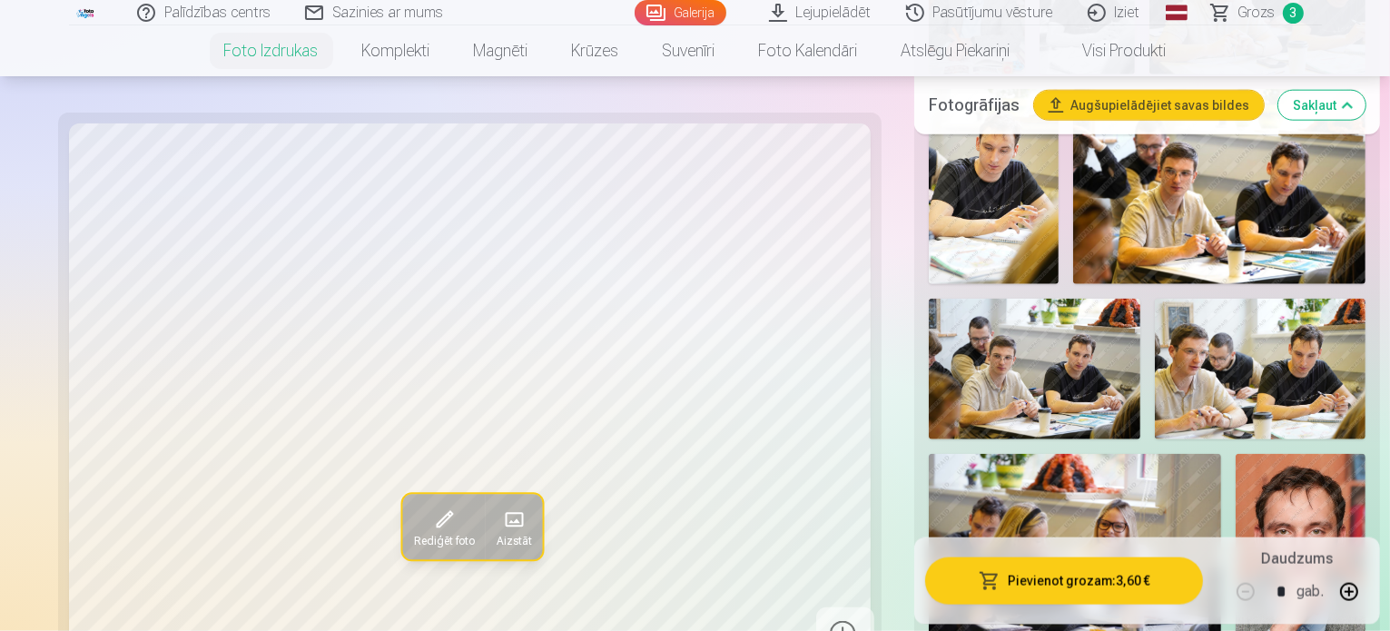
scroll to position [2084, 0]
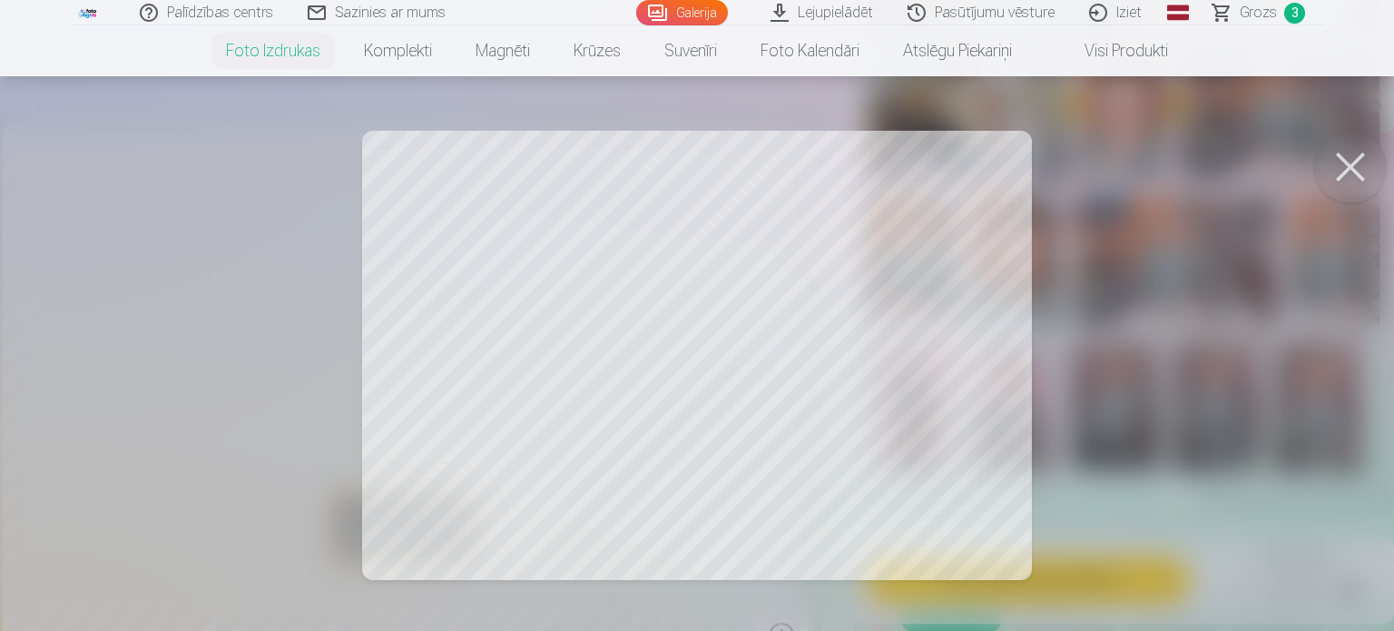
drag, startPoint x: 701, startPoint y: 301, endPoint x: 742, endPoint y: 297, distance: 41.1
click at [742, 297] on div at bounding box center [697, 315] width 1394 height 631
click at [536, 380] on div at bounding box center [697, 315] width 1394 height 631
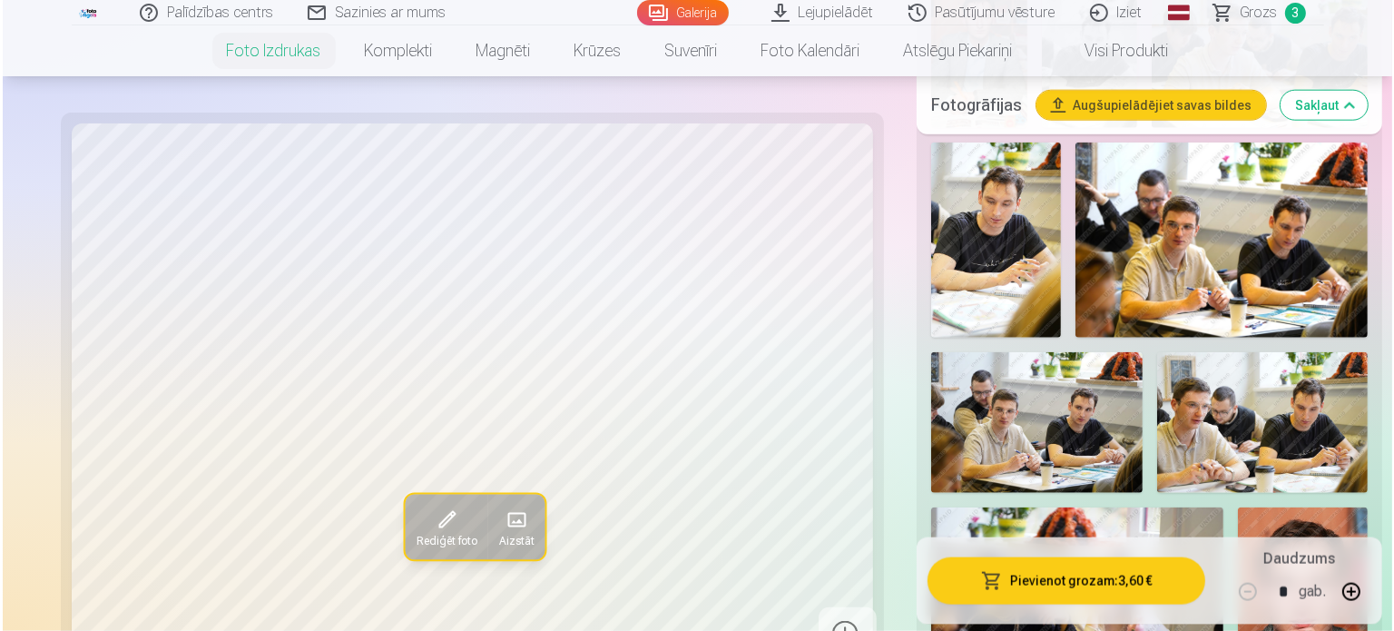
scroll to position [2447, 0]
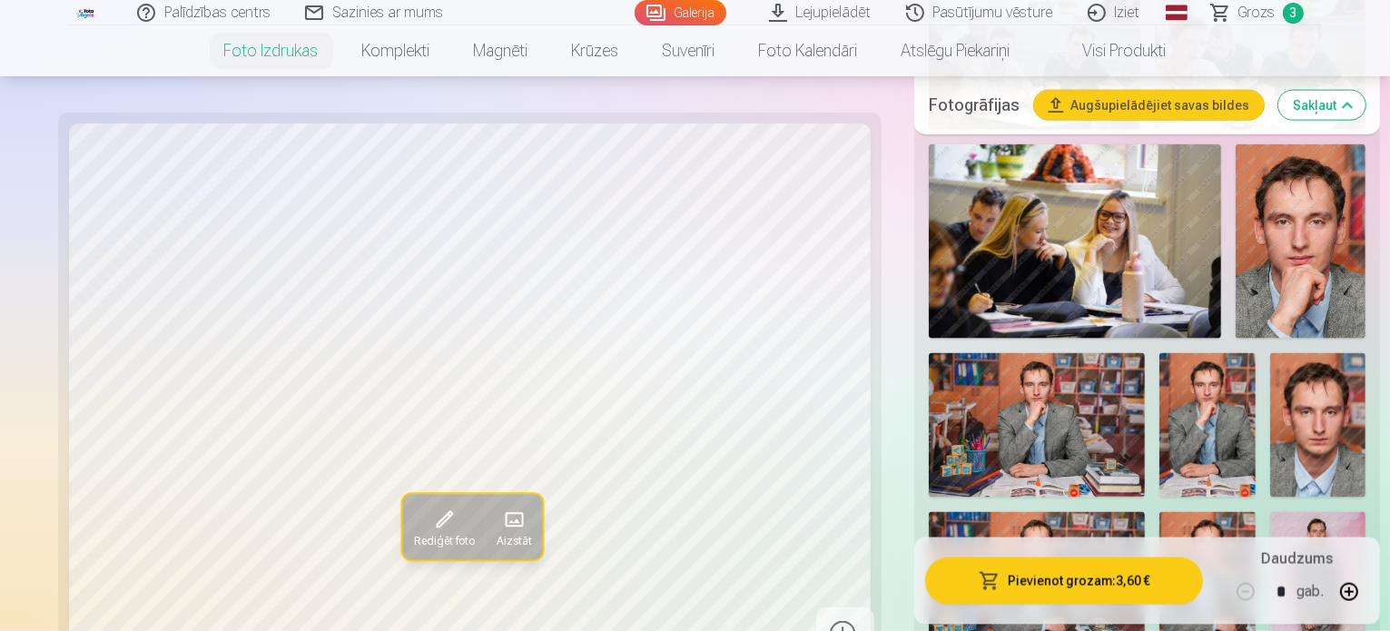
click at [999, 582] on button "Pievienot grozam : 3,60 €" at bounding box center [1064, 579] width 278 height 47
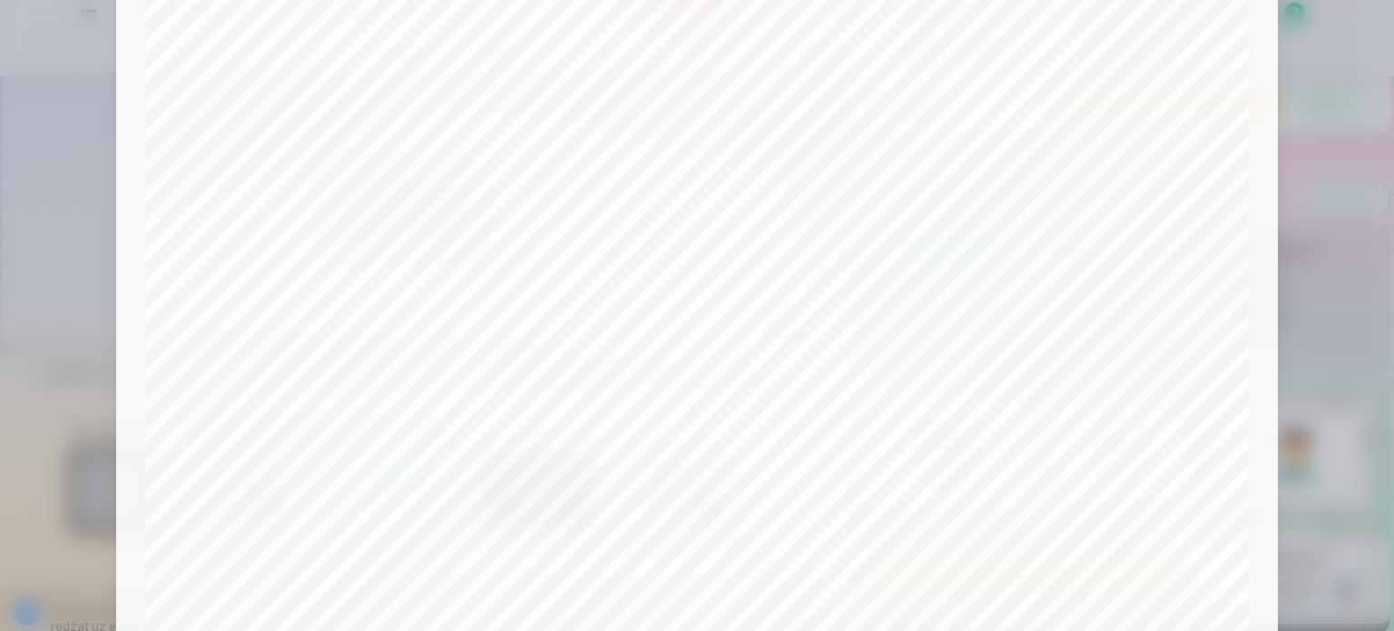
scroll to position [40, 0]
drag, startPoint x: 767, startPoint y: 333, endPoint x: 1327, endPoint y: 358, distance: 560.6
click at [1327, 358] on div at bounding box center [697, 315] width 1394 height 631
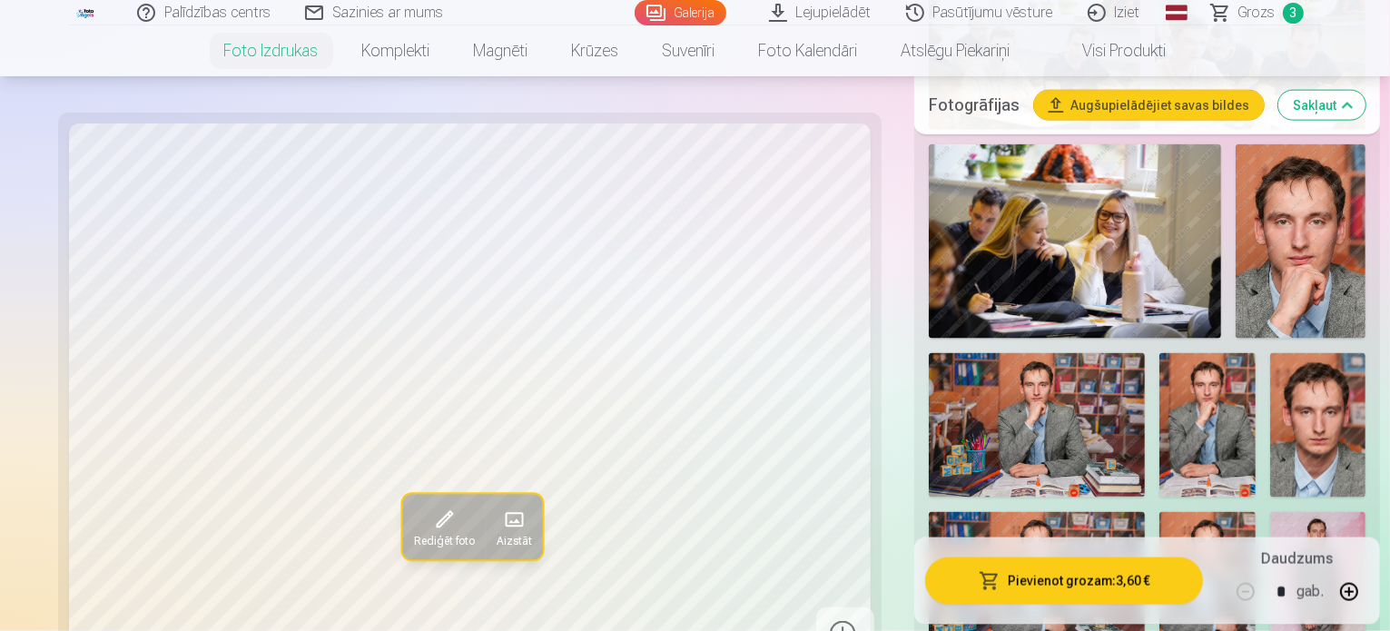
click at [973, 576] on button "Pievienot grozam : 3,60 €" at bounding box center [1064, 579] width 278 height 47
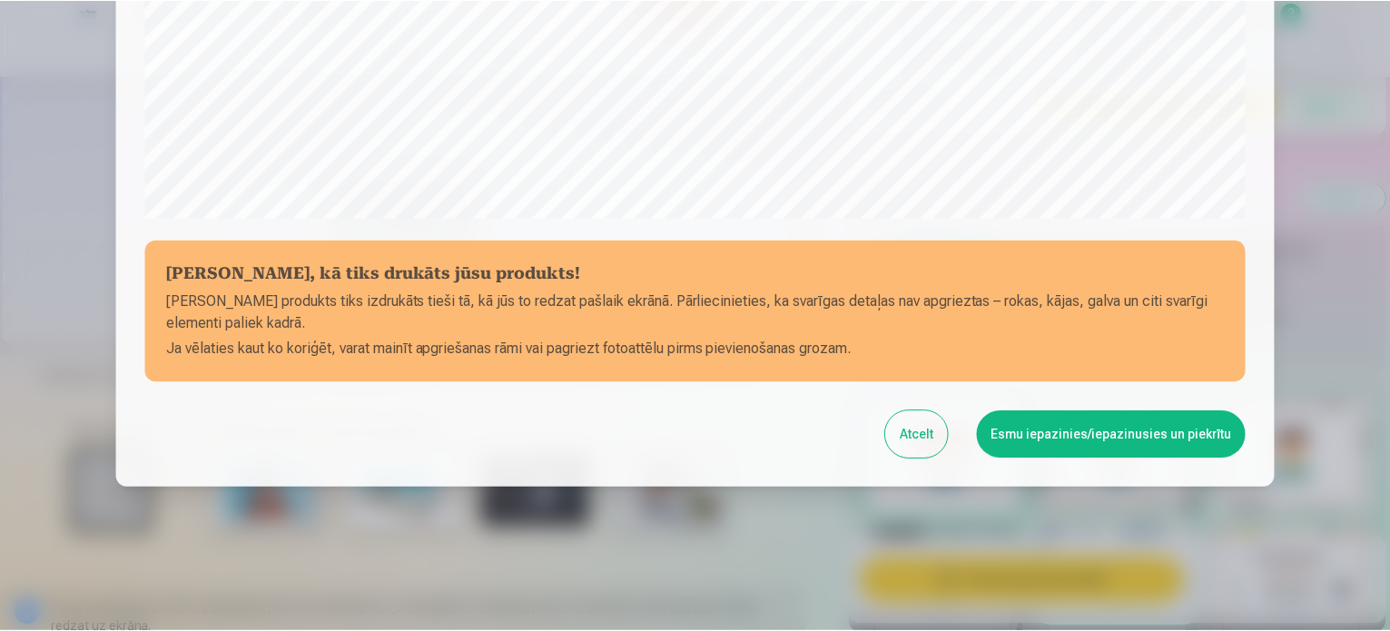
scroll to position [675, 0]
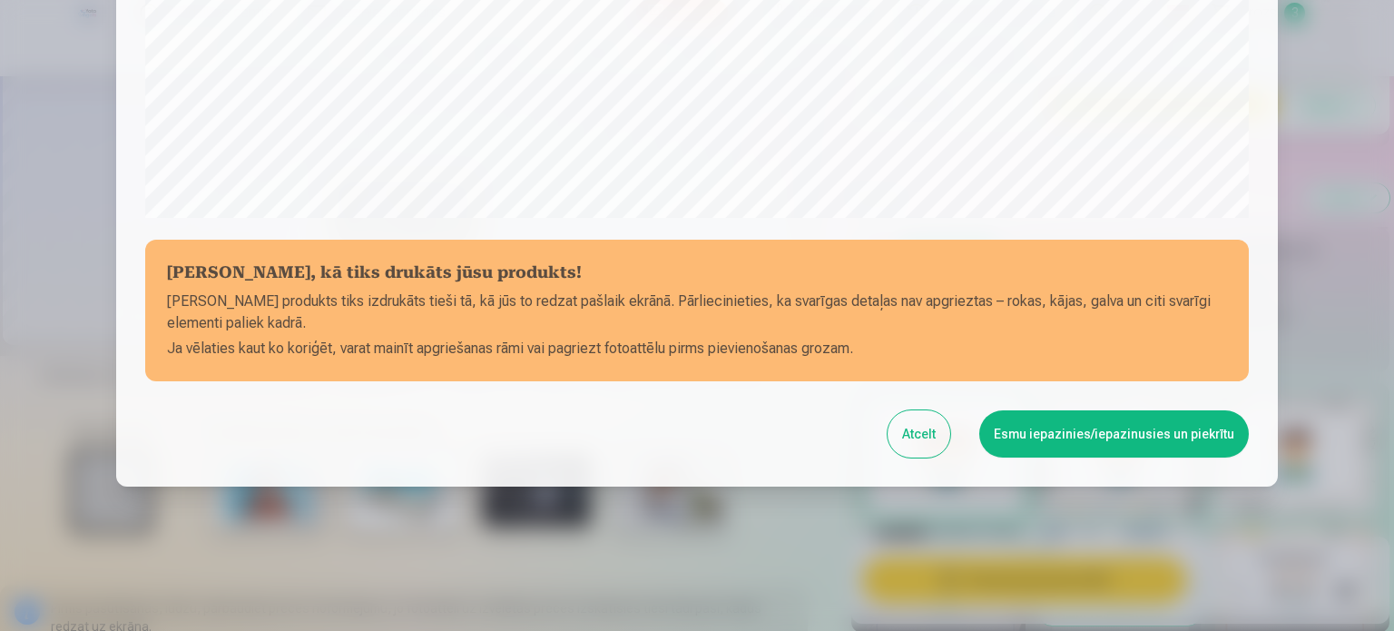
click at [1137, 433] on button "Esmu iepazinies/iepazinusies un piekrītu" at bounding box center [1114, 433] width 270 height 47
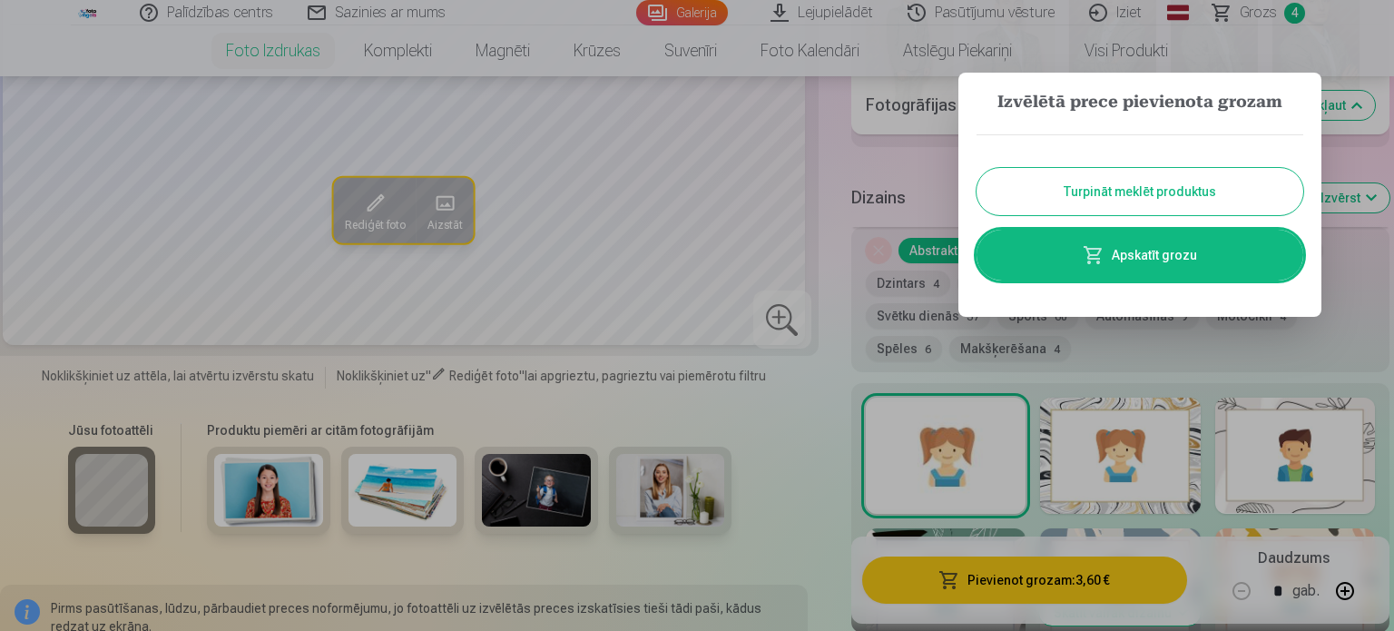
click at [1176, 184] on button "Turpināt meklēt produktus" at bounding box center [1140, 191] width 327 height 47
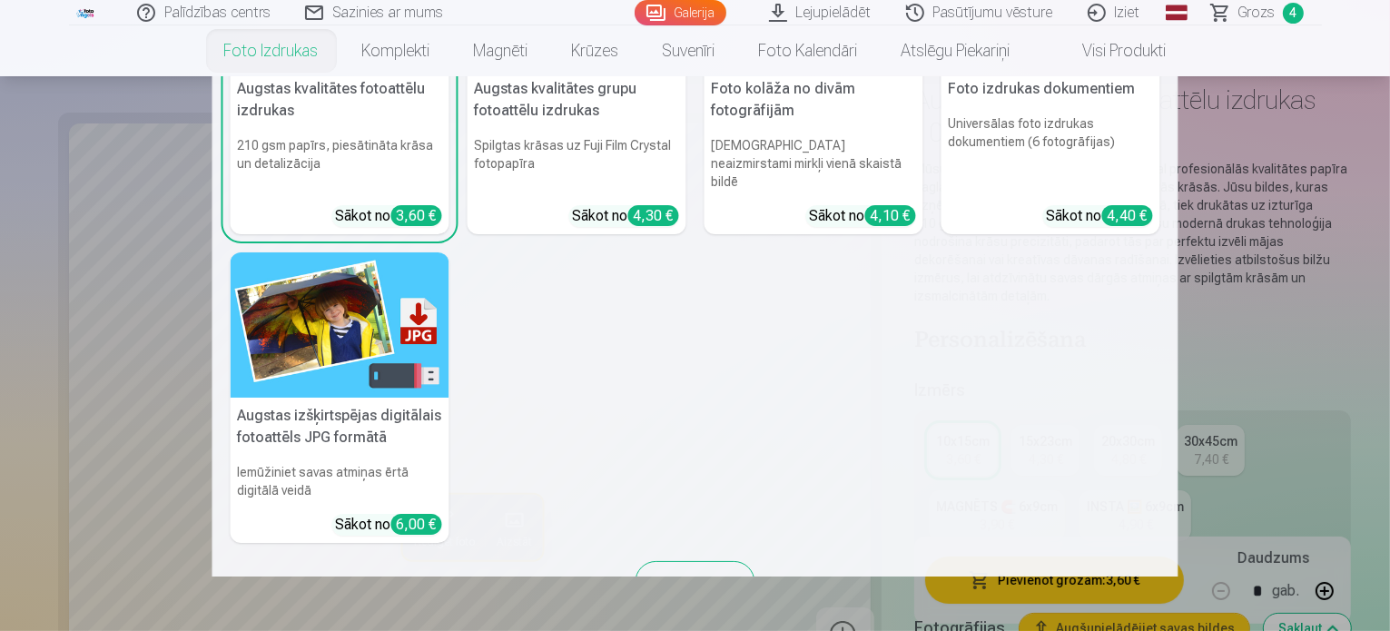
scroll to position [182, 0]
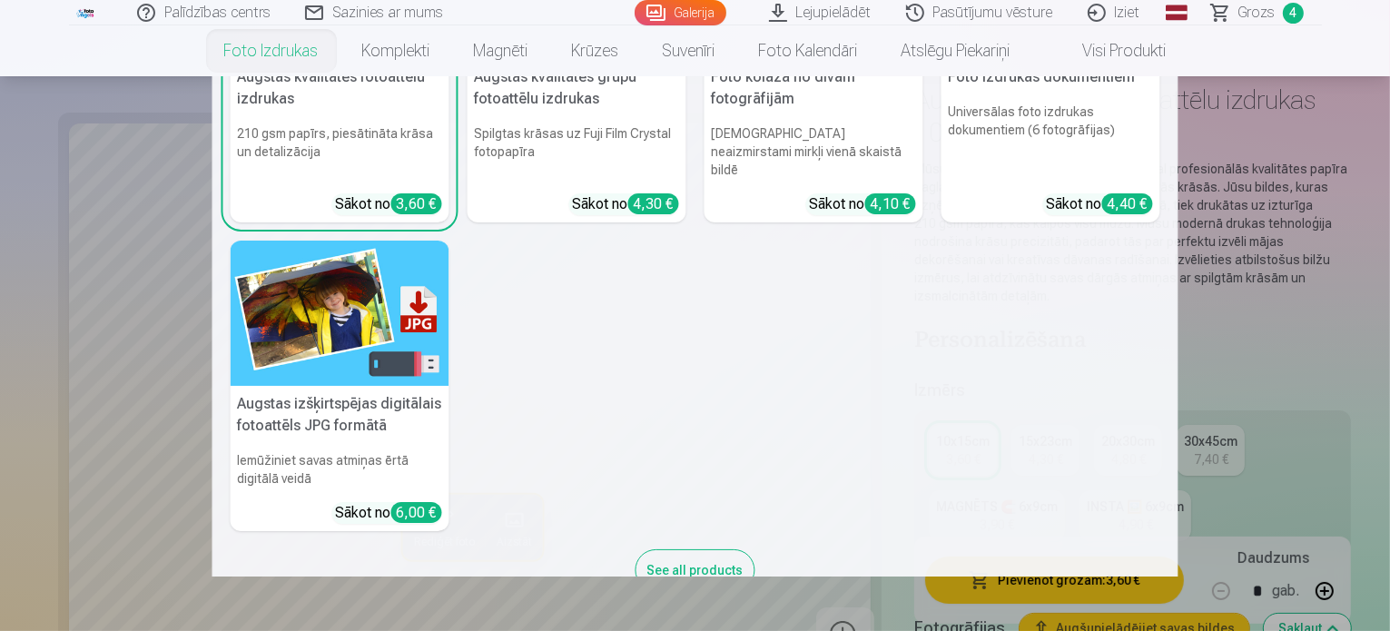
click at [387, 387] on h5 "Augstas izšķirtspējas digitālais fotoattēls JPG formātā" at bounding box center [340, 415] width 219 height 58
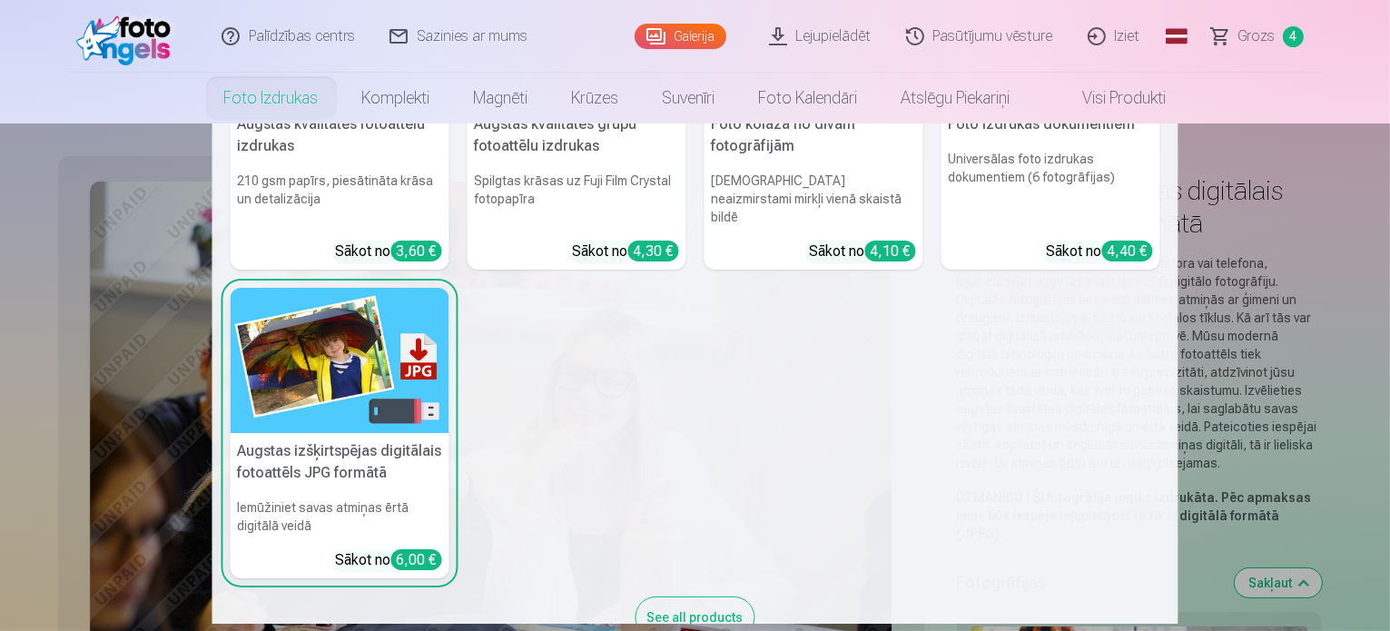
click at [345, 453] on h5 "Augstas izšķirtspējas digitālais fotoattēls JPG formātā" at bounding box center [340, 462] width 219 height 58
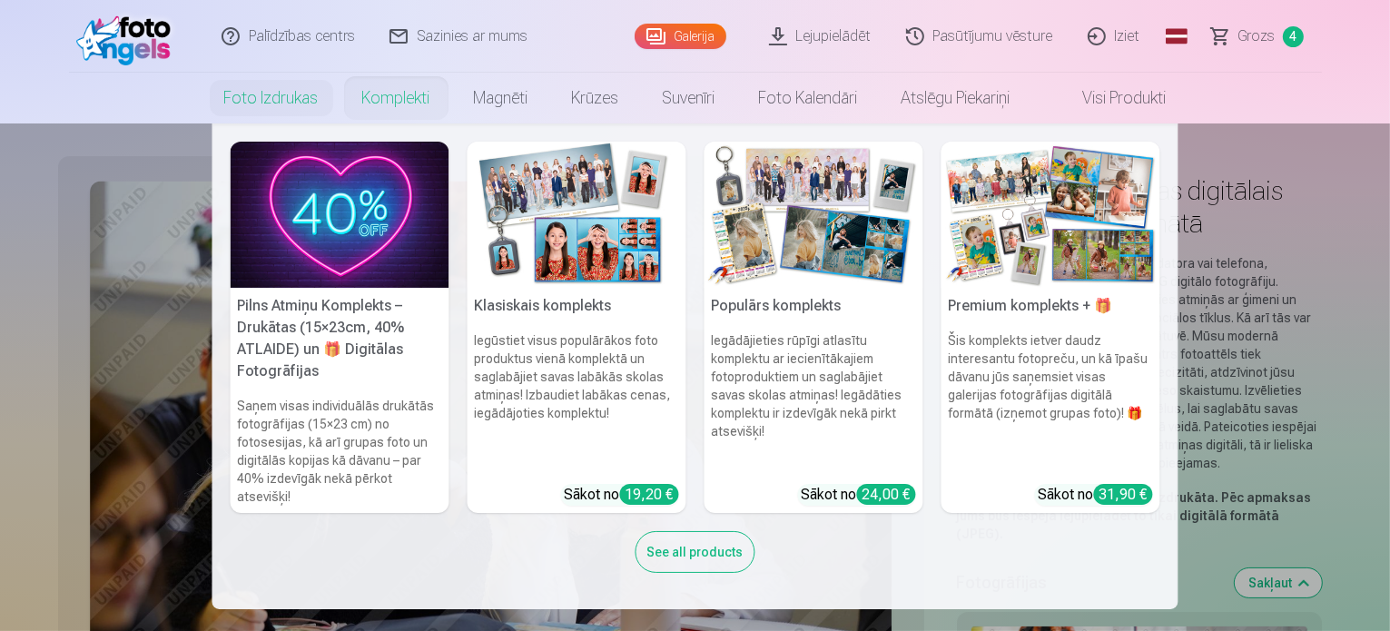
click at [433, 75] on link "Komplekti" at bounding box center [396, 98] width 112 height 51
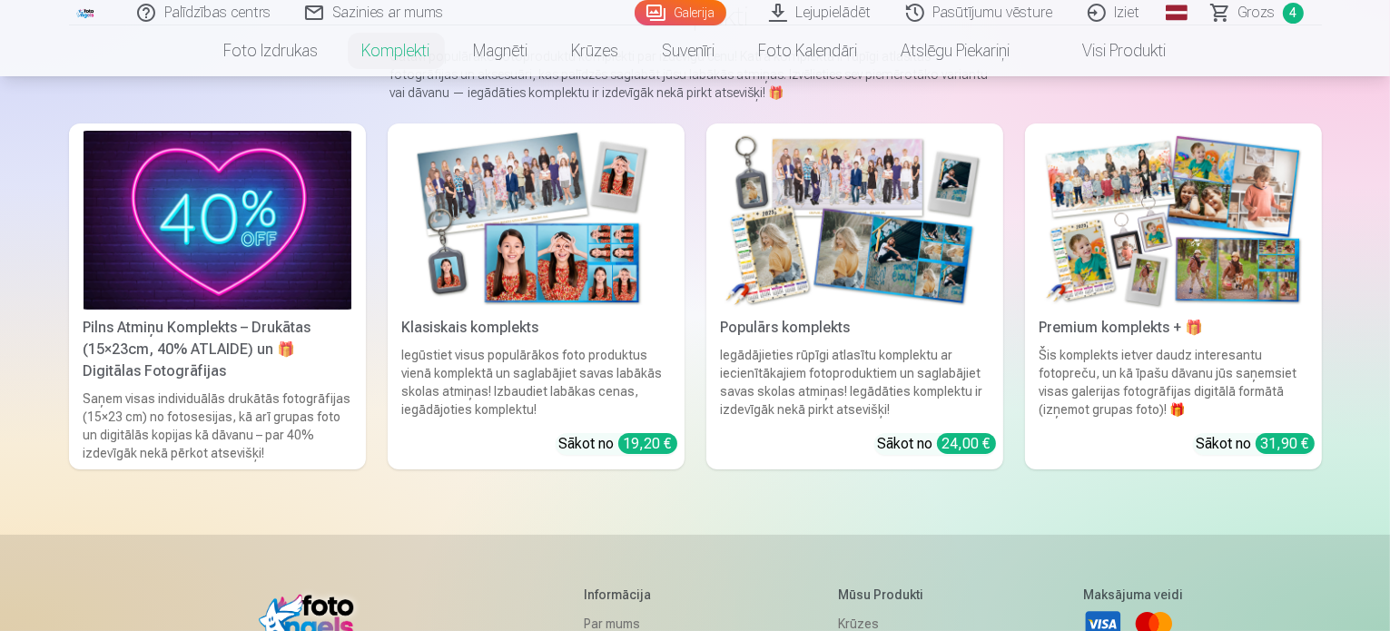
scroll to position [91, 0]
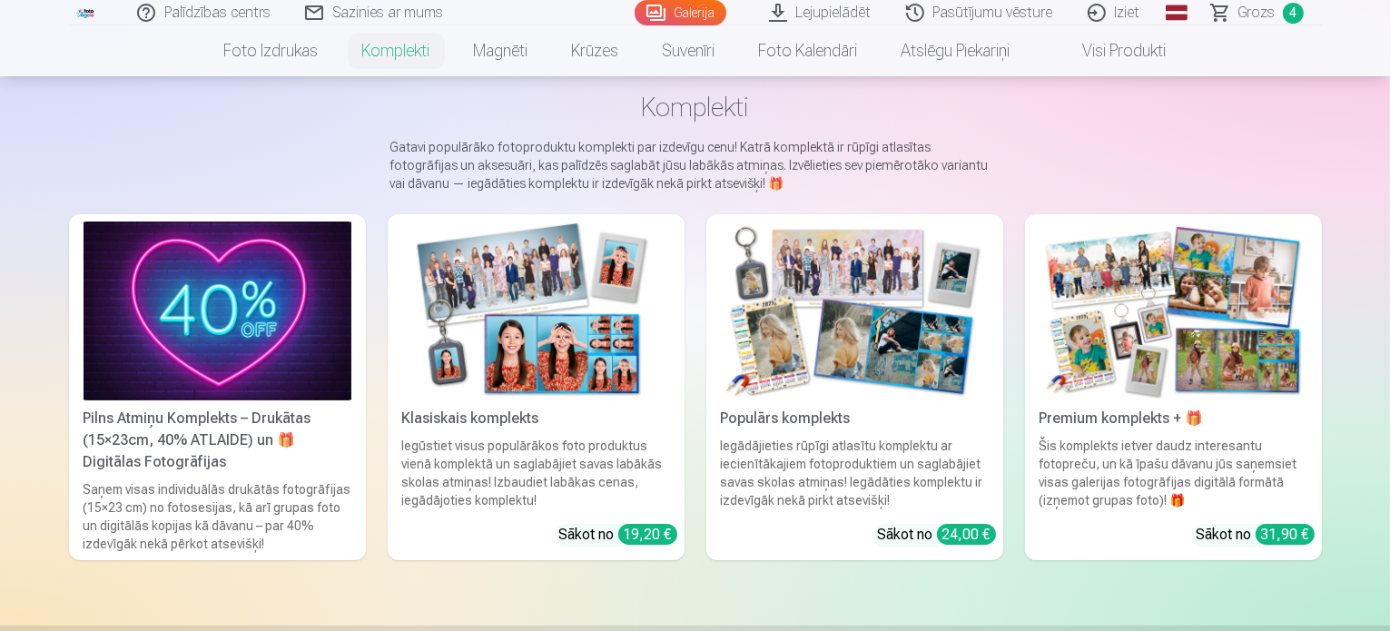
click at [249, 354] on img at bounding box center [218, 310] width 268 height 179
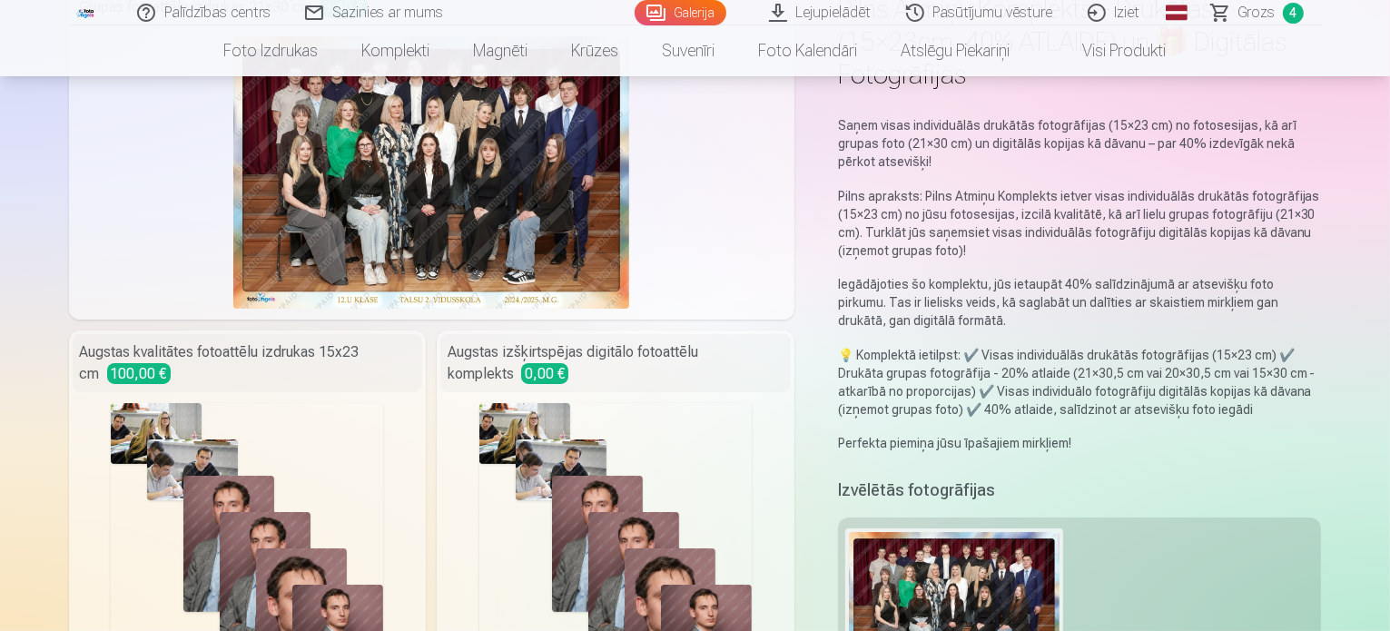
scroll to position [363, 0]
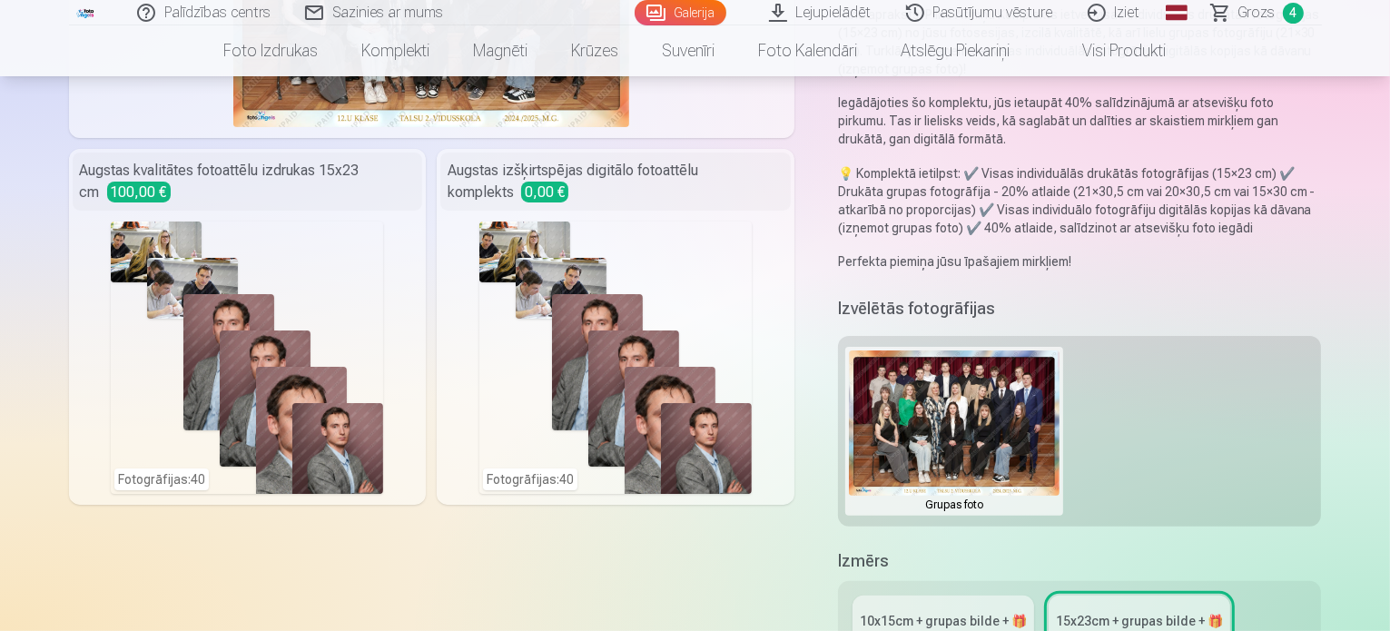
click at [1176, 612] on div "15x23сm + grupas bilde + 🎁" at bounding box center [1139, 621] width 167 height 18
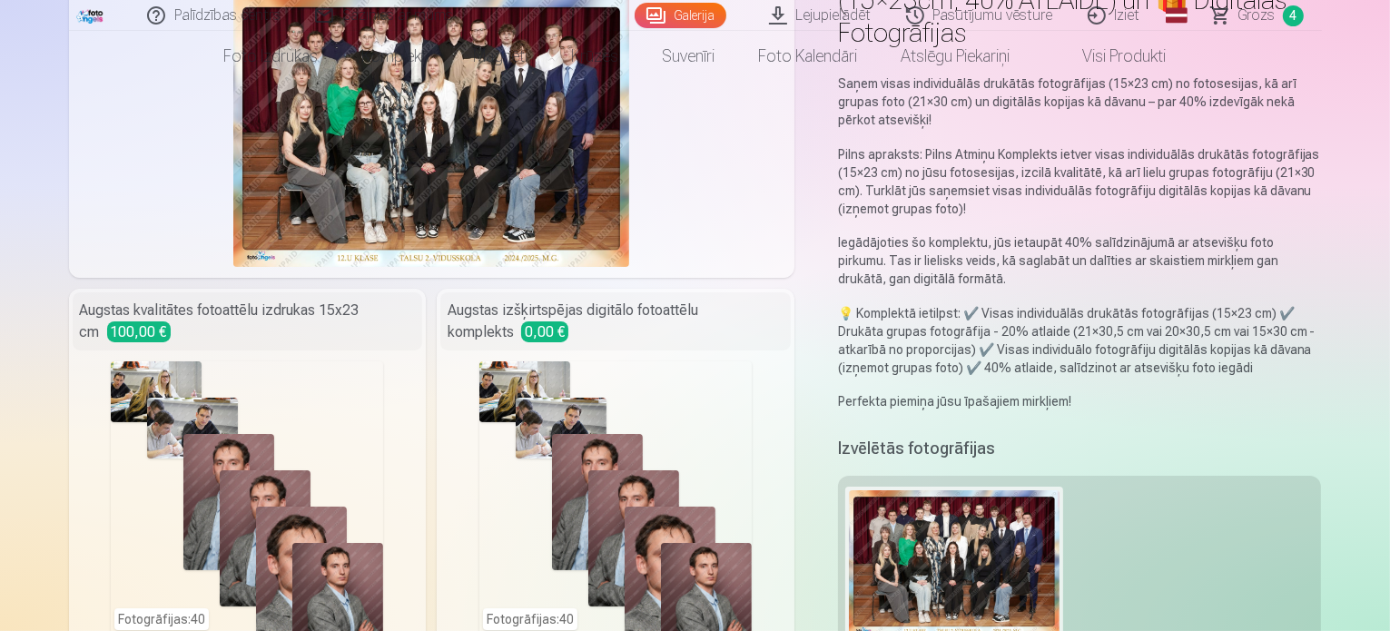
scroll to position [0, 0]
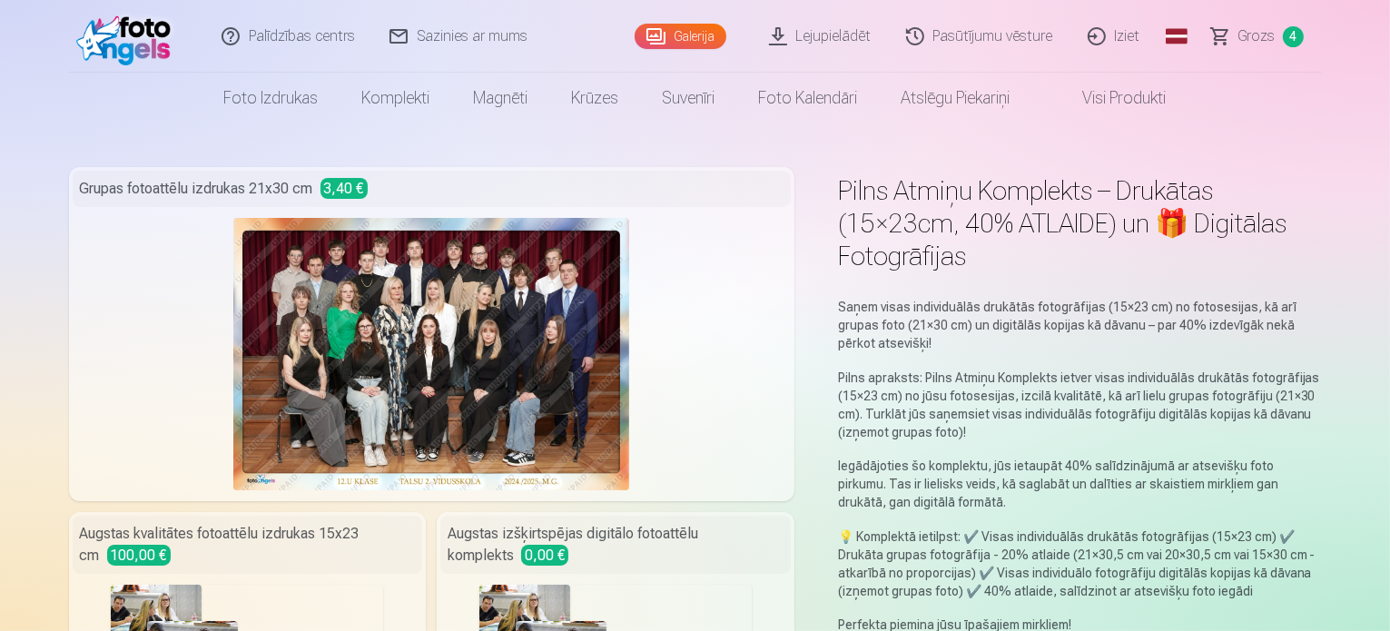
click at [1264, 35] on span "Grozs" at bounding box center [1256, 36] width 37 height 22
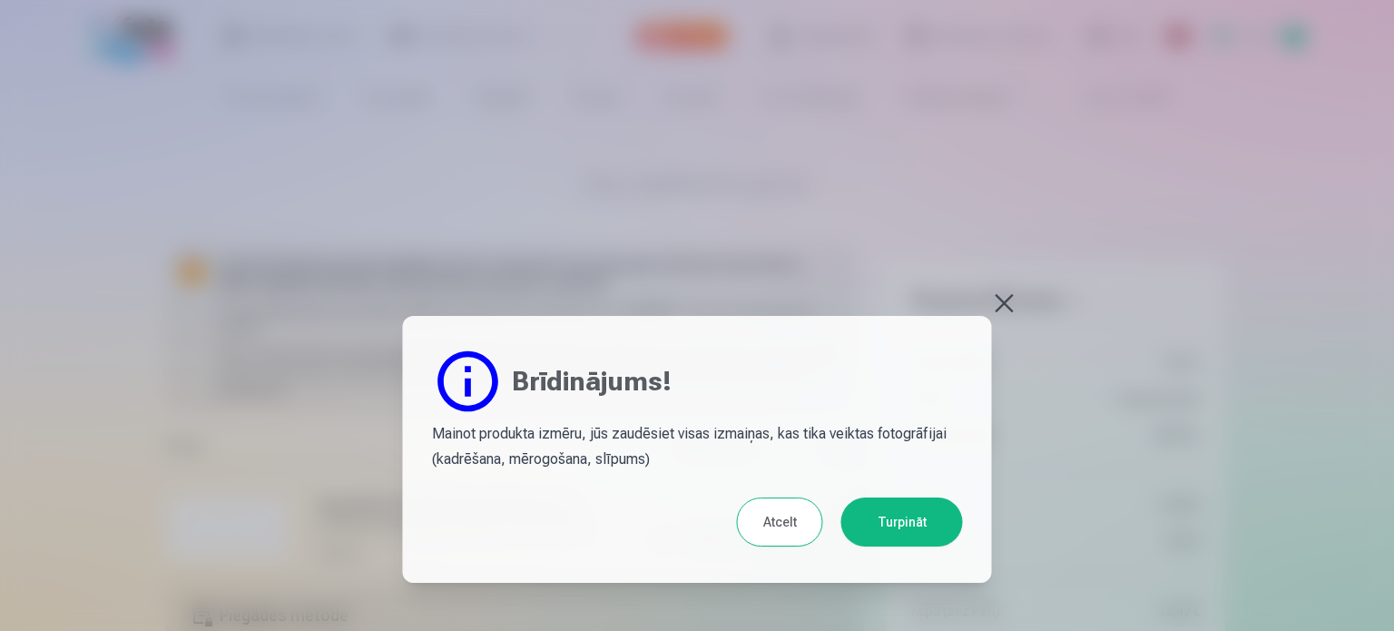
click at [891, 514] on button "Turpināt" at bounding box center [903, 521] width 122 height 49
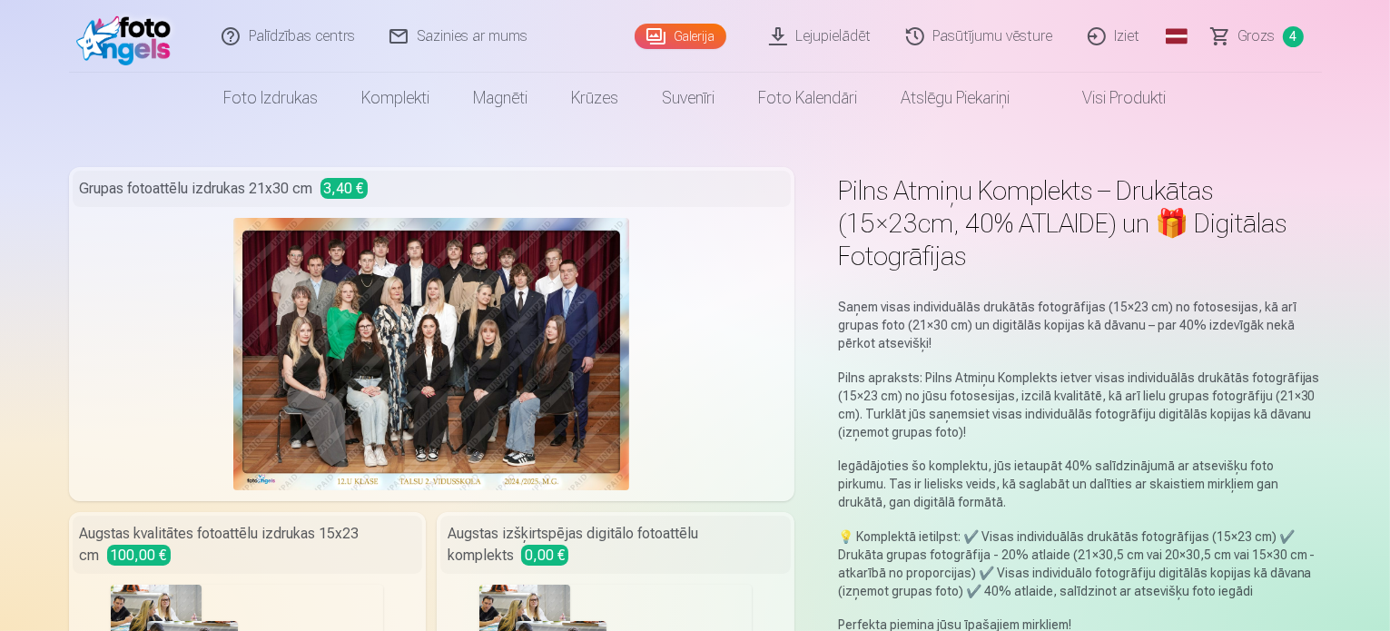
click at [1271, 35] on span "Grozs" at bounding box center [1256, 36] width 37 height 22
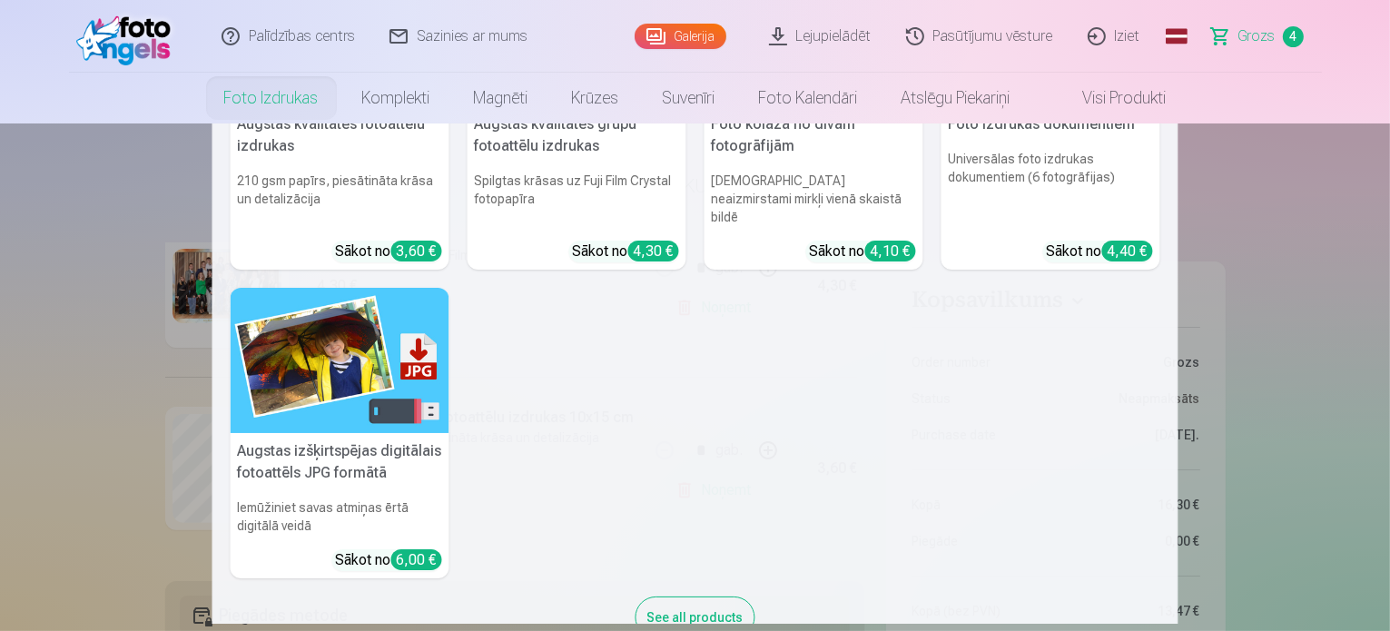
click at [284, 94] on link "Foto izdrukas" at bounding box center [271, 98] width 138 height 51
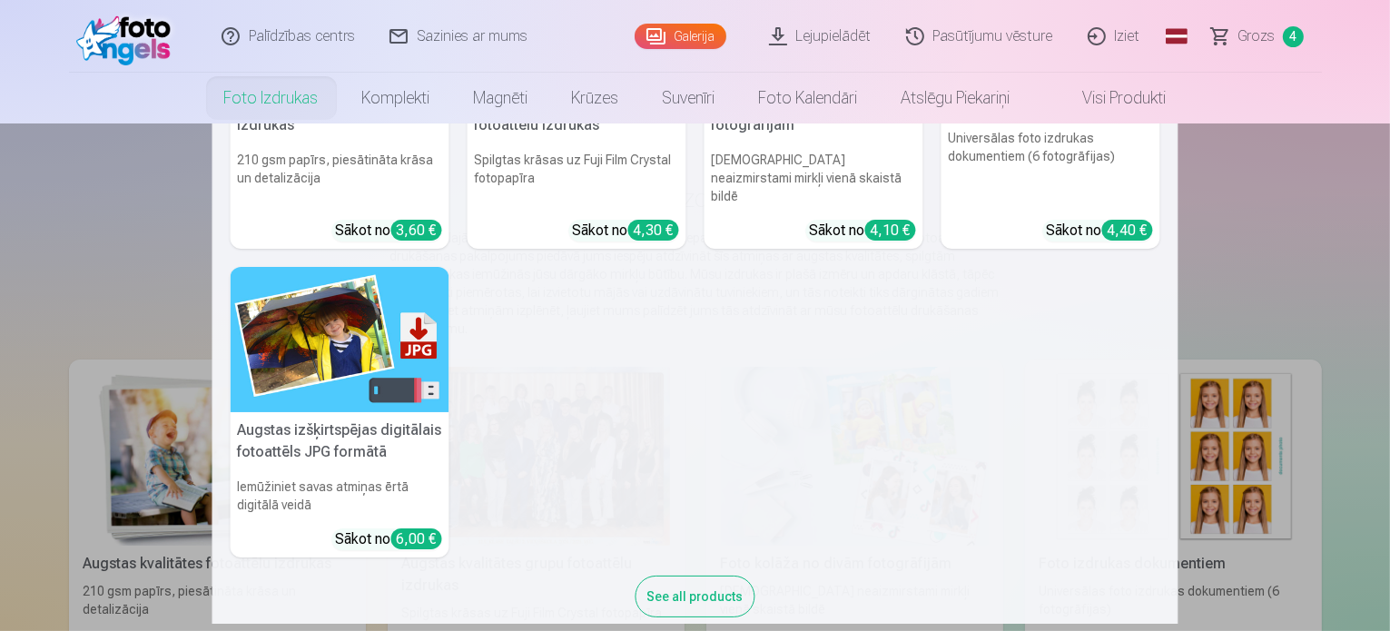
scroll to position [214, 0]
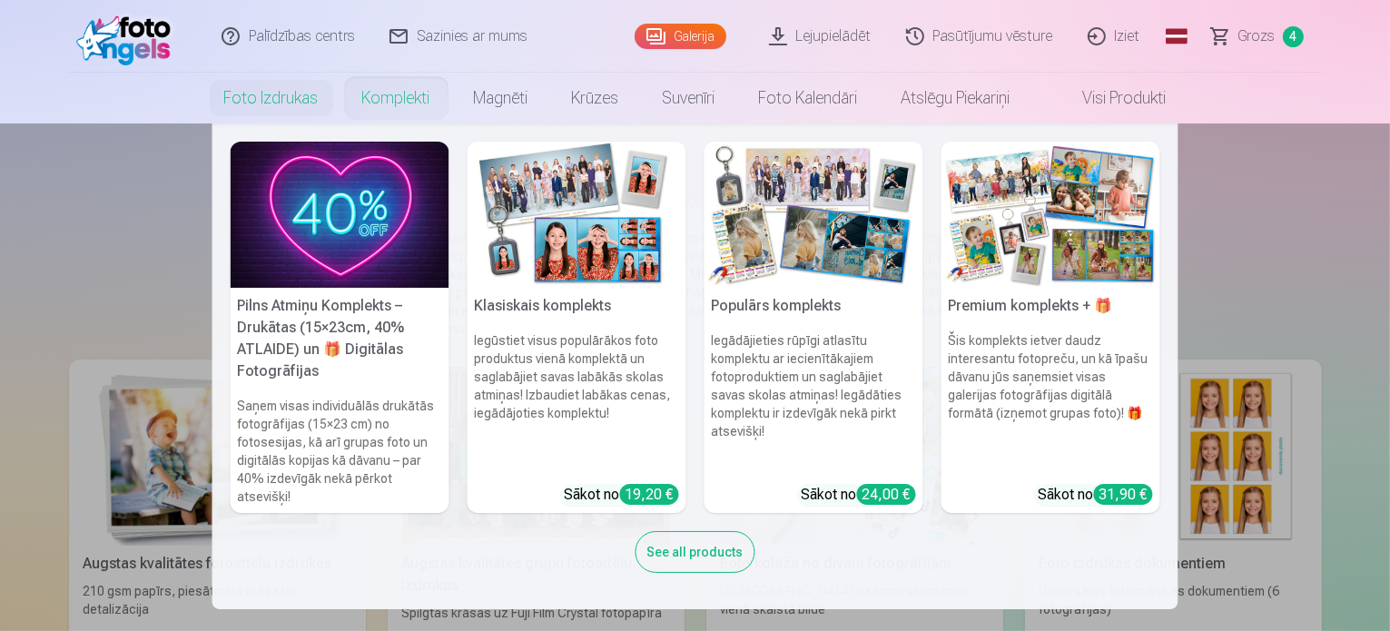
click at [704, 562] on div "See all products" at bounding box center [695, 552] width 120 height 42
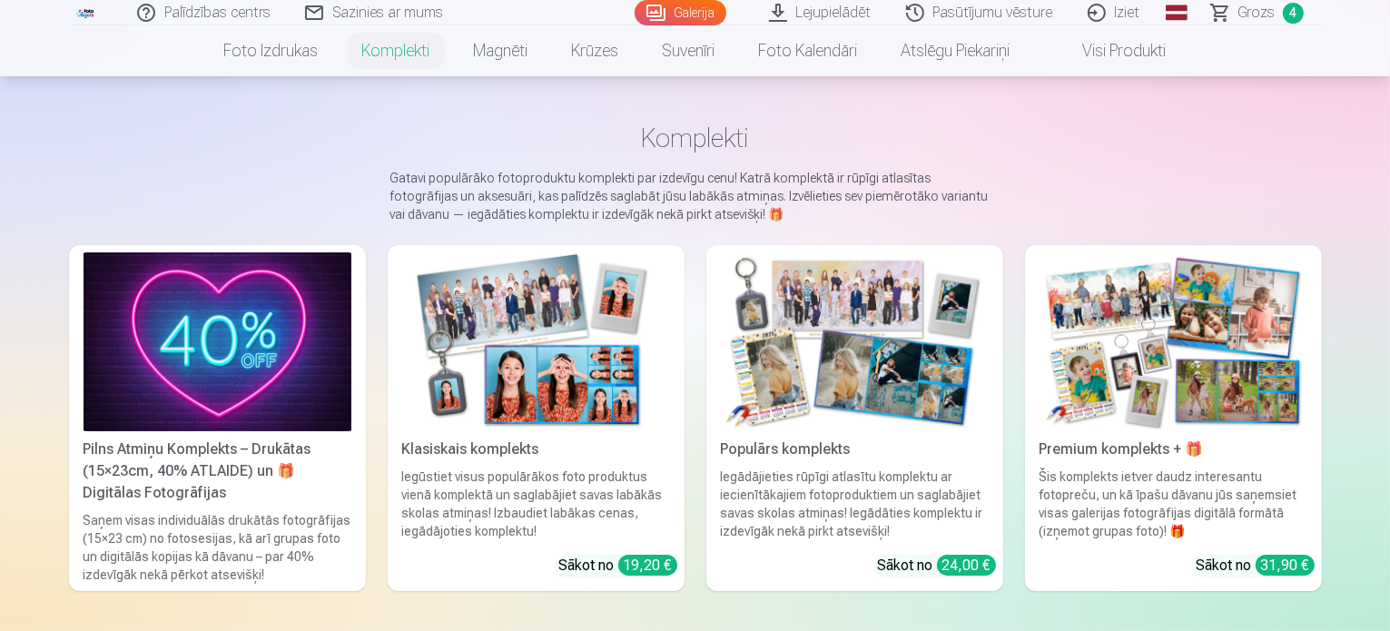
scroll to position [91, 0]
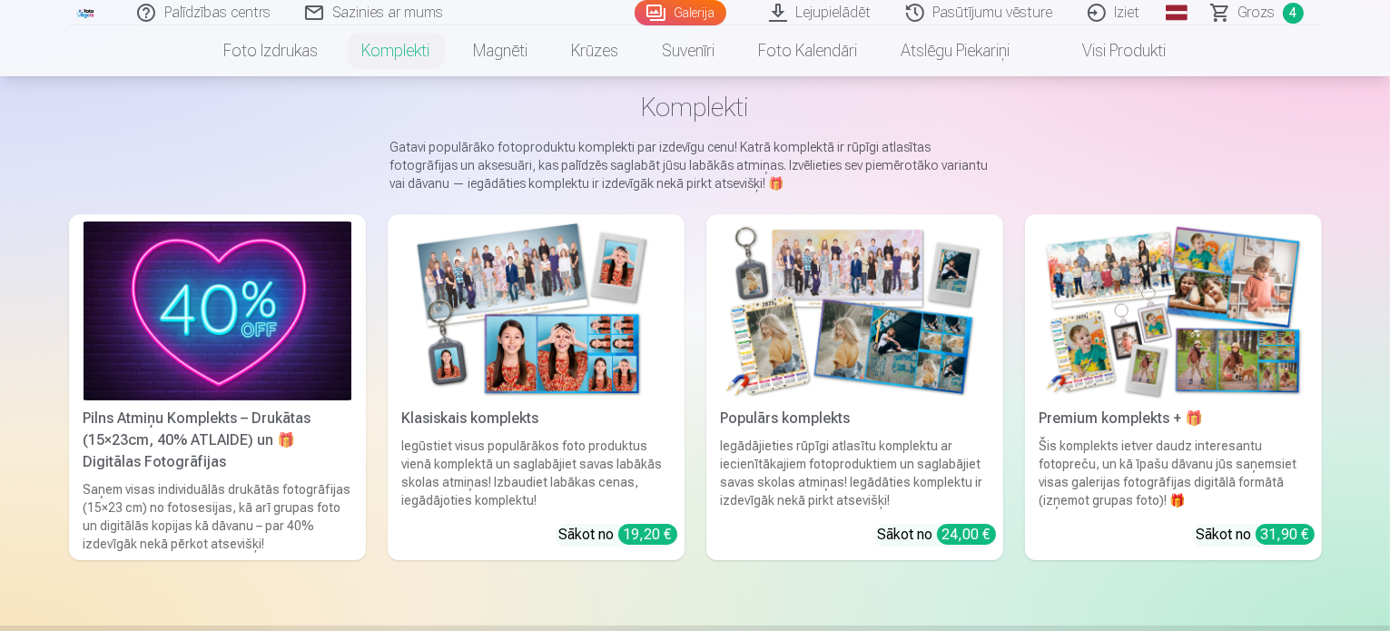
click at [1270, 322] on img at bounding box center [1173, 310] width 268 height 179
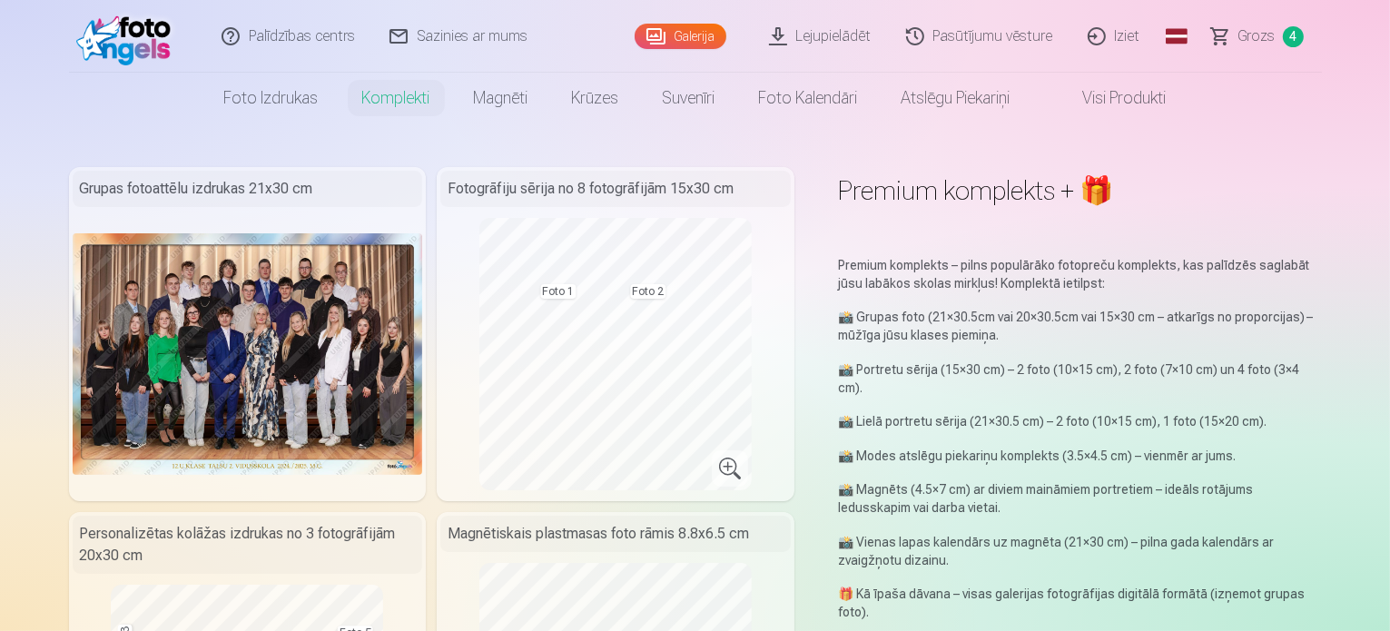
click at [1107, 89] on link "Visi produkti" at bounding box center [1110, 98] width 156 height 51
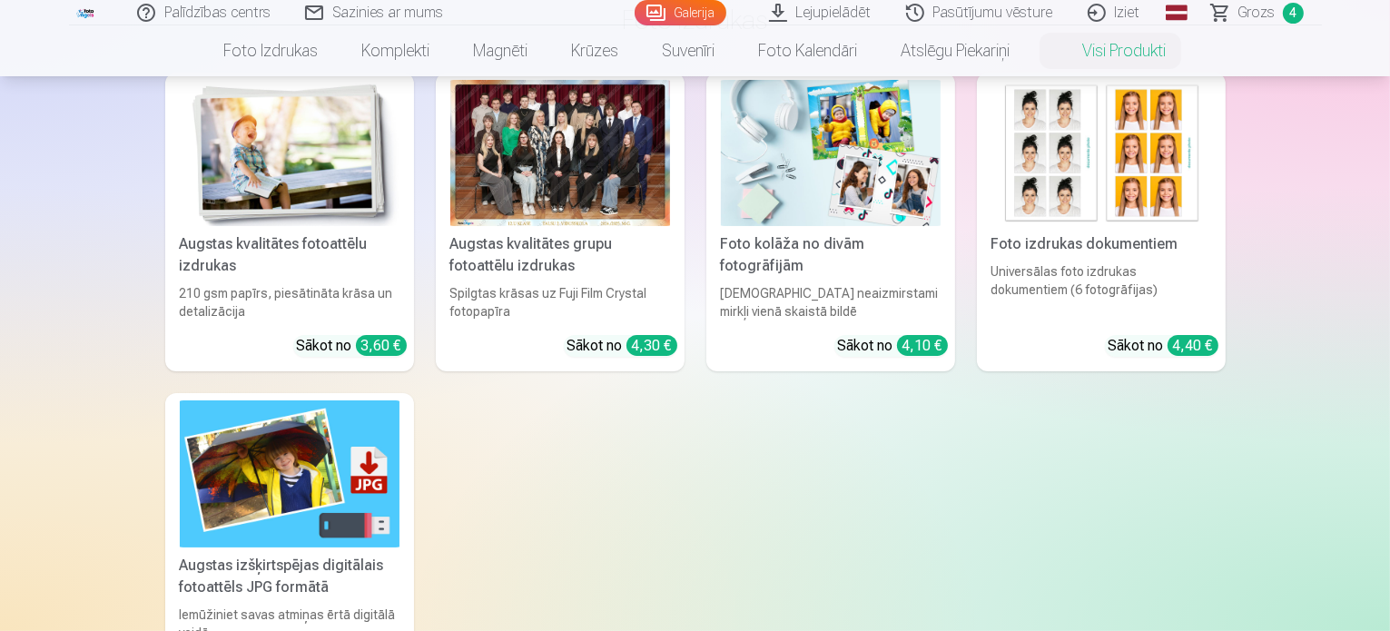
scroll to position [272, 0]
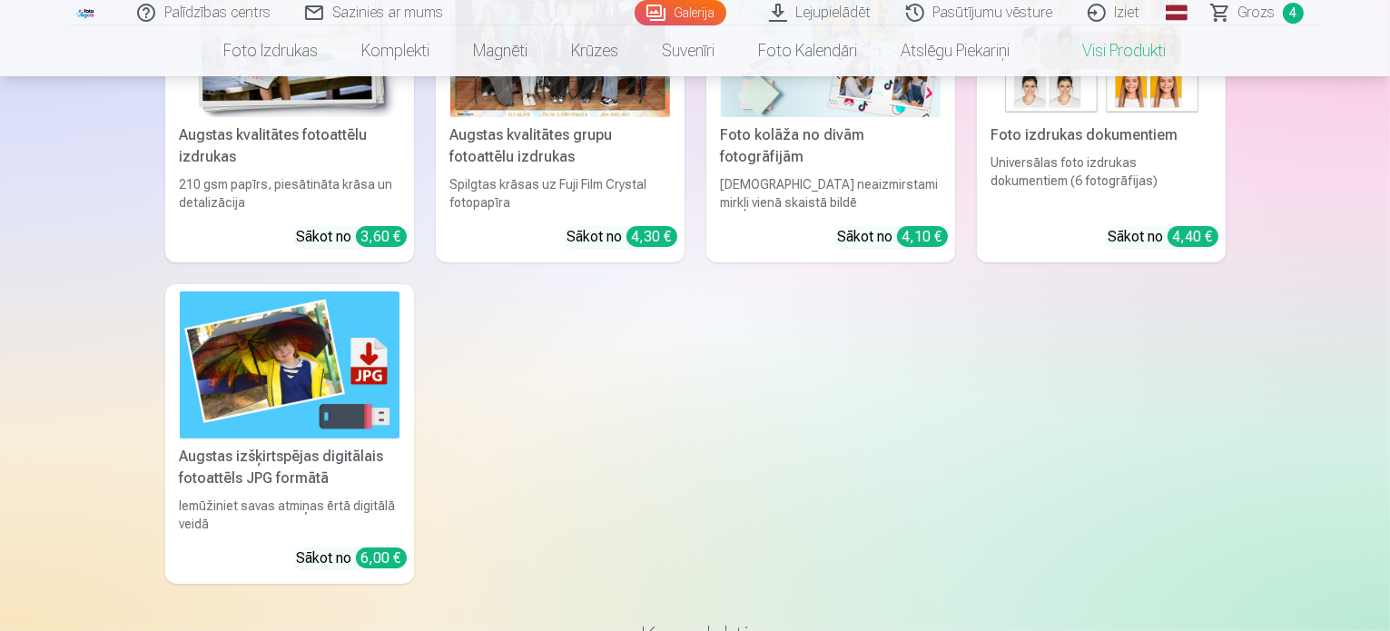
click at [329, 468] on div "Augstas izšķirtspējas digitālais fotoattēls JPG formātā" at bounding box center [289, 468] width 234 height 44
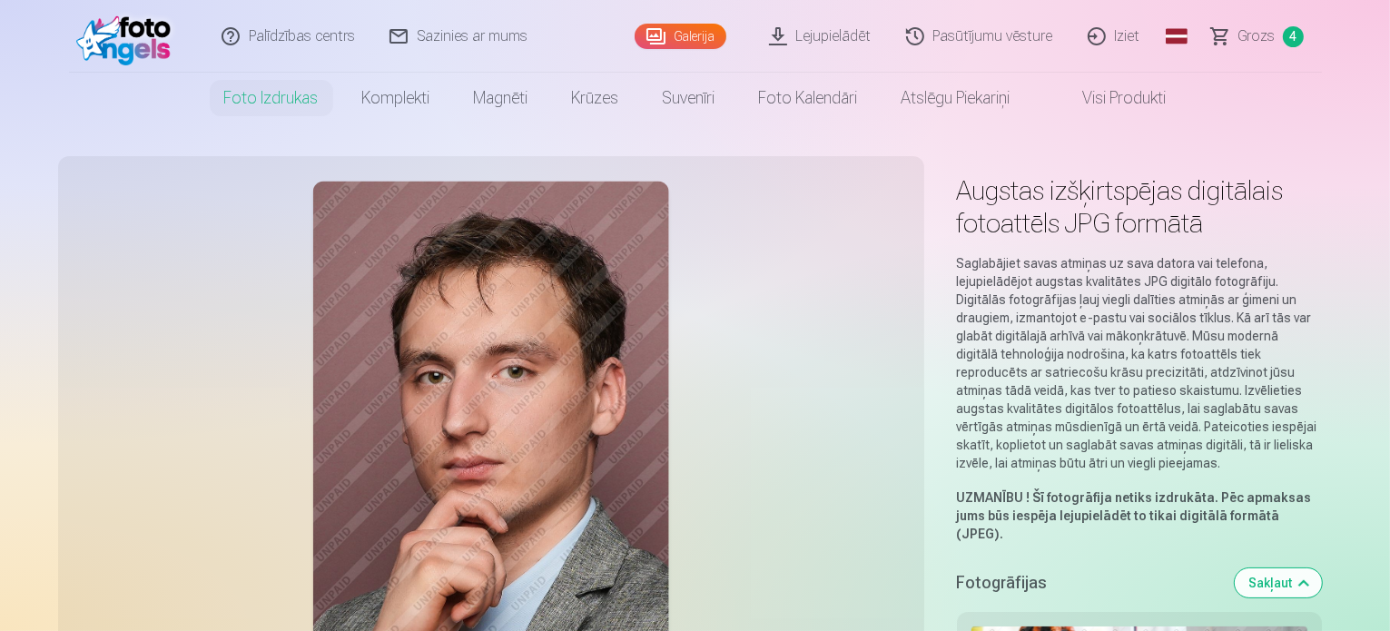
click at [975, 37] on link "Pasūtījumu vēsture" at bounding box center [981, 36] width 182 height 73
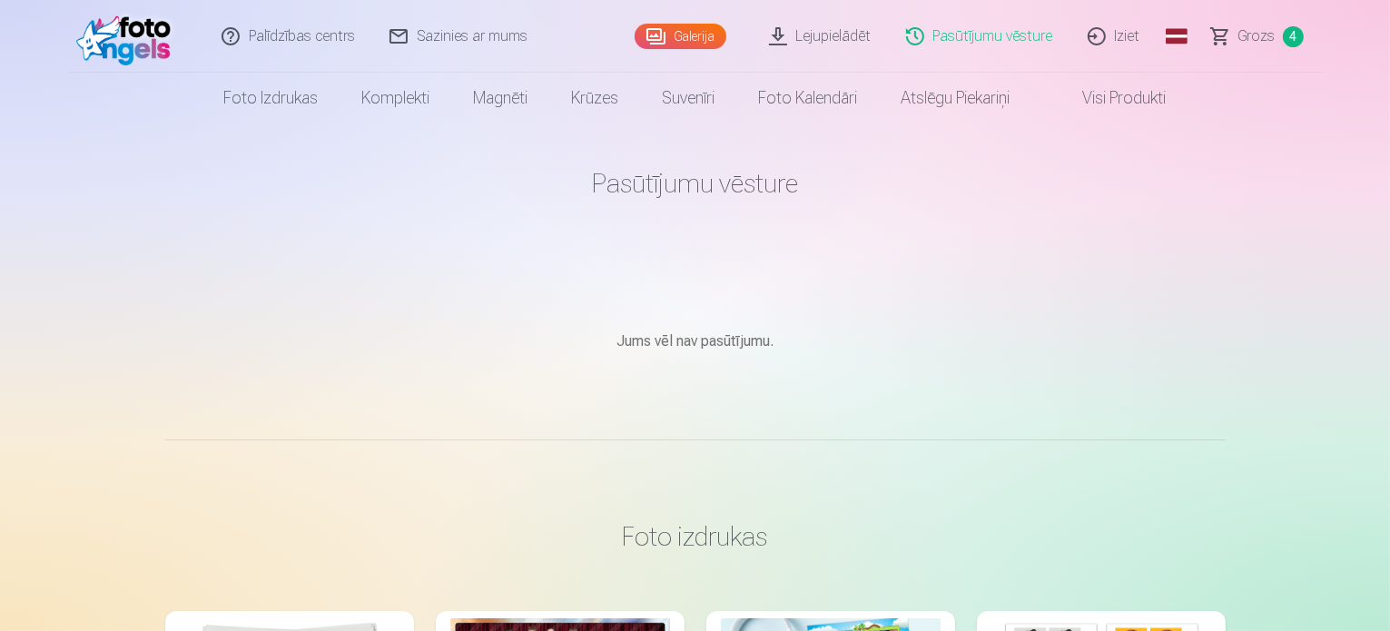
click at [689, 37] on link "Galerija" at bounding box center [681, 36] width 92 height 25
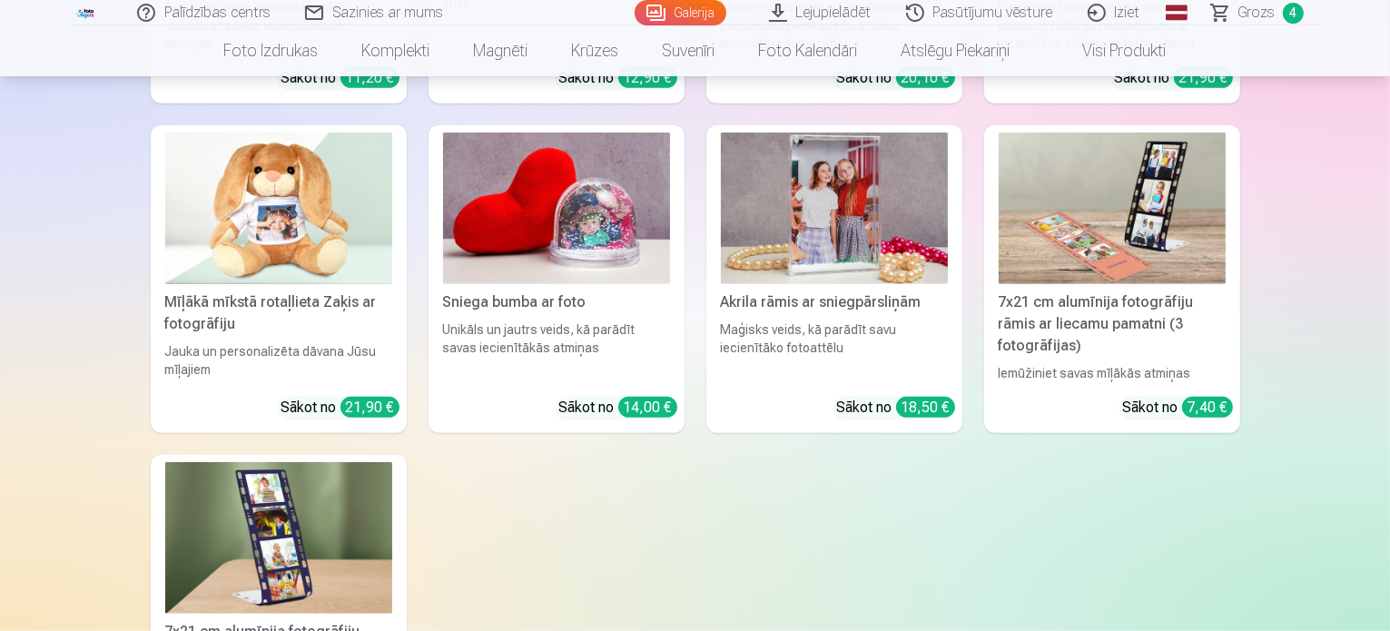
scroll to position [15160, 0]
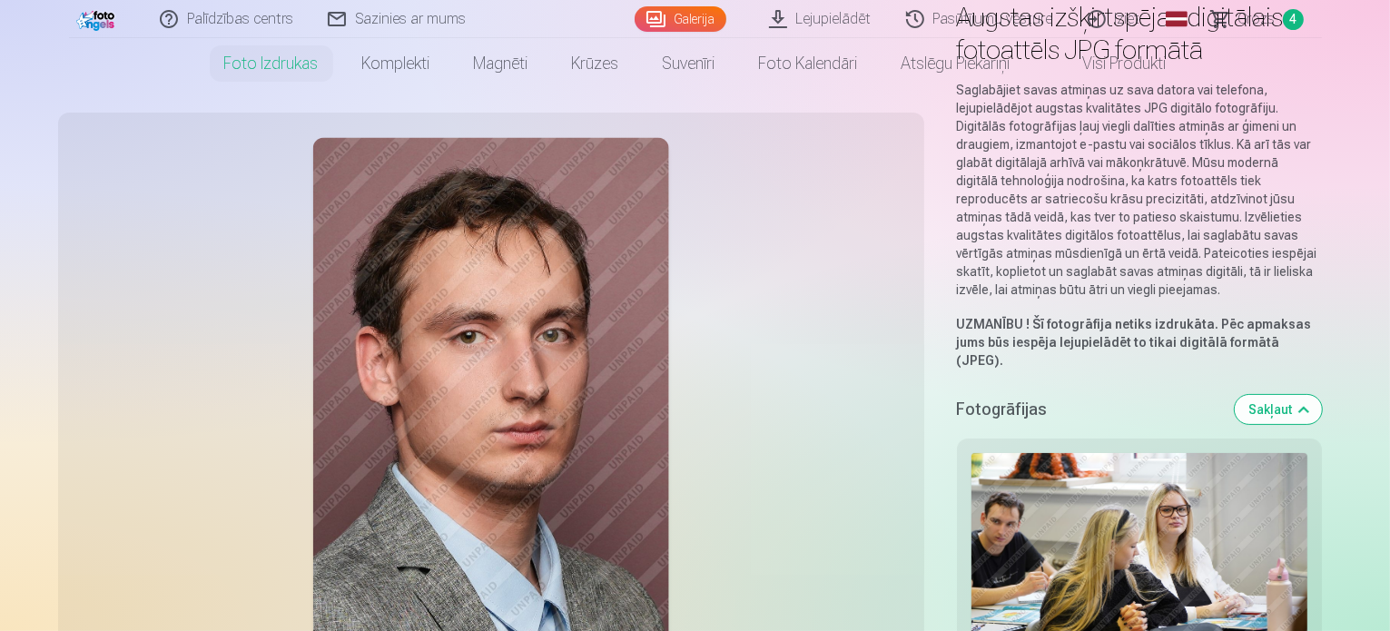
scroll to position [182, 0]
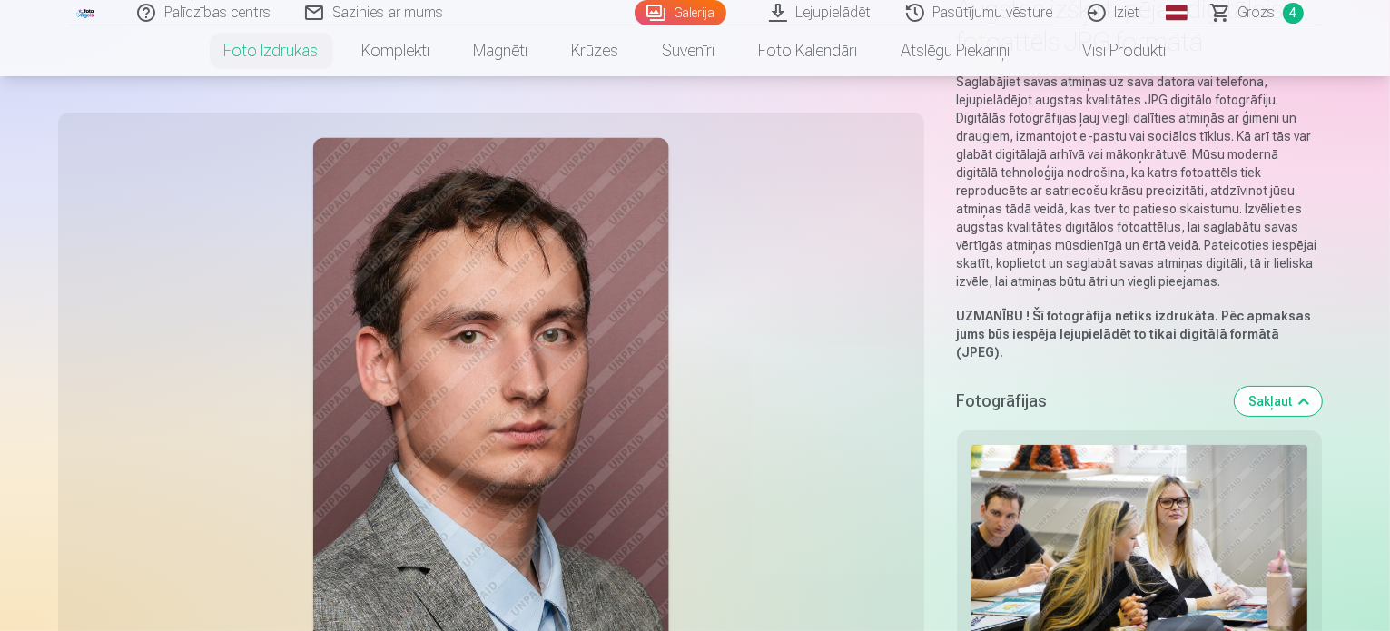
click at [1322, 387] on button "Sakļaut" at bounding box center [1278, 401] width 87 height 29
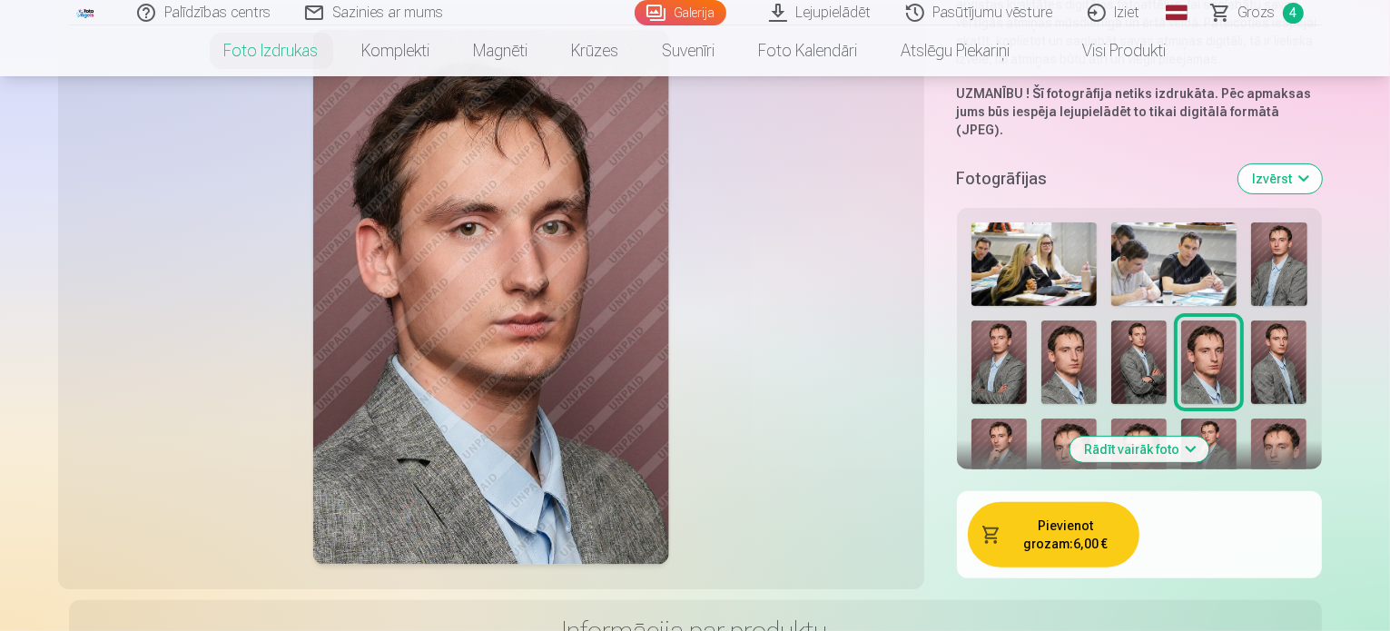
scroll to position [233, 0]
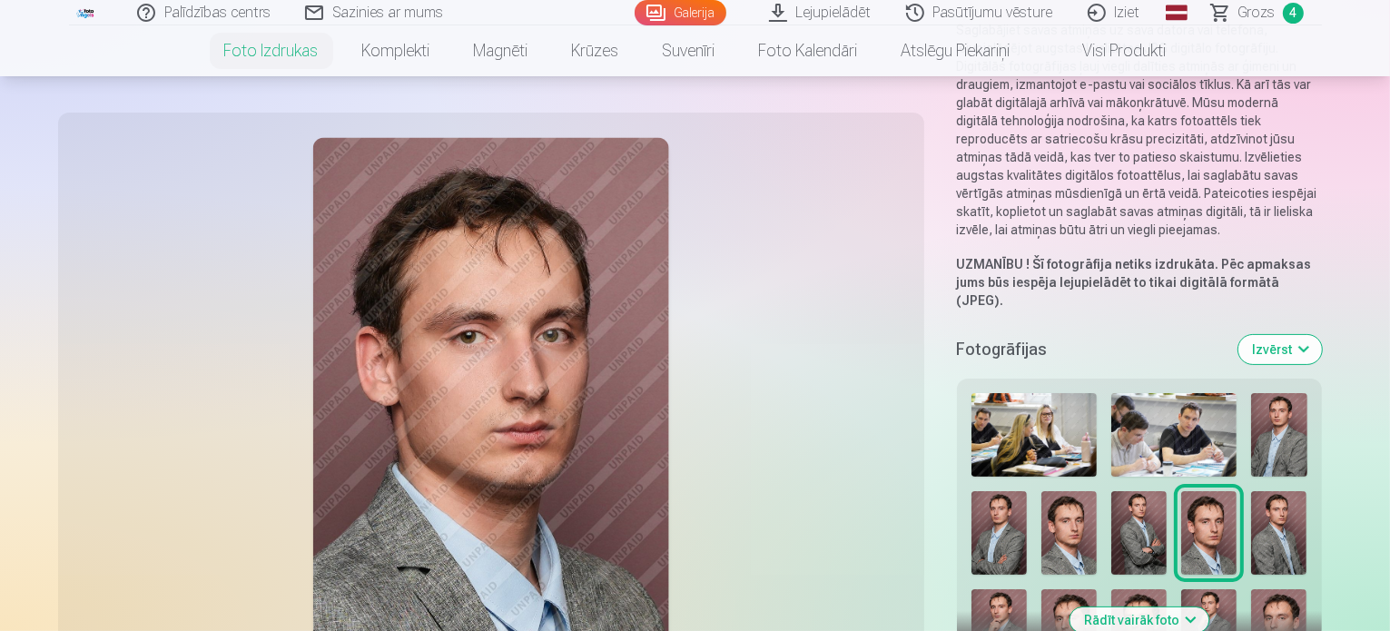
click at [992, 393] on img at bounding box center [1033, 435] width 125 height 84
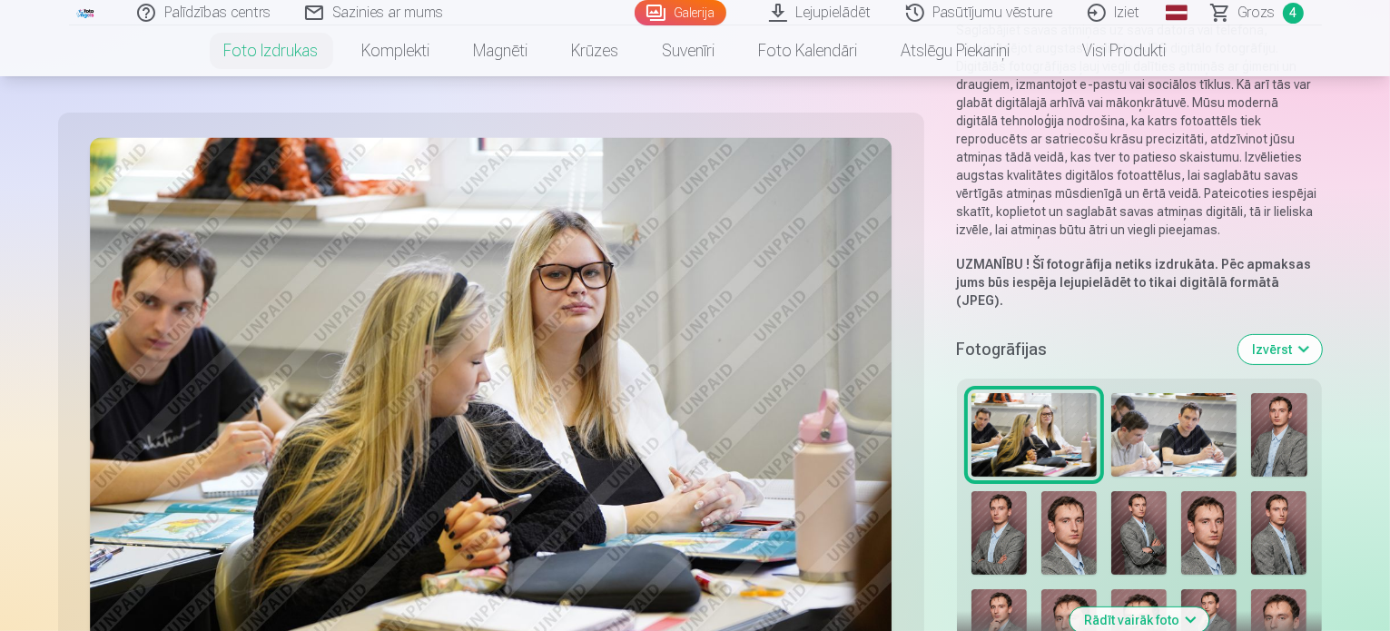
click at [1111, 393] on img at bounding box center [1173, 435] width 125 height 84
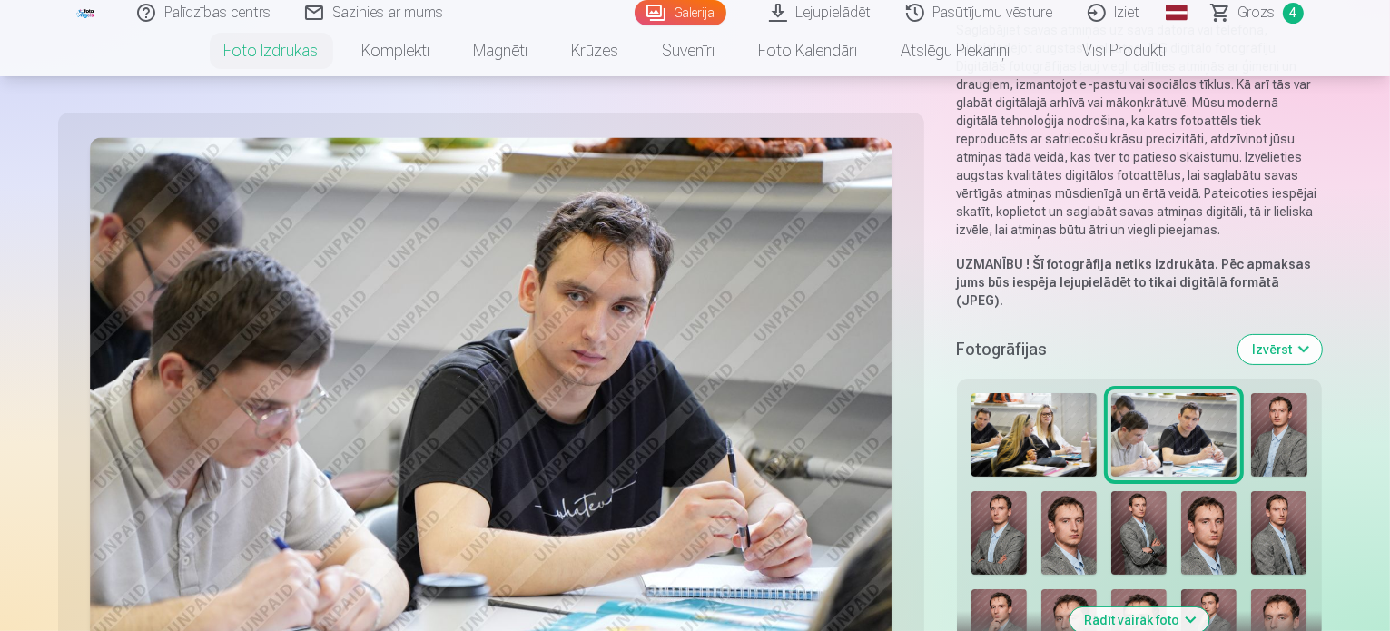
click at [1251, 399] on img at bounding box center [1278, 435] width 55 height 84
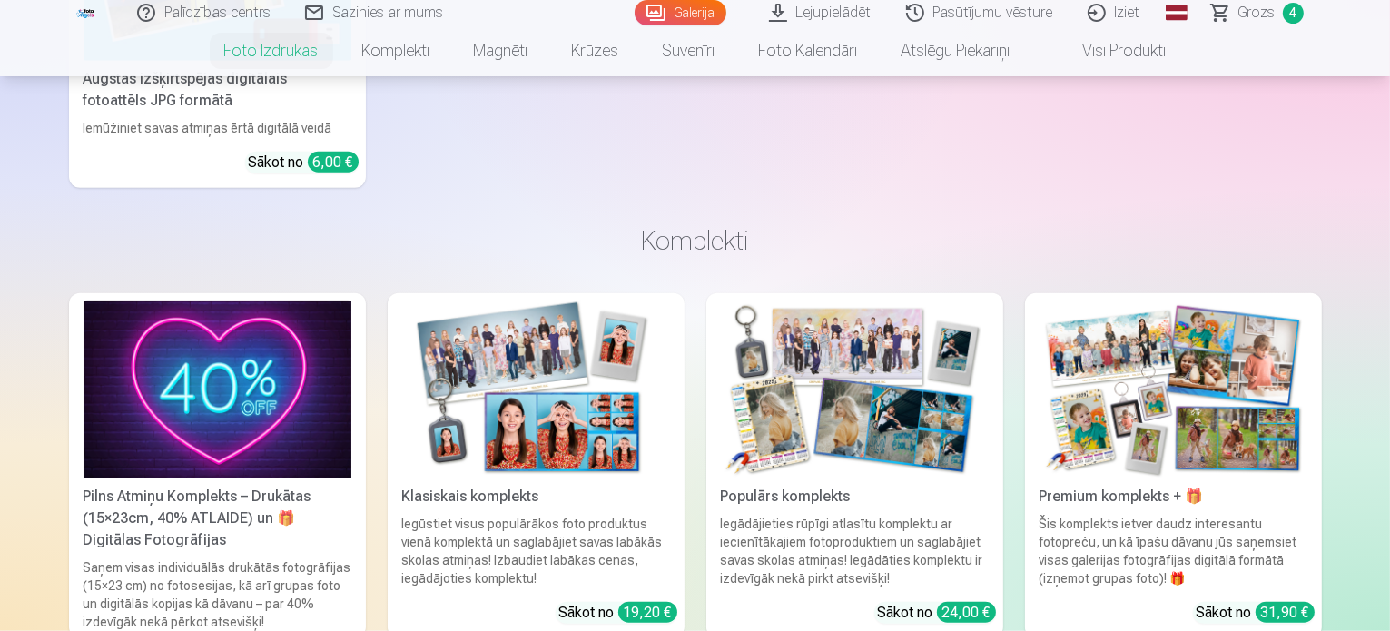
scroll to position [1867, 0]
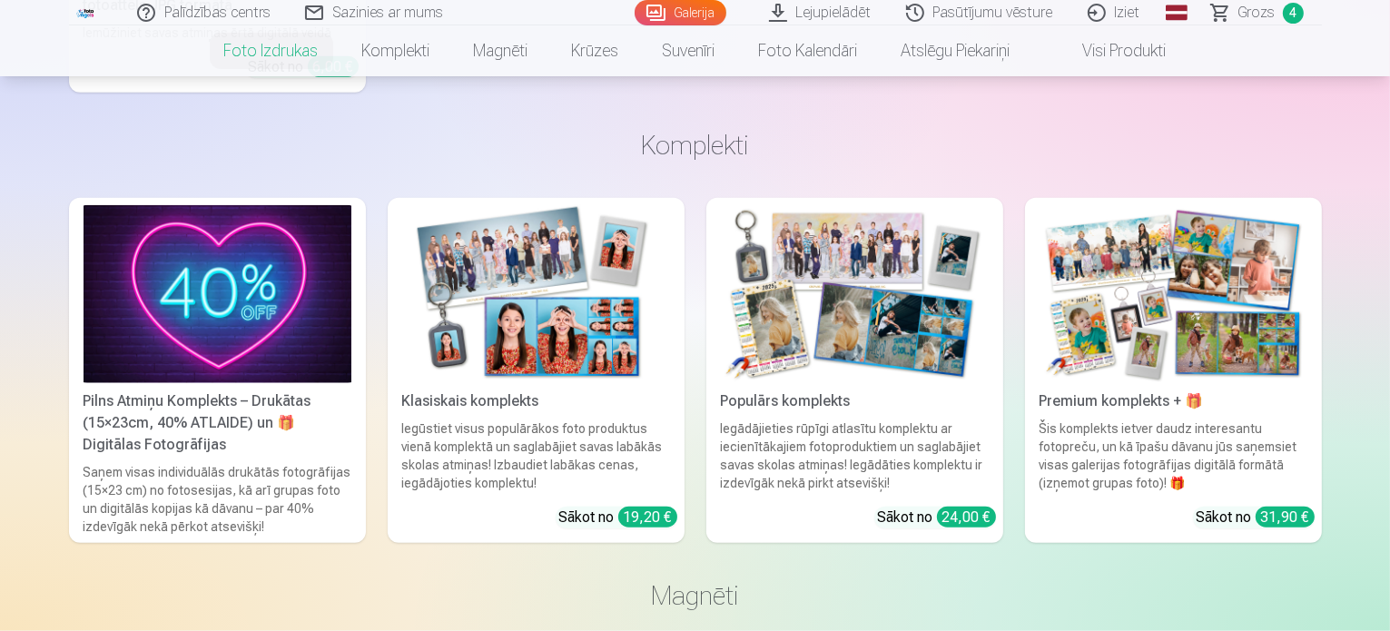
click at [491, 419] on div "Iegūstiet visus populārākos foto produktus vienā komplektā un saglabājiet savas…" at bounding box center [536, 455] width 282 height 73
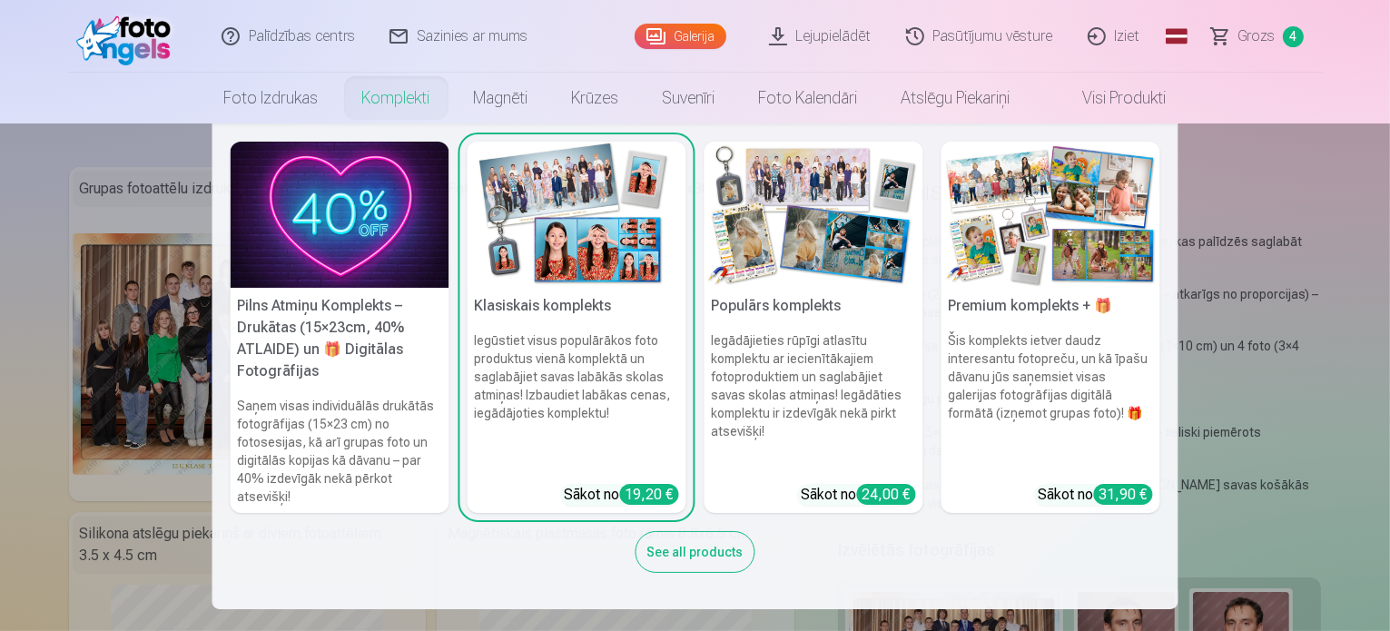
click at [397, 96] on link "Komplekti" at bounding box center [396, 98] width 112 height 51
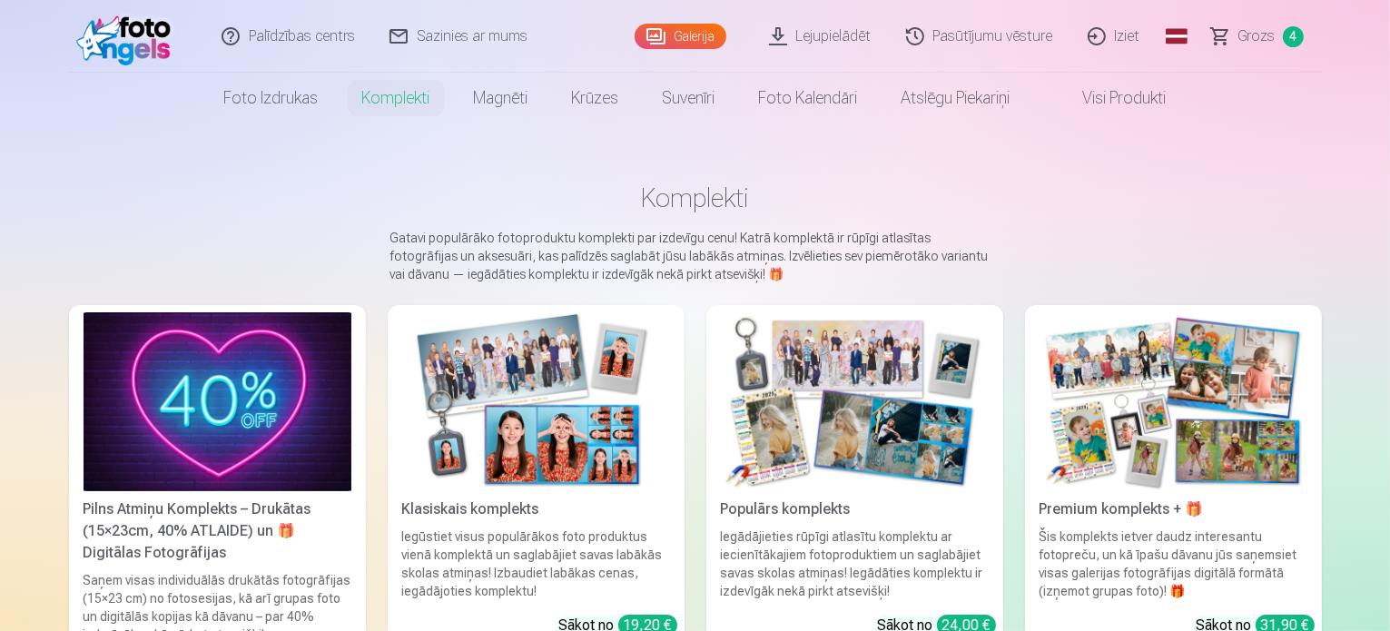
click at [165, 478] on img at bounding box center [218, 401] width 268 height 179
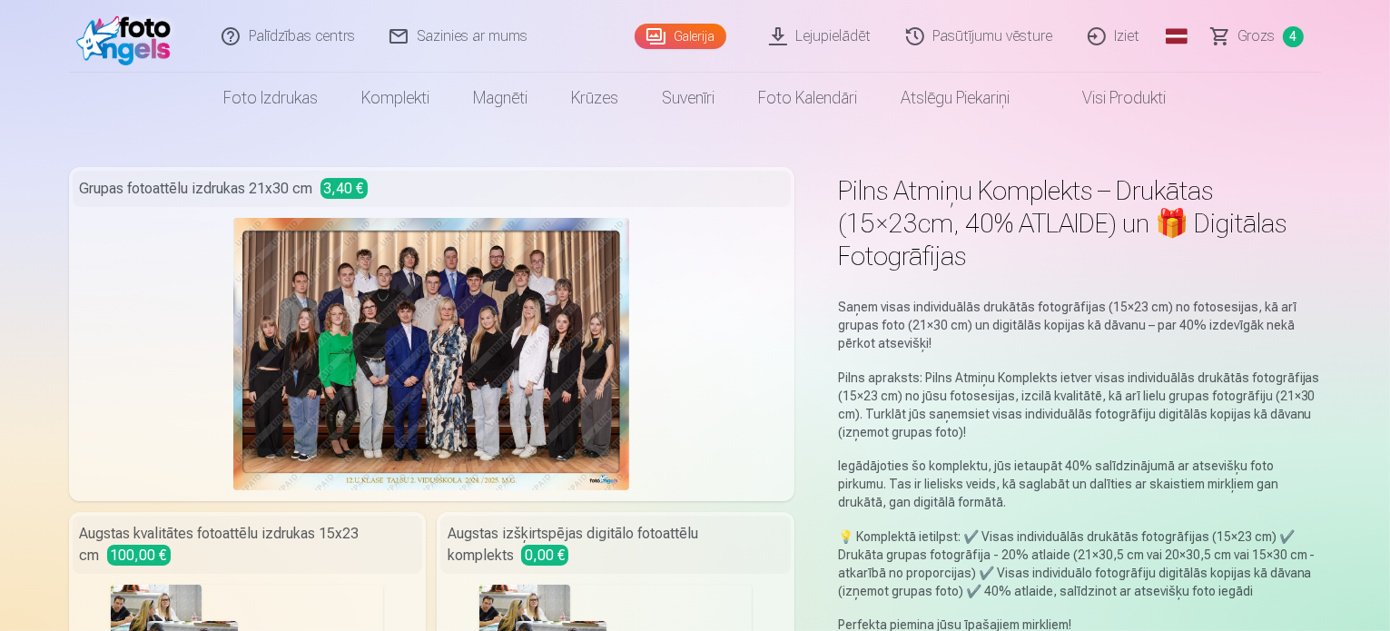
click at [856, 34] on link "Lejupielādēt" at bounding box center [821, 36] width 137 height 73
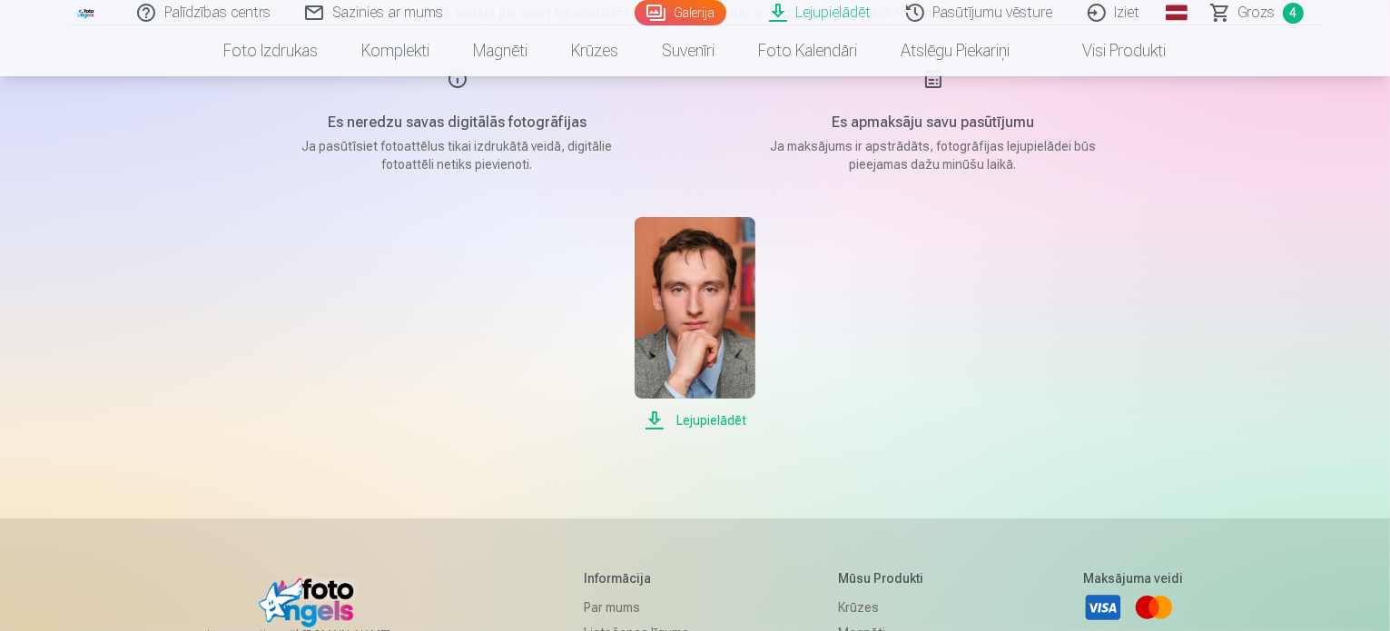
scroll to position [272, 0]
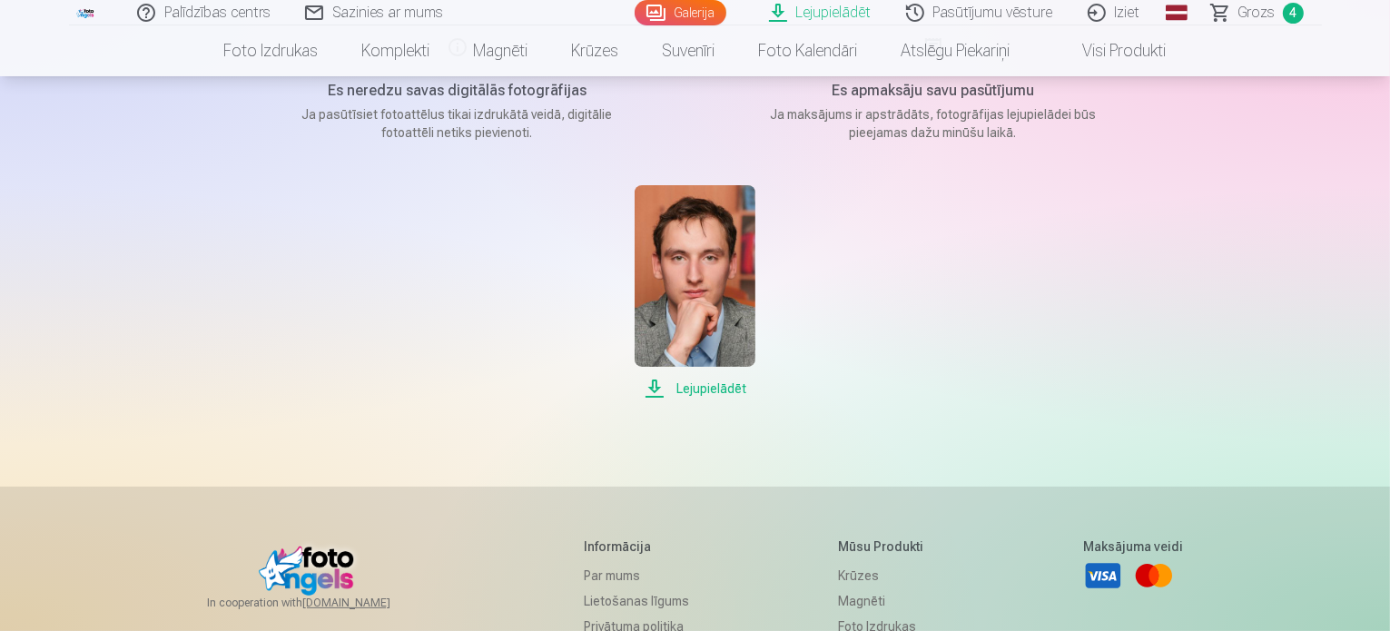
click at [709, 389] on span "Lejupielādēt" at bounding box center [695, 389] width 121 height 22
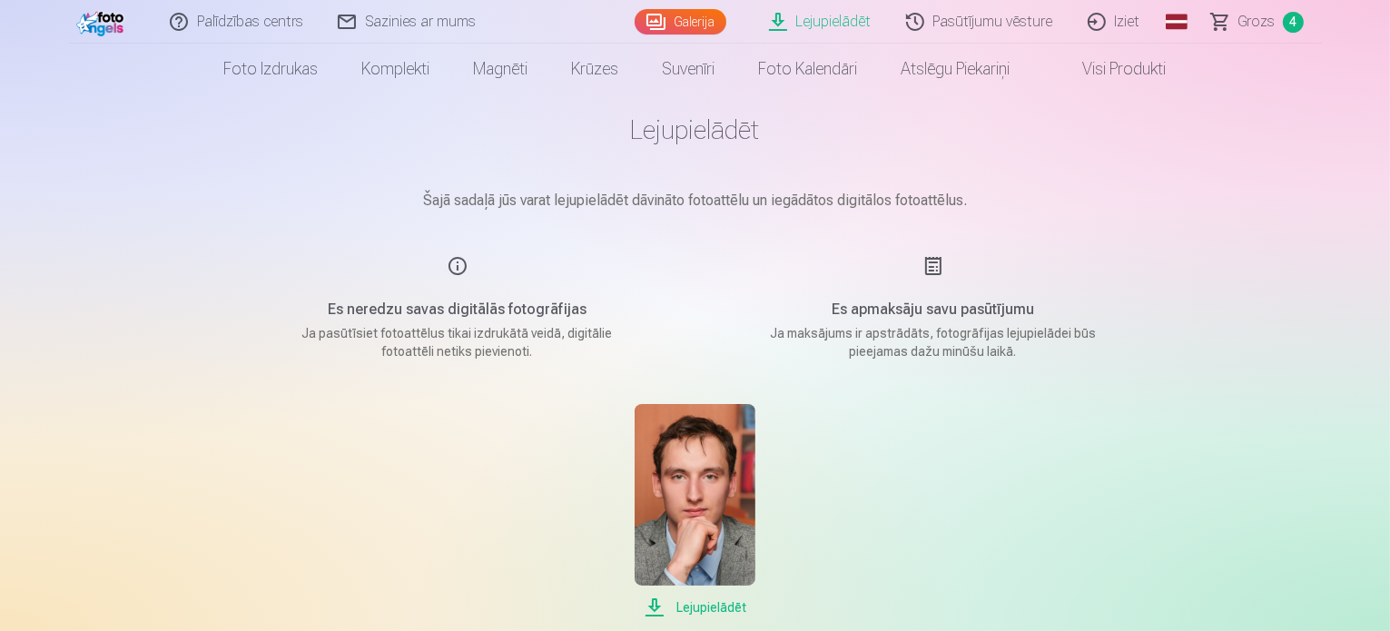
scroll to position [0, 0]
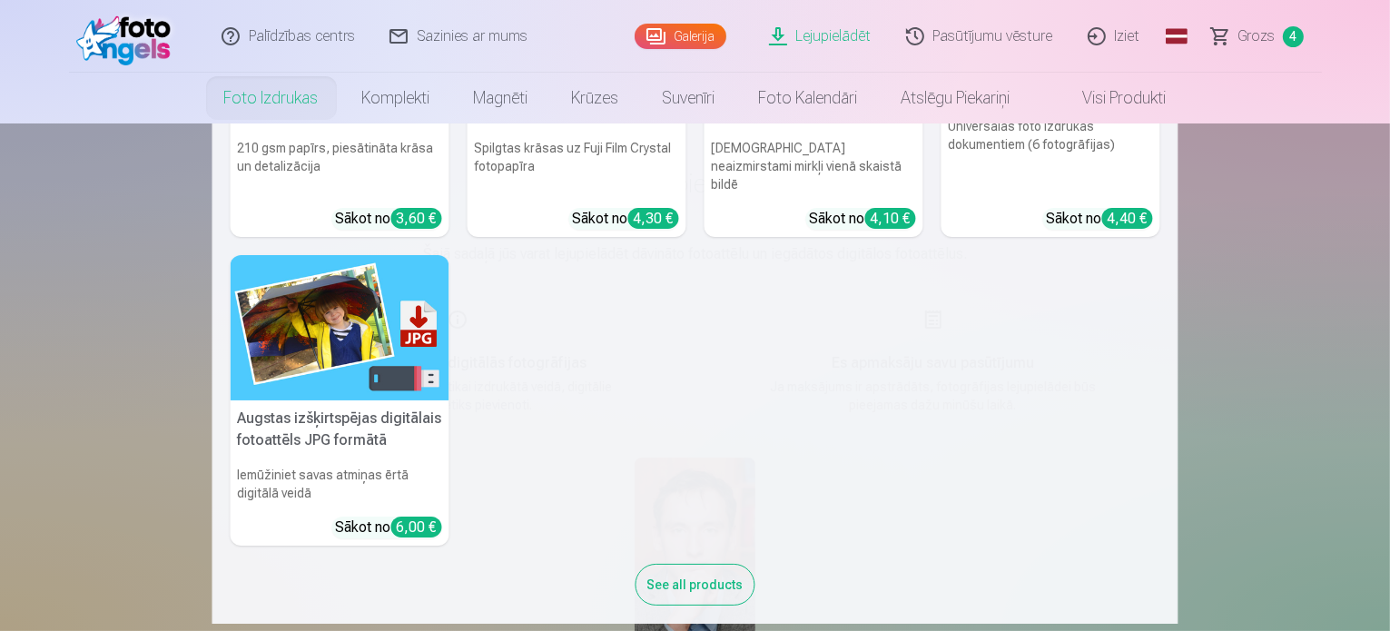
click at [258, 91] on link "Foto izdrukas" at bounding box center [271, 98] width 138 height 51
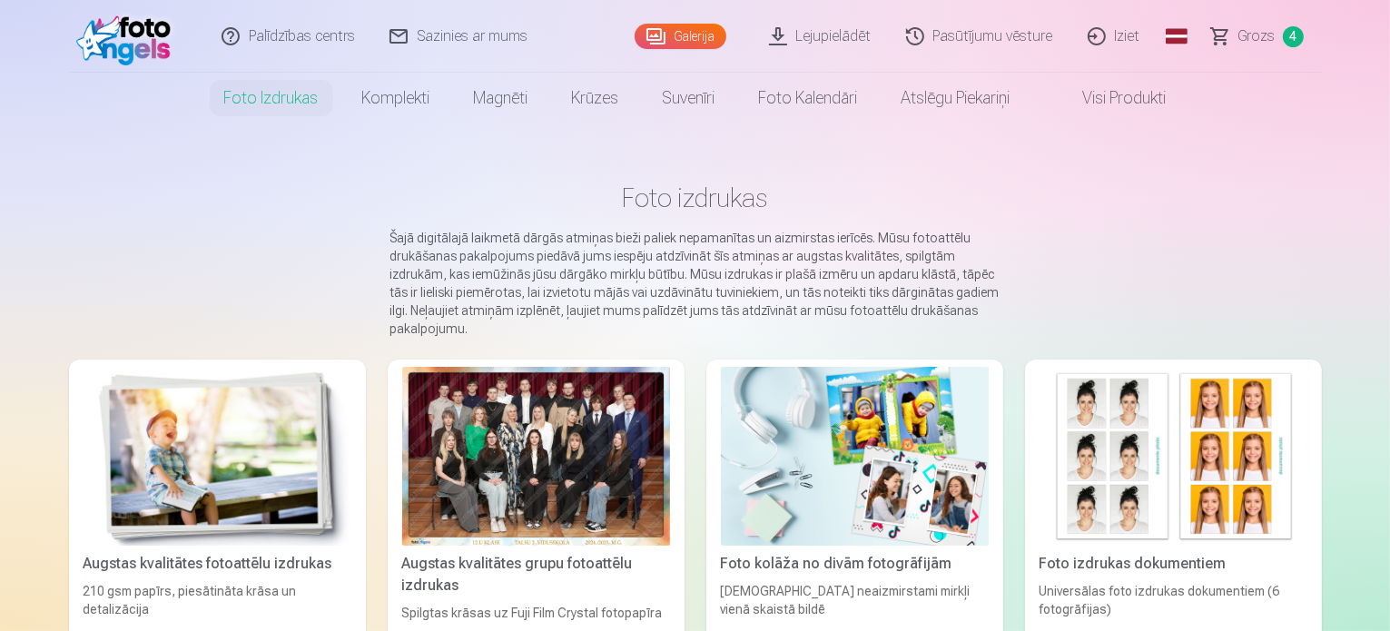
click at [855, 26] on link "Lejupielādēt" at bounding box center [821, 36] width 137 height 73
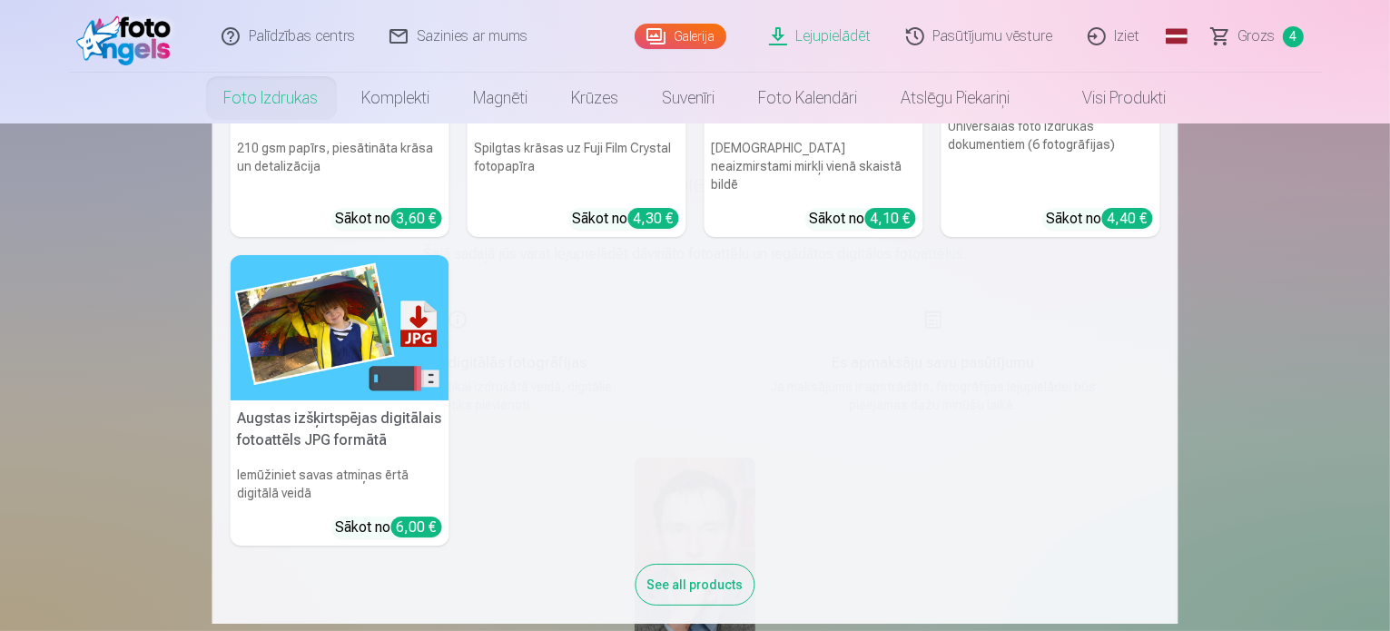
click at [247, 83] on link "Foto izdrukas" at bounding box center [271, 98] width 138 height 51
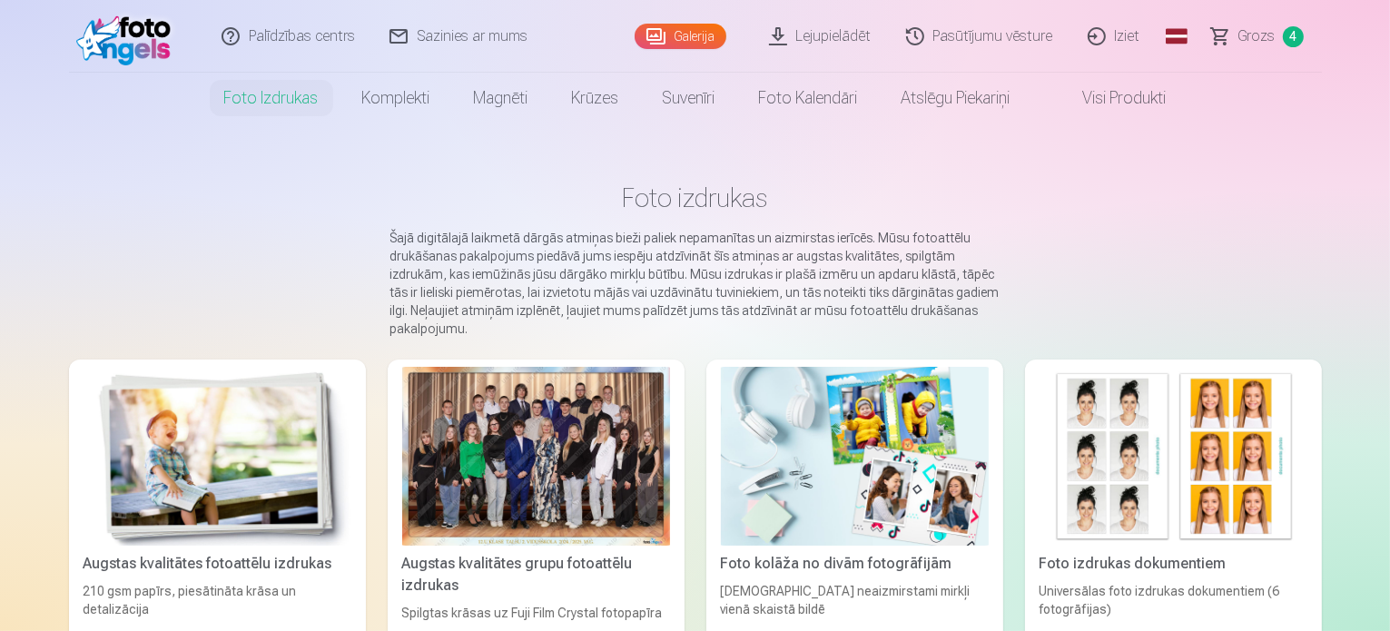
click at [1263, 40] on span "Grozs" at bounding box center [1256, 36] width 37 height 22
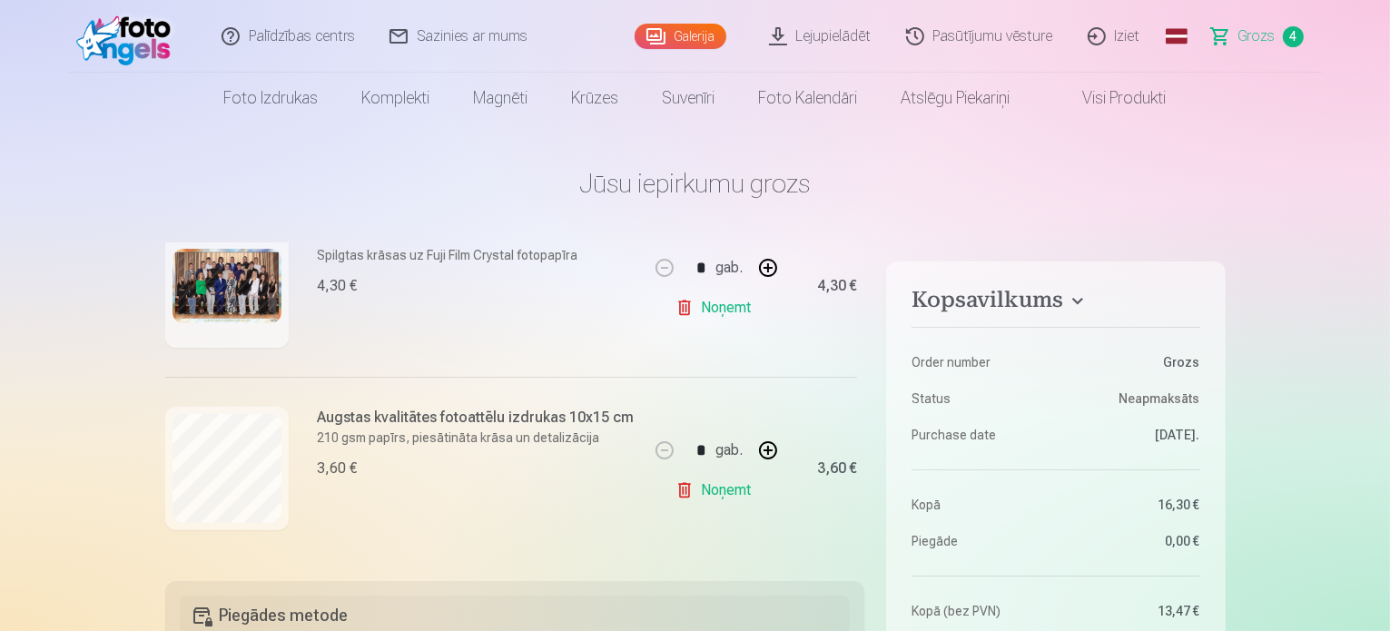
click at [1126, 39] on link "Iziet" at bounding box center [1114, 36] width 87 height 73
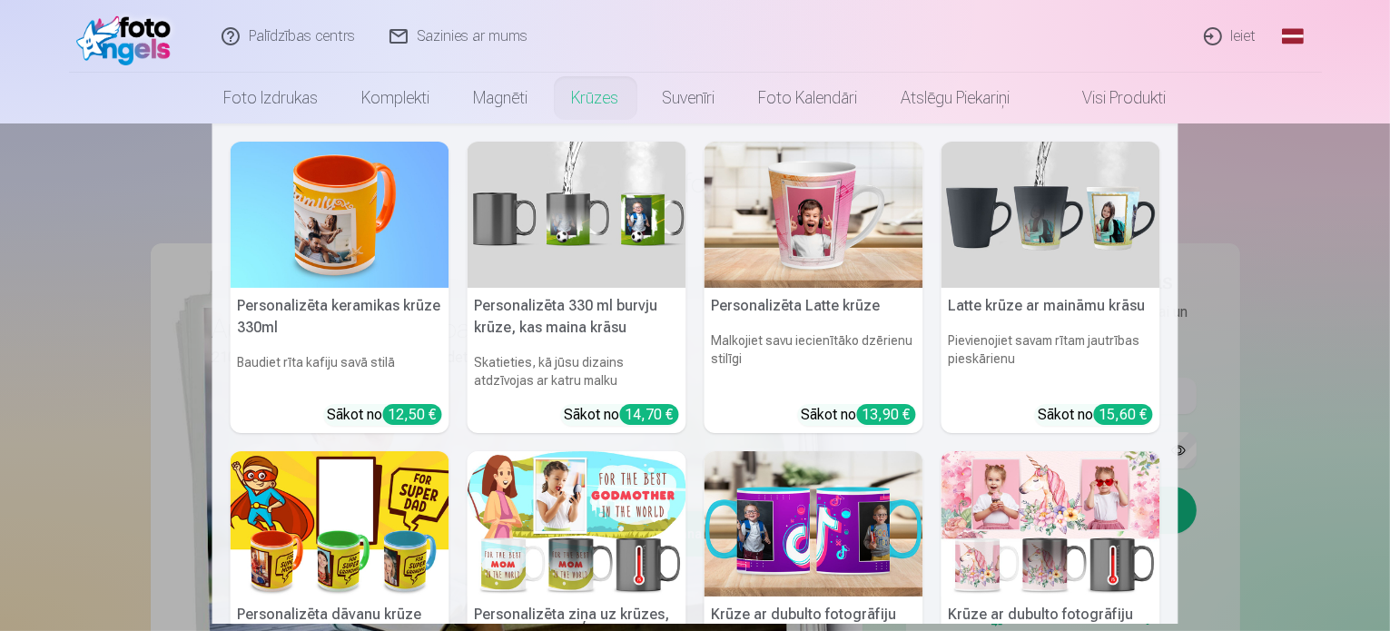
click at [1362, 466] on nav "Personalizēta keramikas krūze 330ml Baudiet rīta kafiju savā stilā Sākot no 12,…" at bounding box center [695, 373] width 1390 height 500
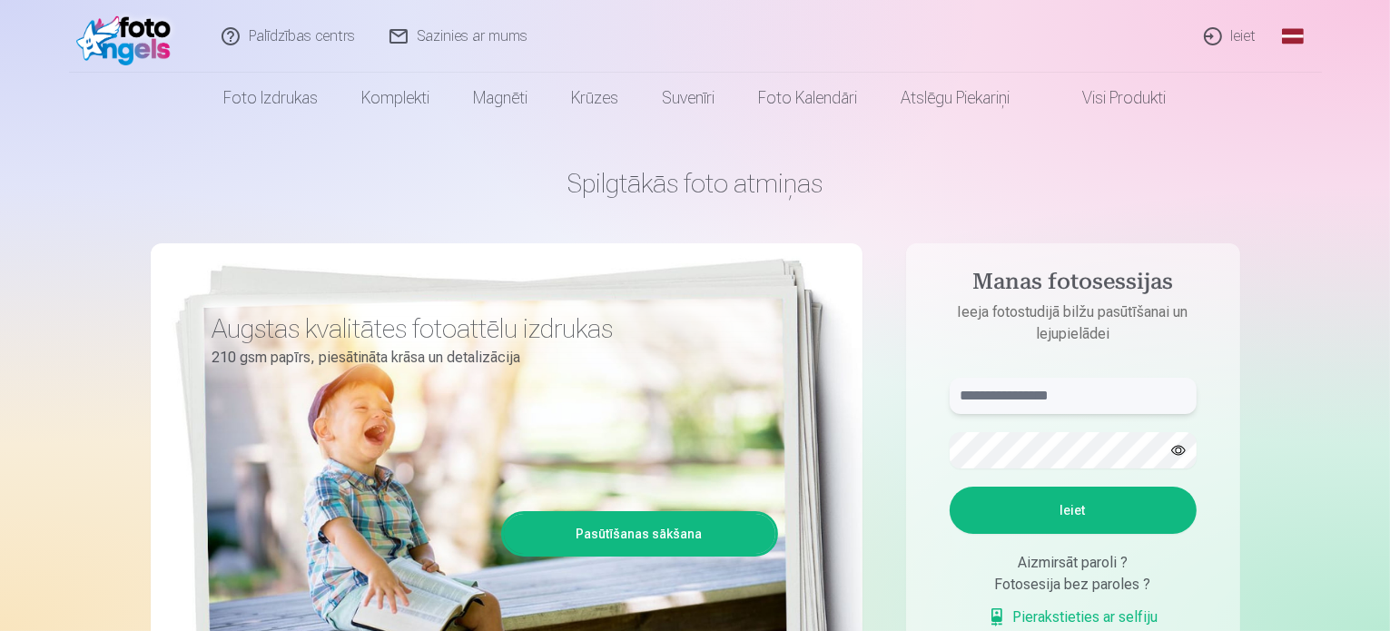
click at [1099, 413] on input "text" at bounding box center [1073, 396] width 247 height 36
type input "**********"
click at [1064, 522] on button "Ieiet" at bounding box center [1073, 510] width 247 height 47
